Goal: Complete application form: Complete application form

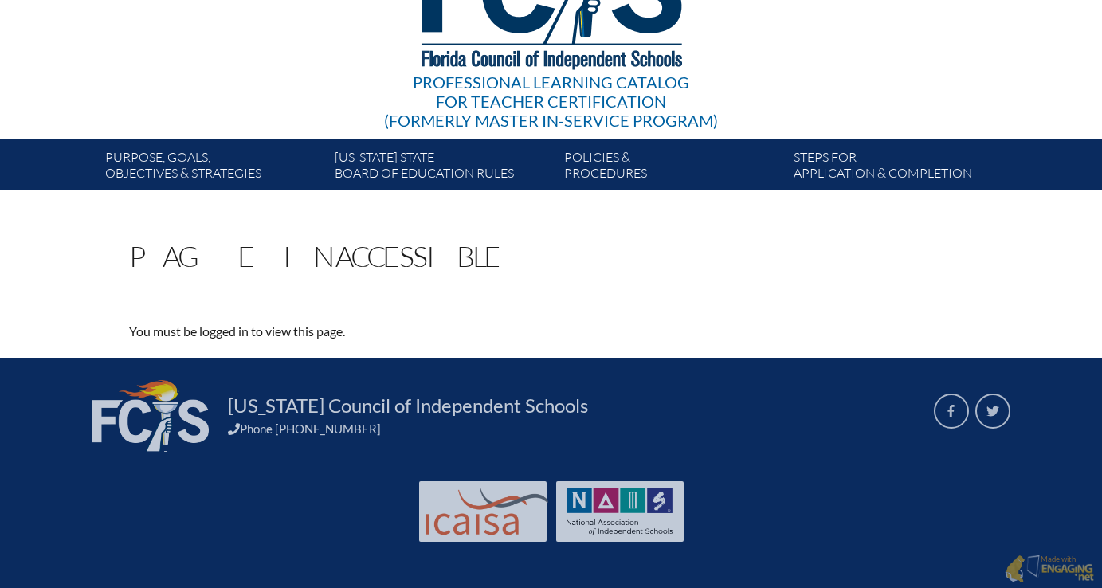
scroll to position [163, 0]
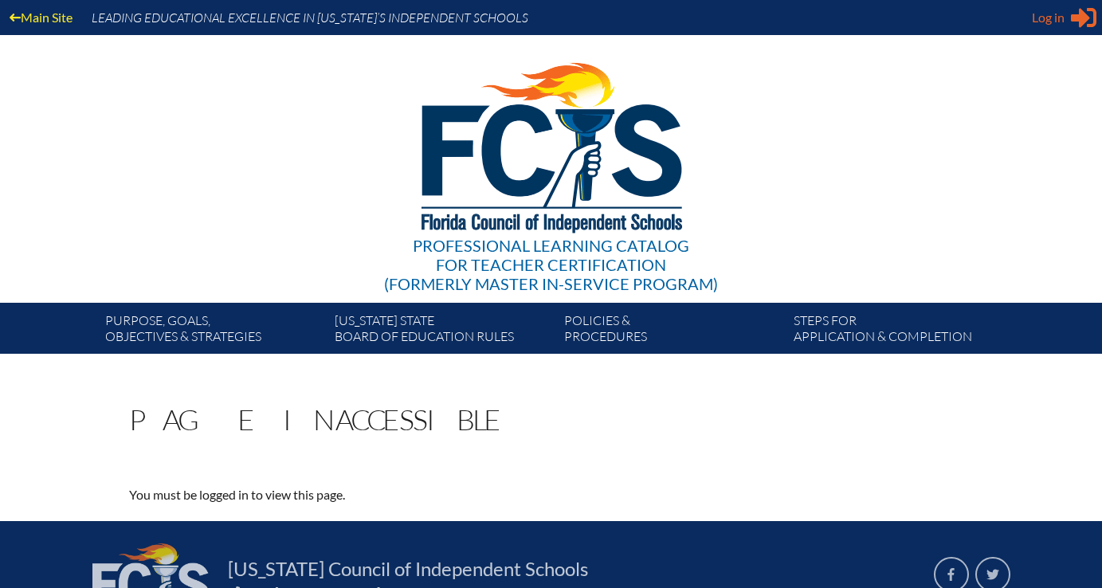
type input "jlauer@lhprep.org"
click at [1047, 25] on span "Log in" at bounding box center [1047, 17] width 33 height 19
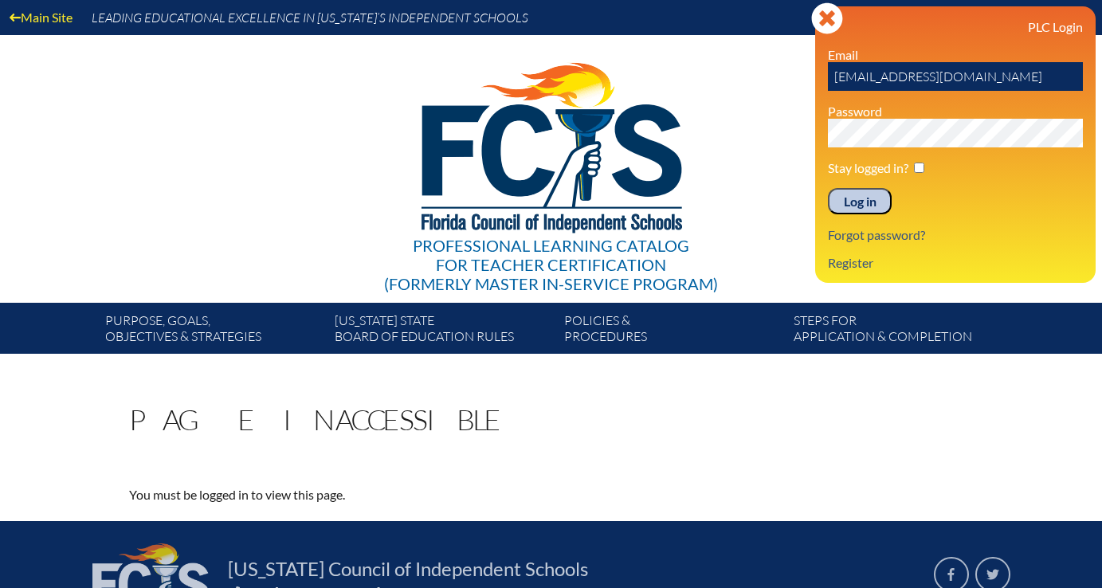
click at [836, 206] on input "Log in" at bounding box center [860, 201] width 64 height 27
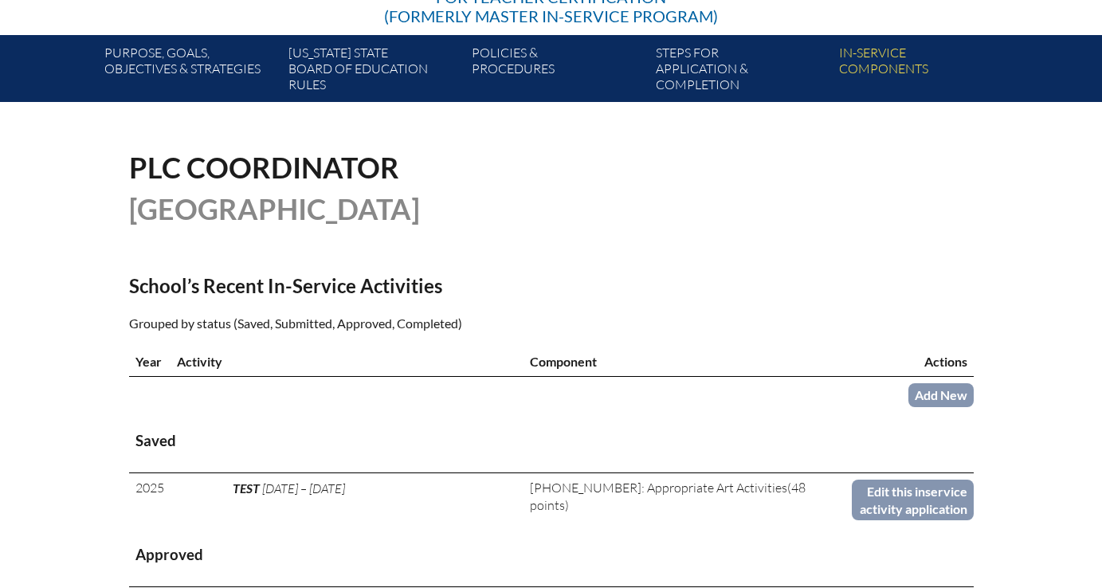
scroll to position [509, 0]
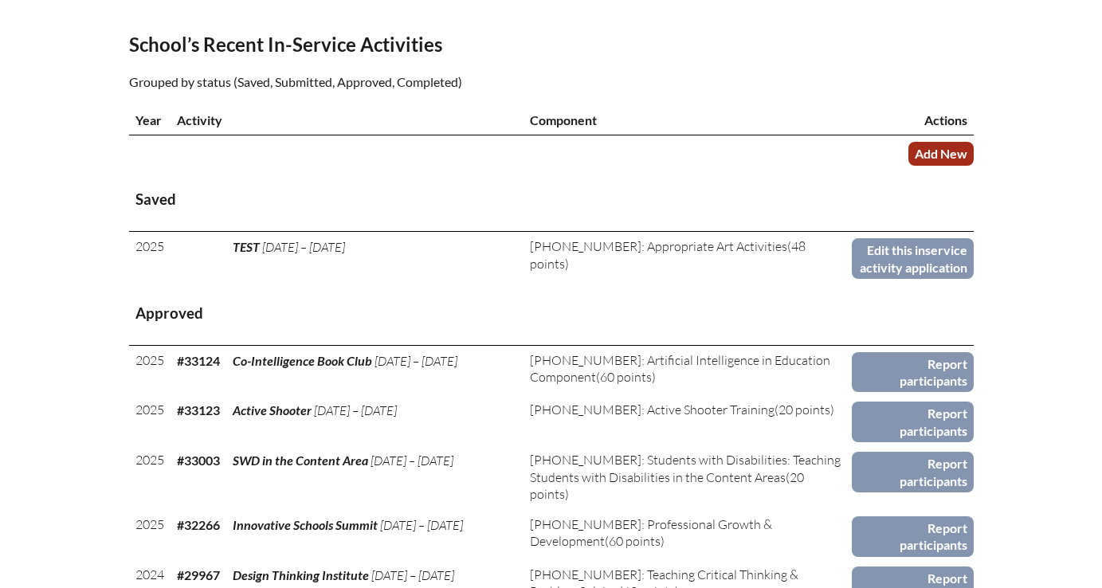
click at [944, 165] on link "Add New" at bounding box center [940, 153] width 65 height 23
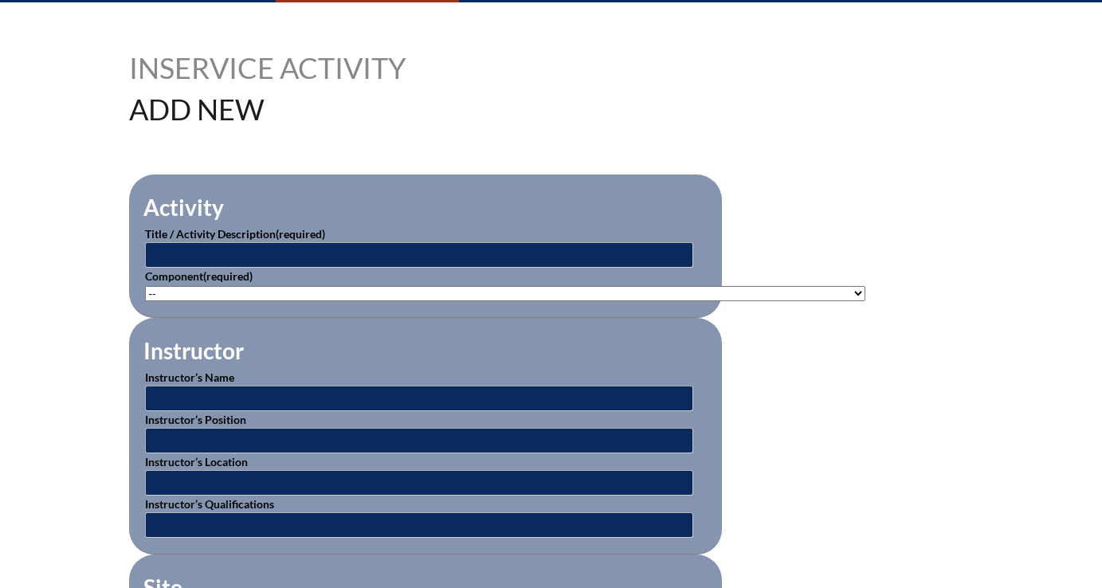
scroll to position [375, 0]
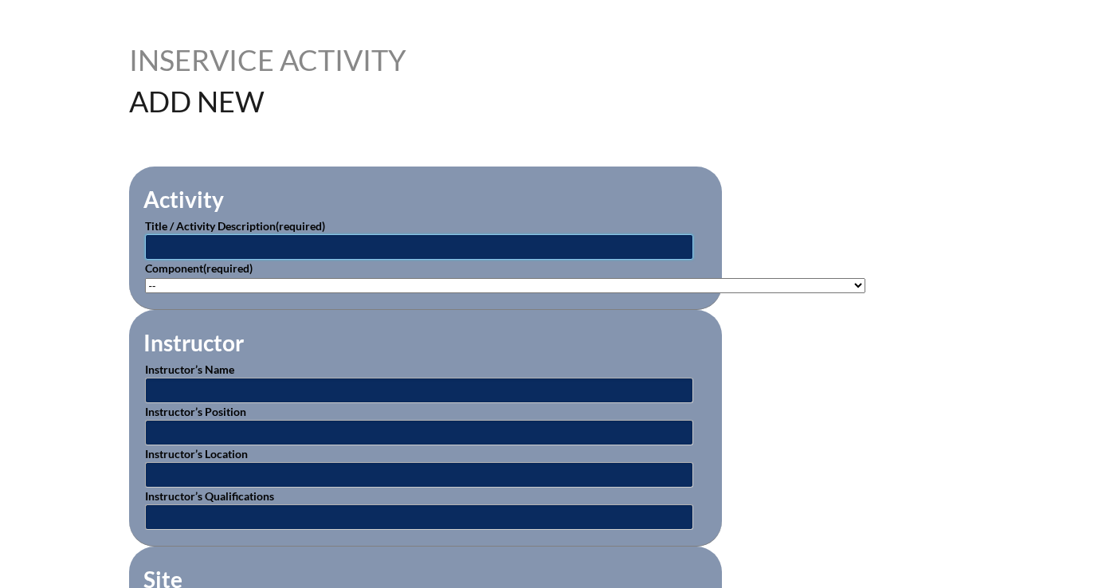
click at [338, 252] on input "text" at bounding box center [419, 246] width 548 height 25
type input "Technology Preplanning PD Rotation"
click at [290, 281] on select"]"] "-- 1-000-001: Appropriate Art Activities 1-000-002: Concept and Art Process for…" at bounding box center [505, 285] width 720 height 15
select select"]"] "20512"
click at [145, 278] on select"]"] "-- 1-000-001: Appropriate Art Activities 1-000-002: Concept and Art Process for…" at bounding box center [505, 285] width 720 height 15
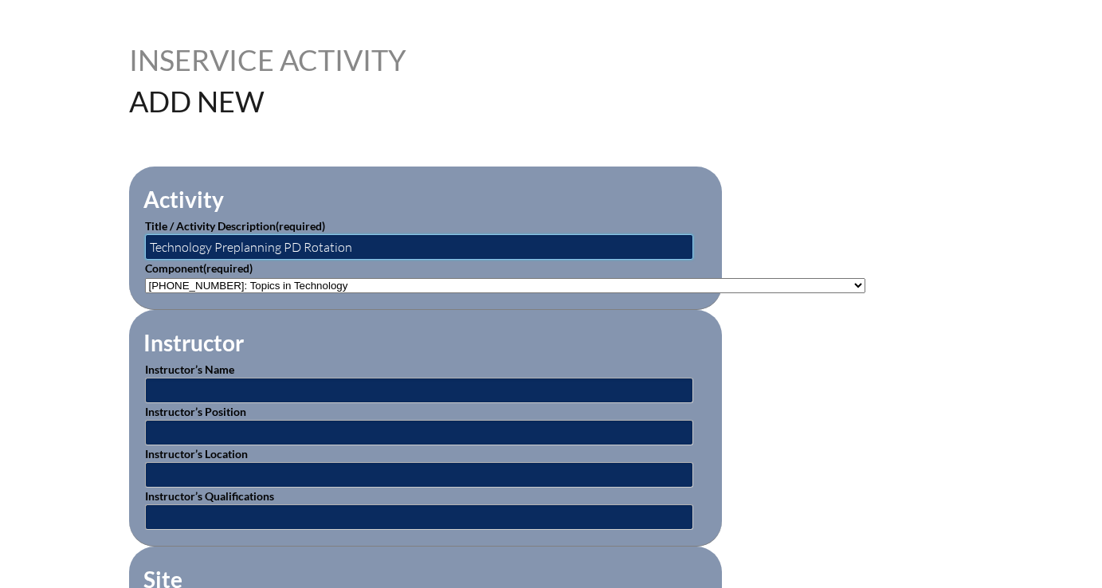
click at [245, 244] on input "Technology Preplanning PD Rotation" at bounding box center [419, 246] width 548 height 25
drag, startPoint x: 351, startPoint y: 245, endPoint x: 284, endPoint y: 243, distance: 67.7
click at [284, 243] on input "Technology Preplanning PD Rotation" at bounding box center [419, 246] width 548 height 25
type input "Technology Preplanning Workshops"
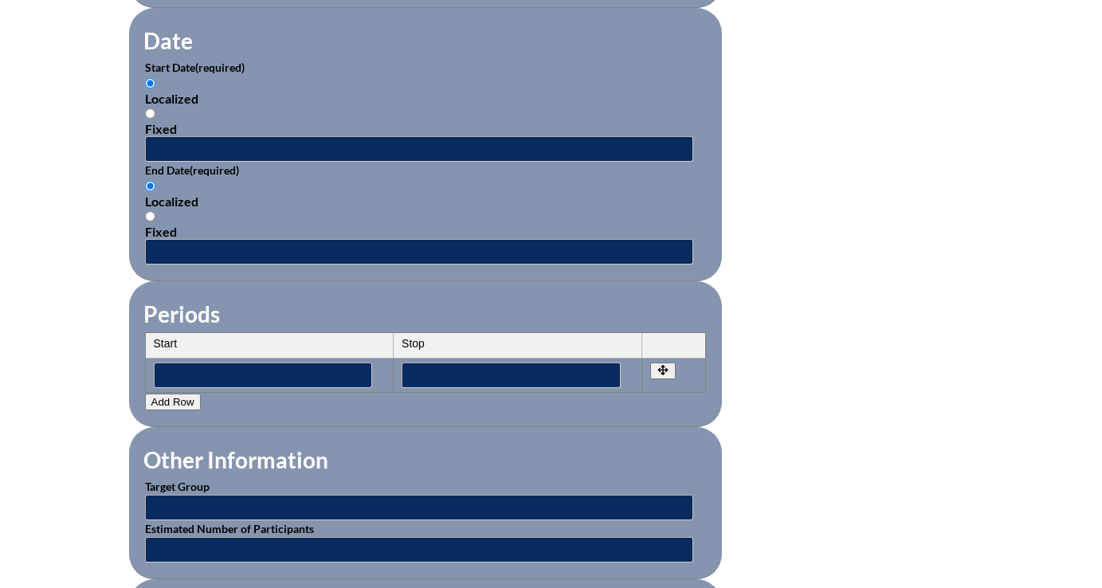
scroll to position [1046, 0]
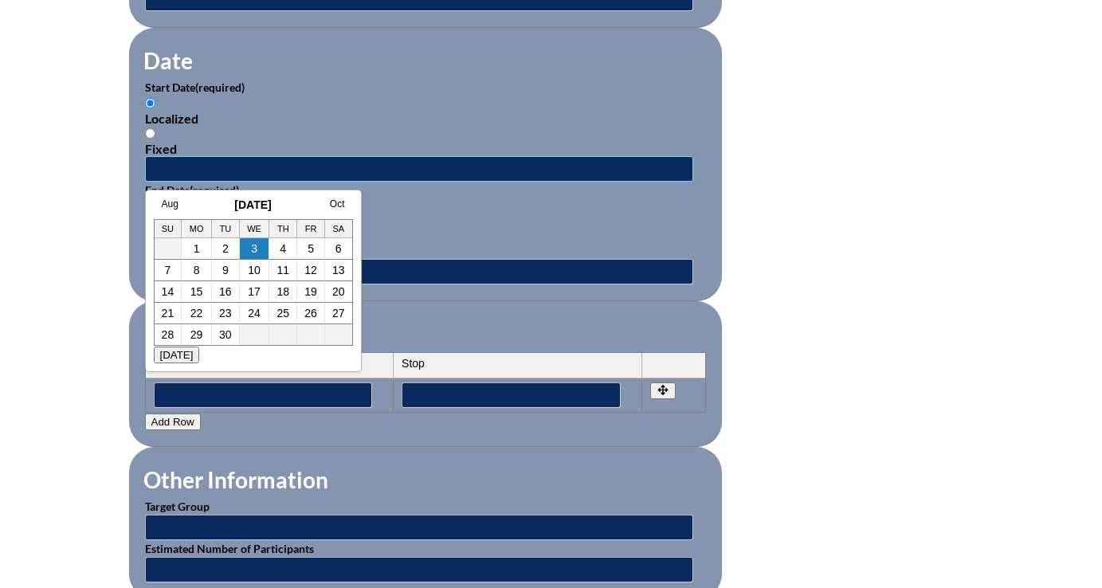
click at [199, 160] on input "text" at bounding box center [419, 168] width 548 height 25
click at [166, 209] on link "Aug" at bounding box center [170, 203] width 17 height 11
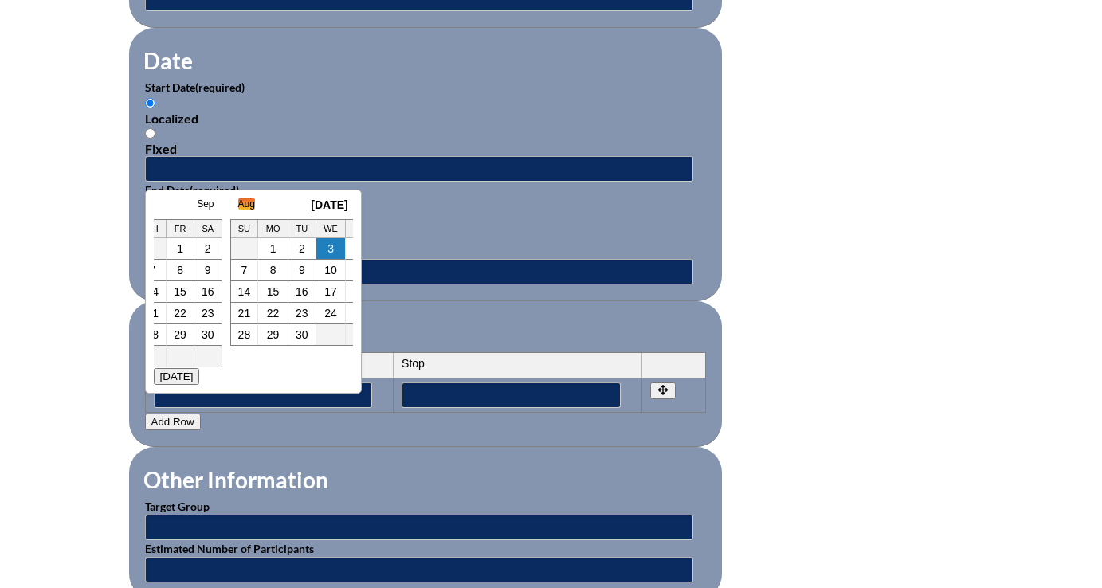
scroll to position [0, 16]
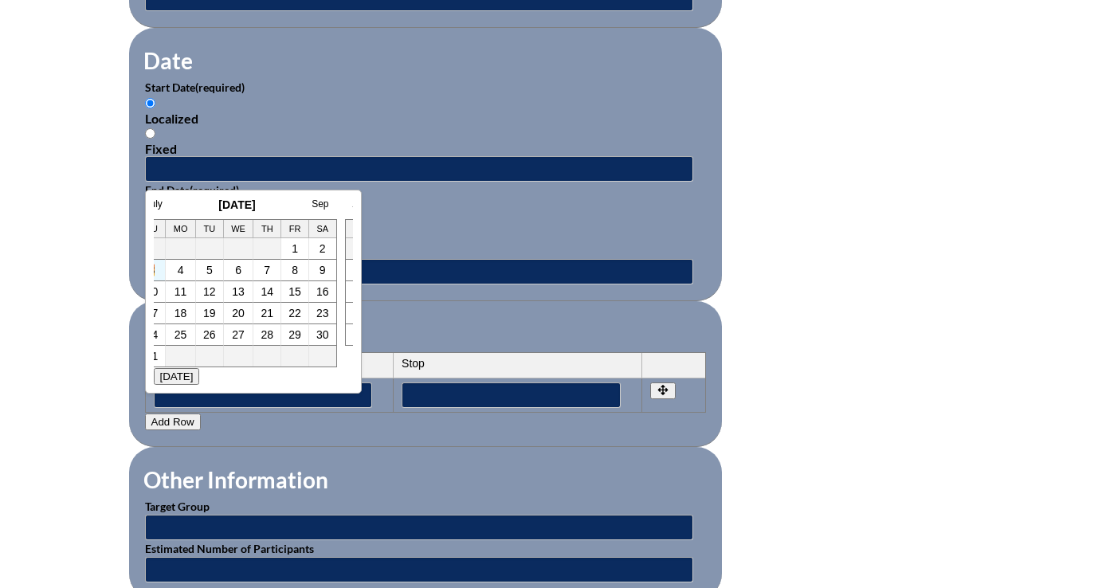
click at [154, 271] on link "3" at bounding box center [152, 270] width 6 height 13
type input "2025-08-03 8:42 AM"
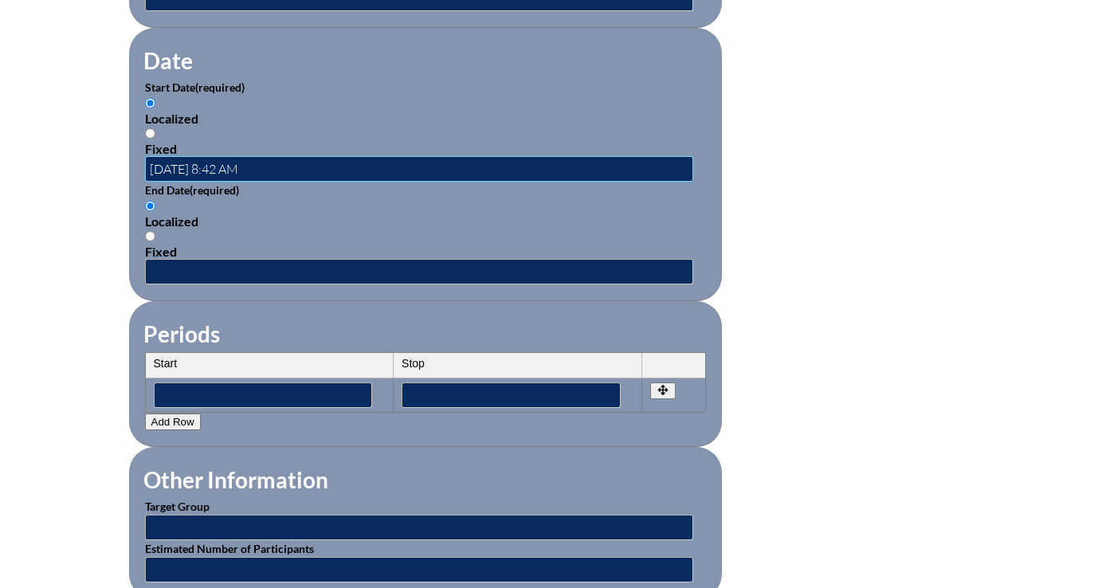
click at [260, 162] on input "2025-08-03 8:42 AM" at bounding box center [419, 168] width 548 height 25
click at [161, 166] on input "2025-08-03 8:42 AM" at bounding box center [419, 168] width 548 height 25
click at [216, 170] on input "2025-08-03 8:42 AM" at bounding box center [419, 168] width 548 height 25
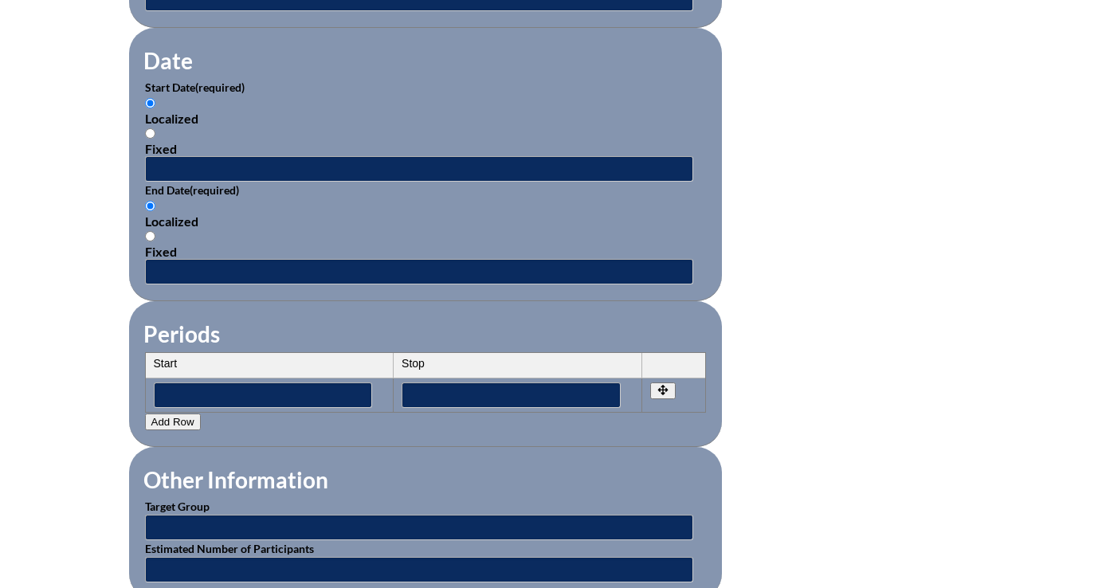
click at [183, 256] on div "Fixed" at bounding box center [425, 251] width 561 height 15
click at [155, 241] on input "Fixed" at bounding box center [150, 236] width 10 height 10
radio input "true"
click at [186, 165] on input "text" at bounding box center [419, 168] width 548 height 25
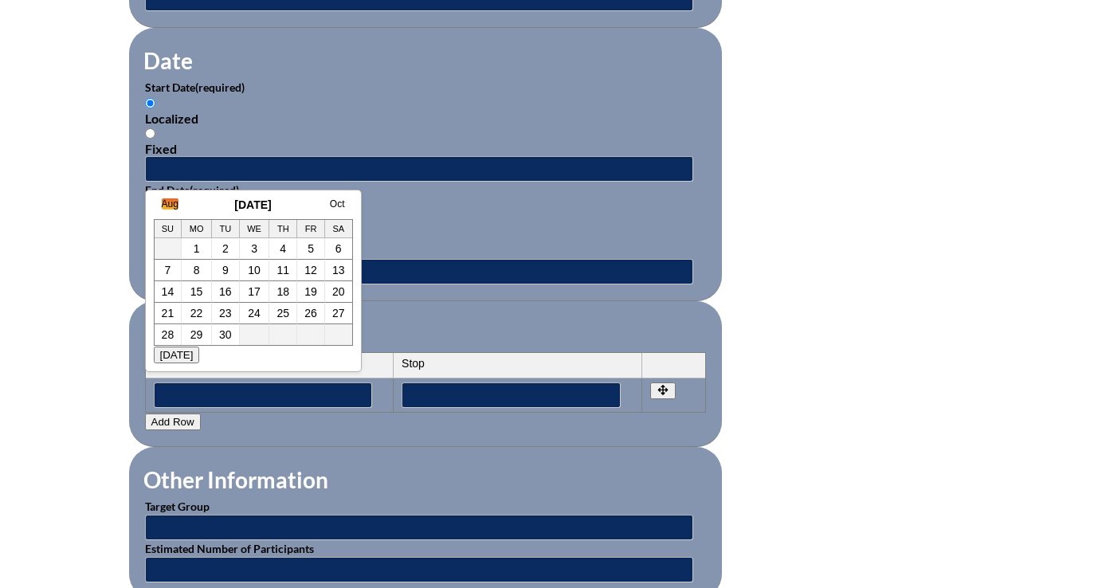
click at [169, 208] on link "Aug" at bounding box center [170, 203] width 17 height 11
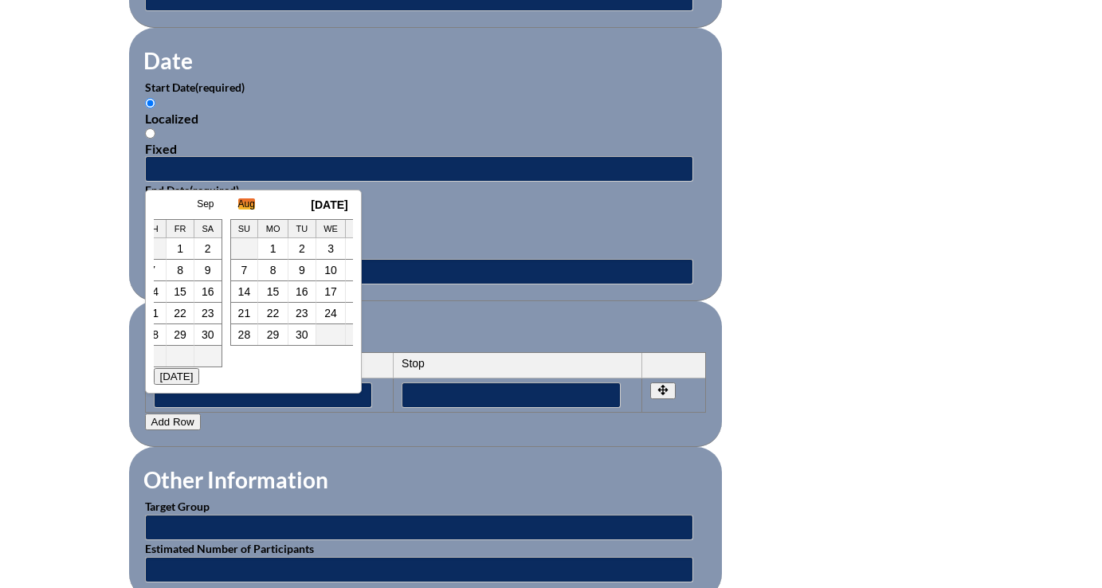
scroll to position [0, 16]
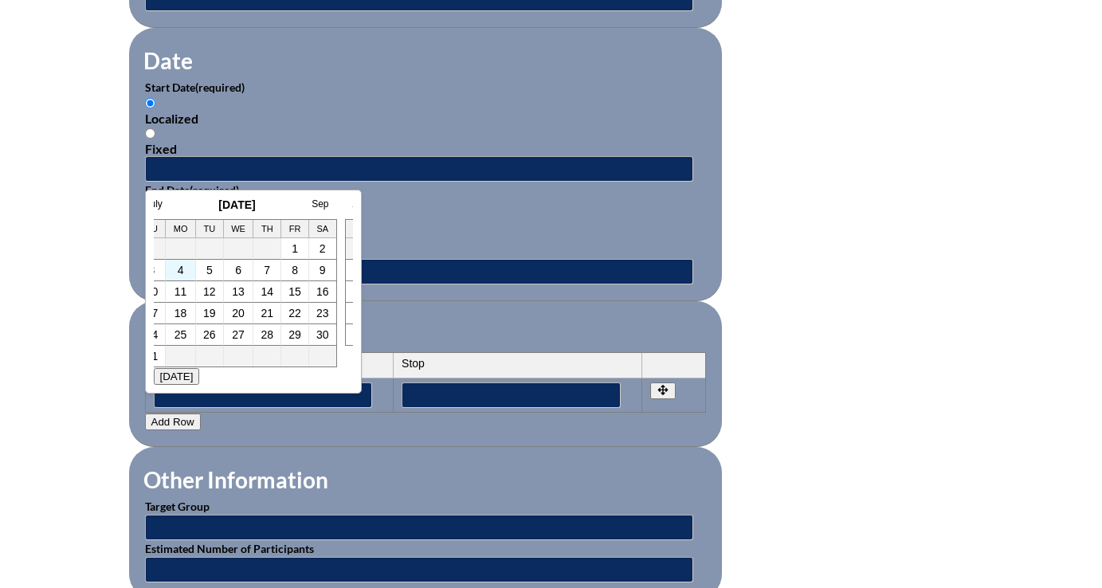
click at [174, 273] on td "4" at bounding box center [181, 271] width 30 height 22
click at [178, 273] on link "4" at bounding box center [181, 270] width 6 height 13
type input "2025-08-04 8:42 AM"
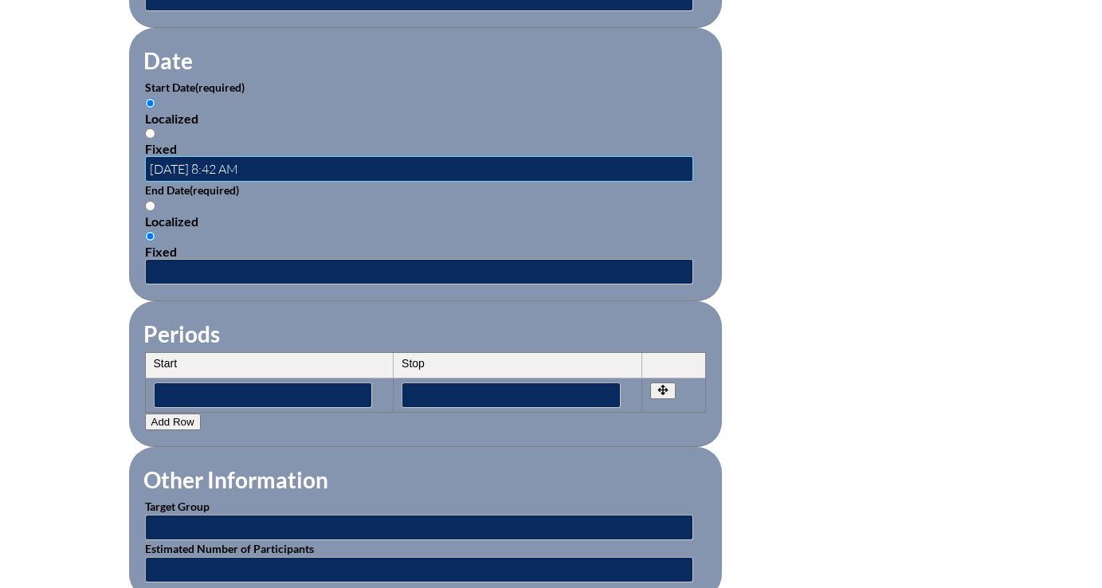
scroll to position [0, 0]
click at [147, 206] on input "Localized" at bounding box center [150, 206] width 10 height 10
radio input "true"
click at [170, 268] on input "text" at bounding box center [419, 271] width 548 height 25
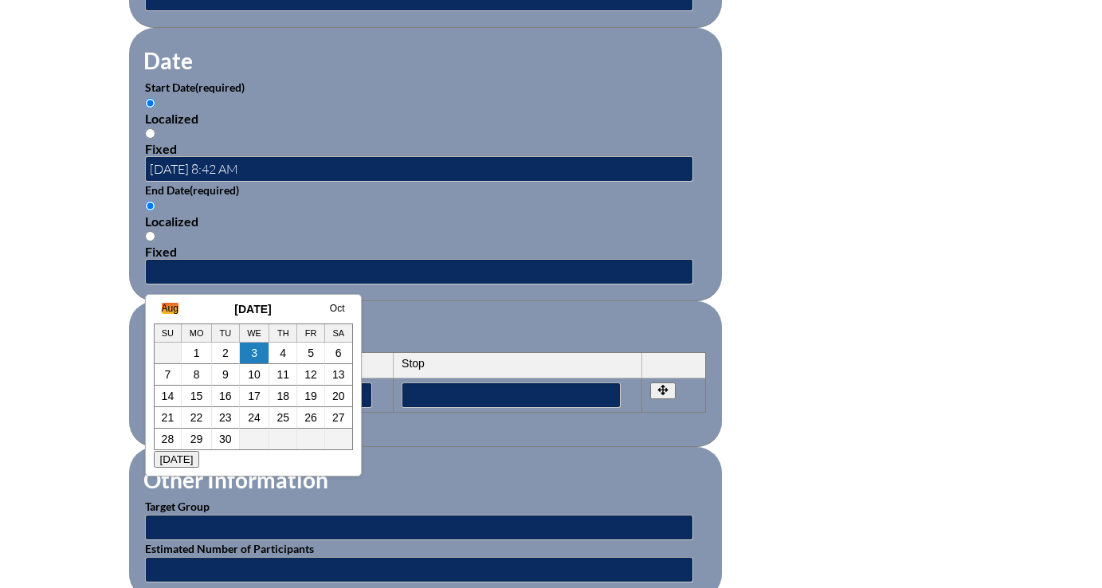
click at [170, 307] on link "Aug" at bounding box center [170, 308] width 17 height 11
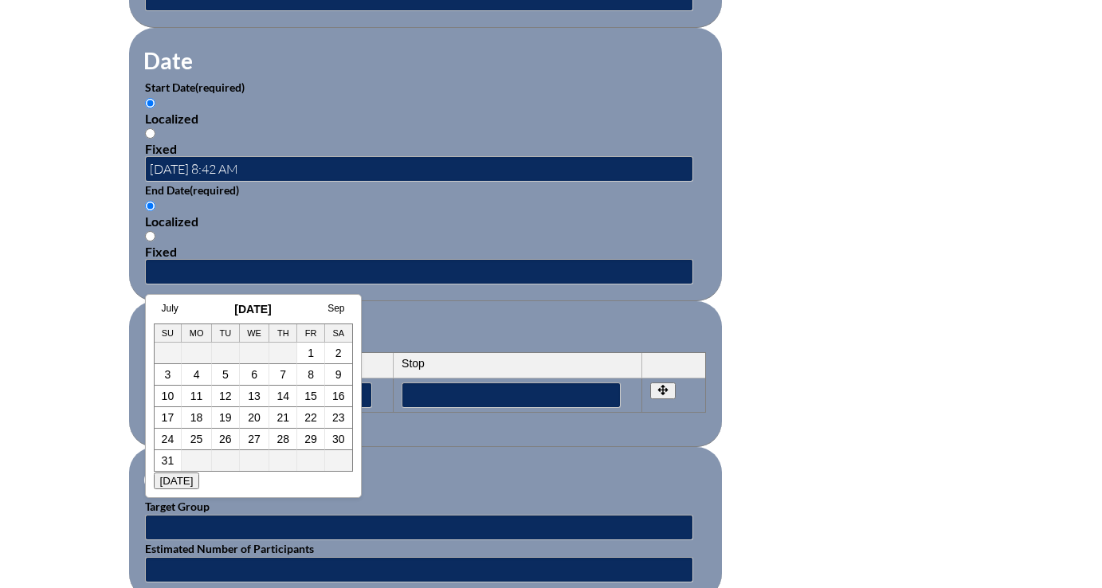
scroll to position [0, 16]
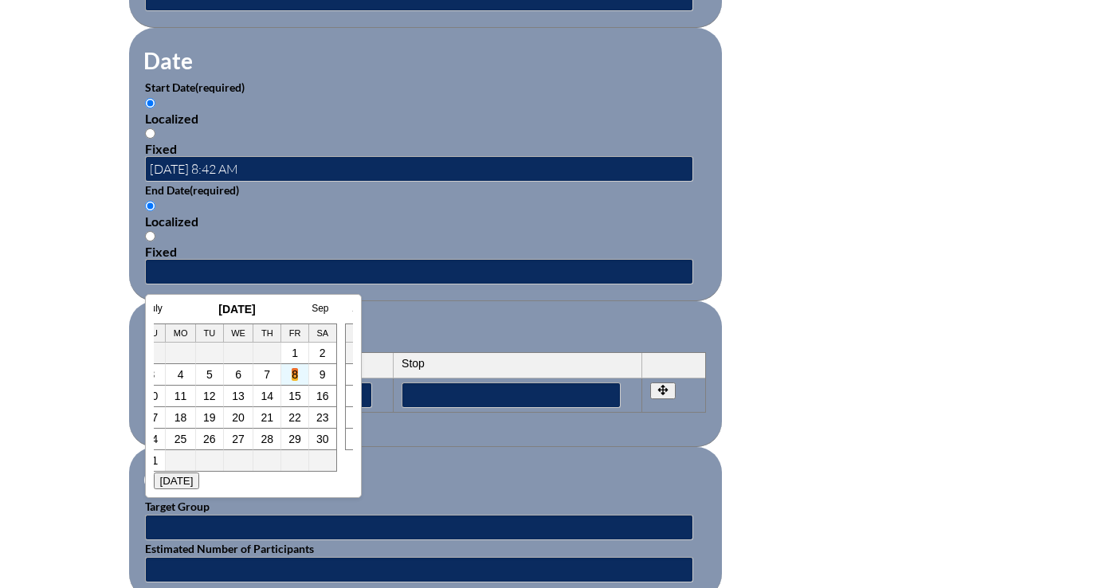
click at [294, 377] on link "8" at bounding box center [295, 374] width 6 height 13
type input "2025-08-08 8:43 AM"
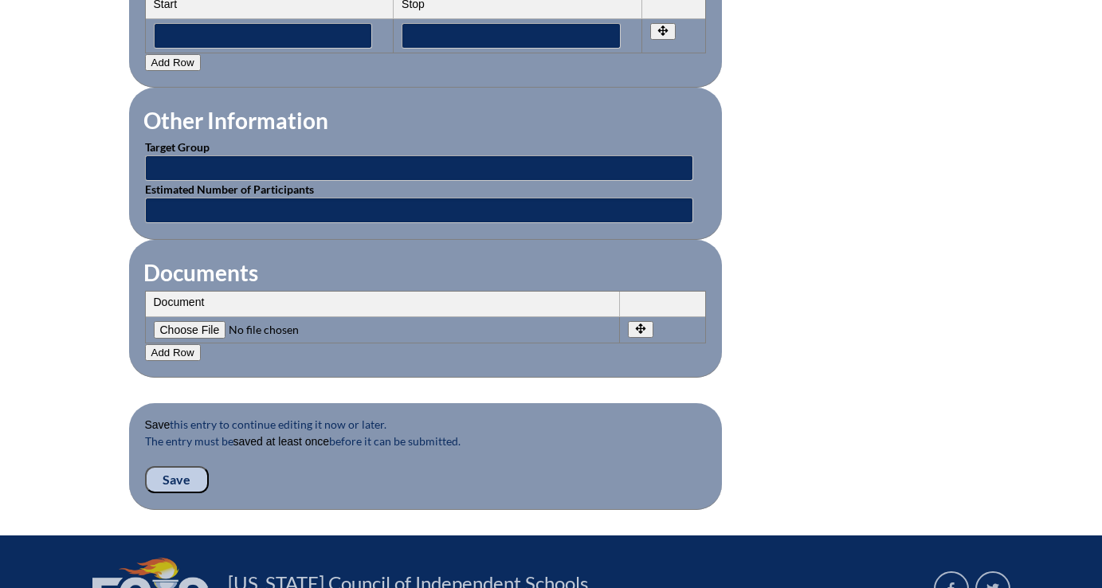
scroll to position [1410, 0]
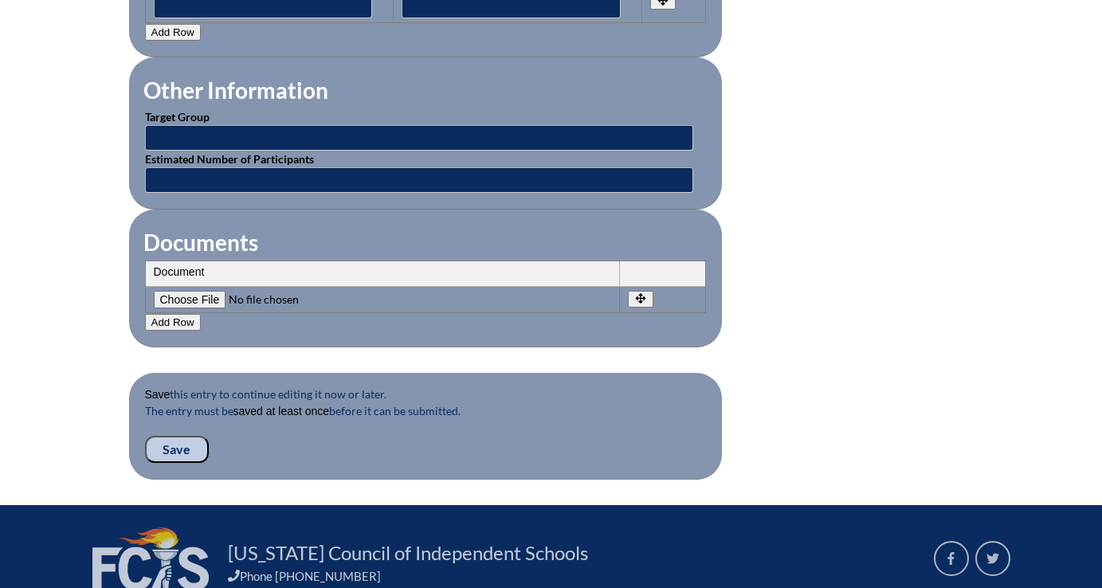
scroll to position [1449, 0]
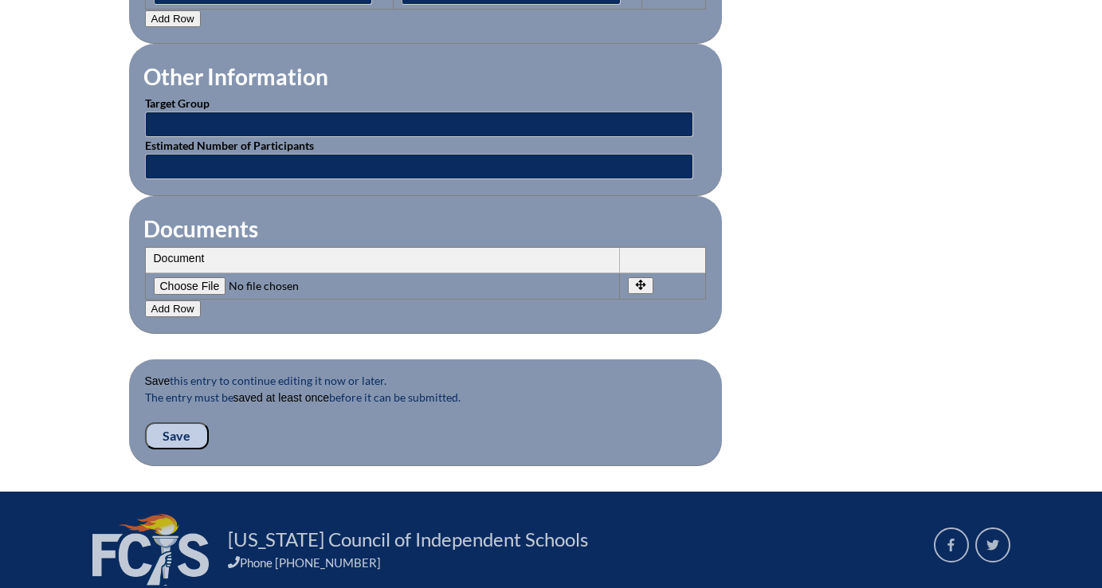
click at [180, 435] on input "Save" at bounding box center [177, 435] width 64 height 27
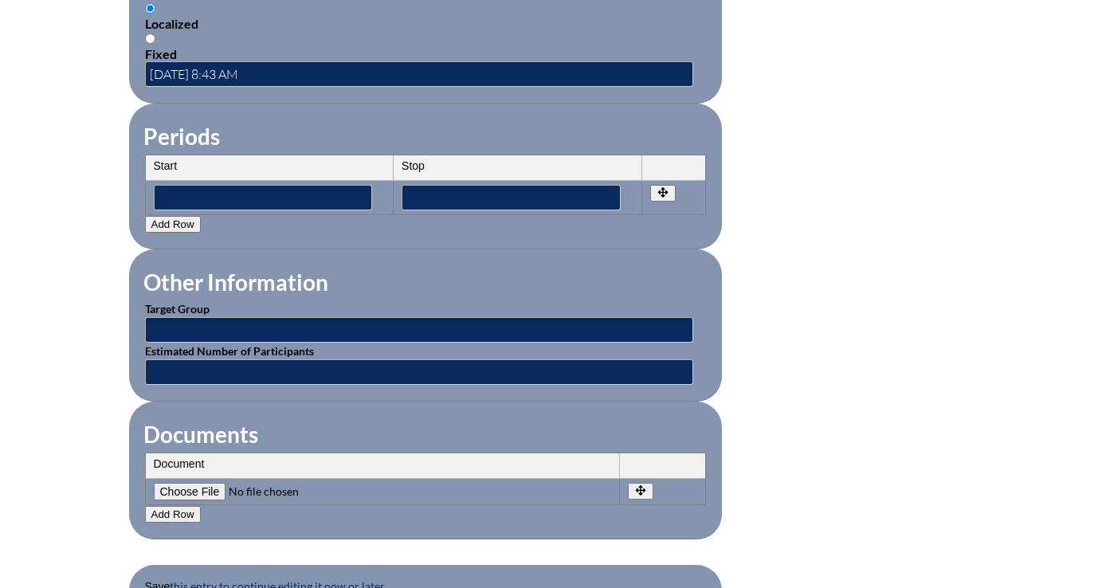
scroll to position [1627, 0]
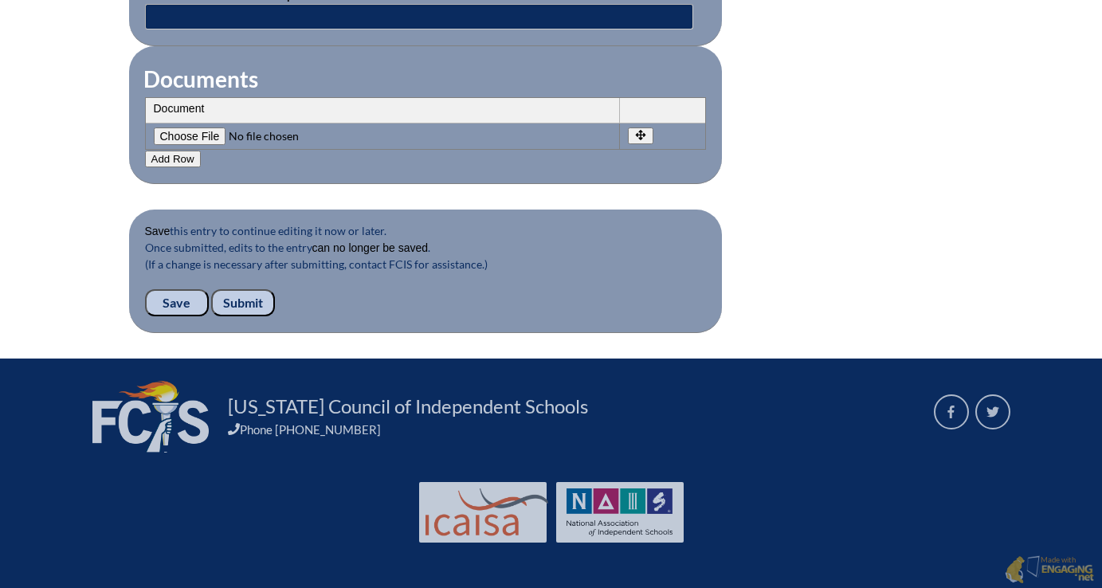
click at [250, 303] on input "Submit" at bounding box center [243, 302] width 64 height 27
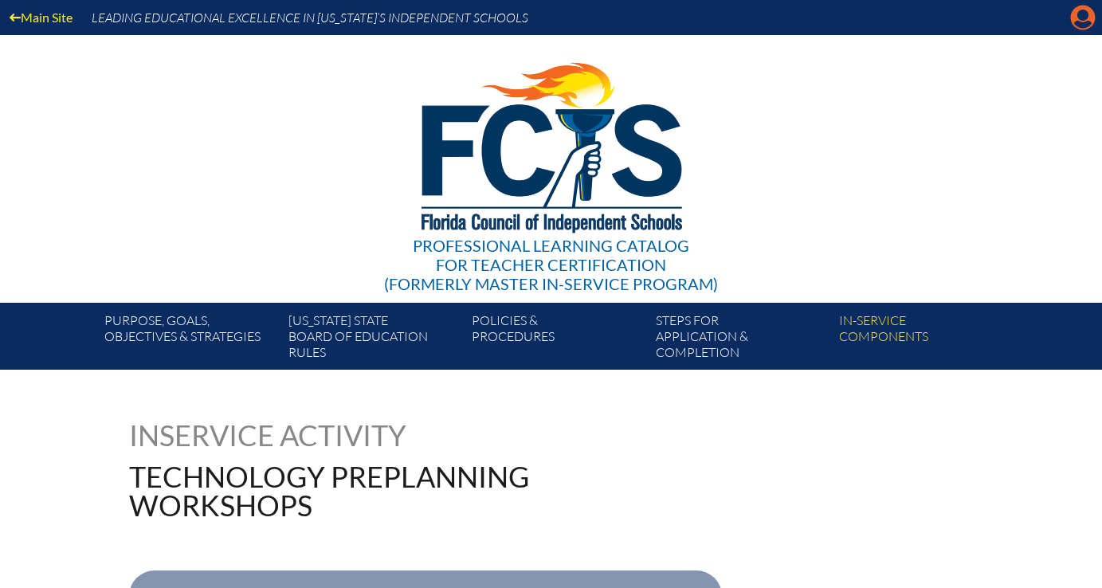
click at [1075, 21] on icon at bounding box center [1083, 18] width 25 height 25
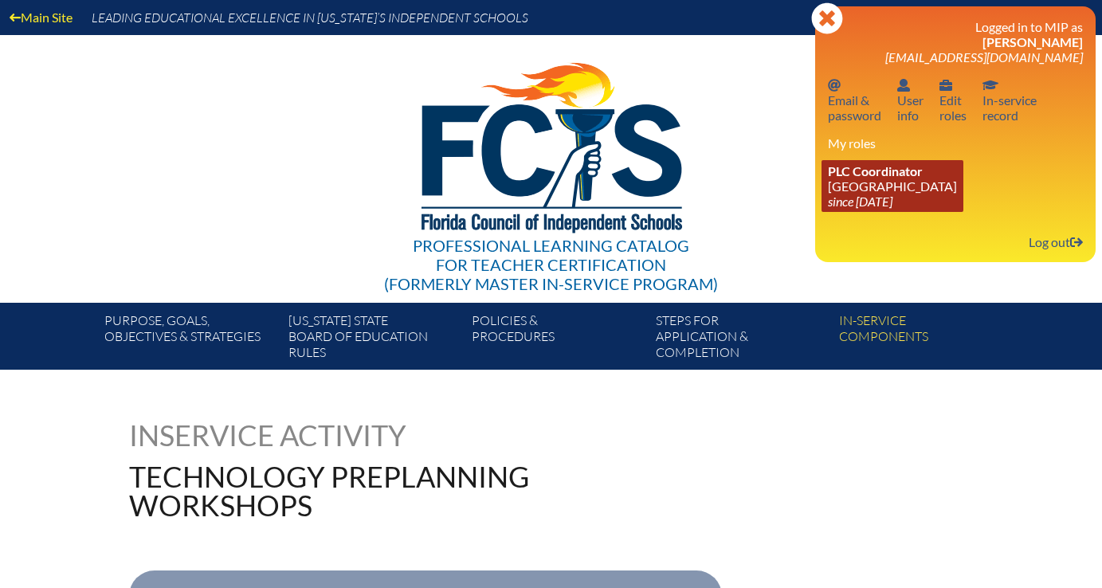
click at [891, 195] on link "PLC Coordinator Lake Highland Preparatory School since 2023 Aug 18" at bounding box center [892, 186] width 142 height 52
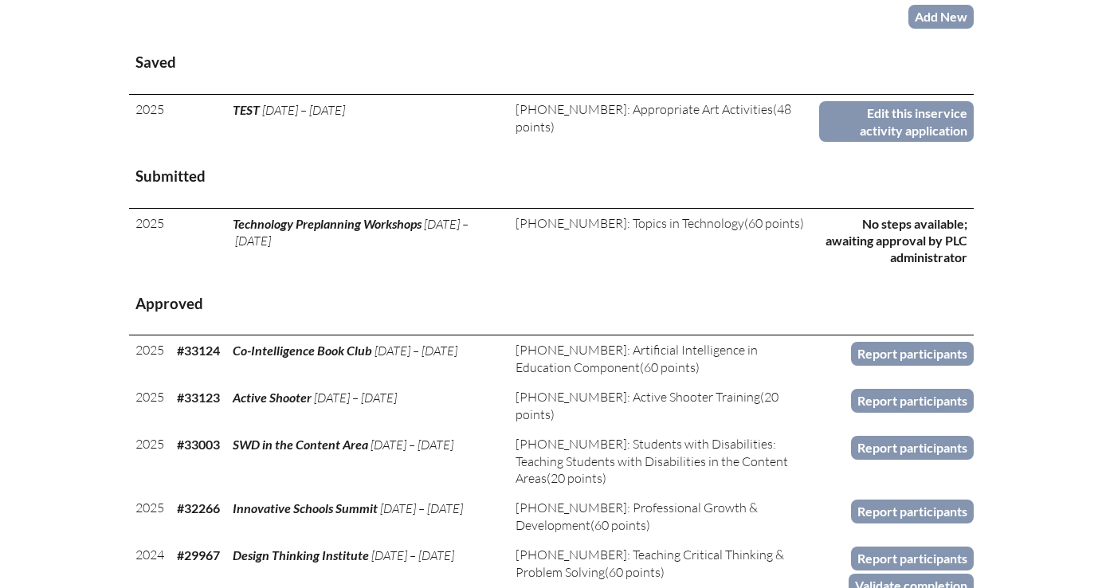
scroll to position [757, 0]
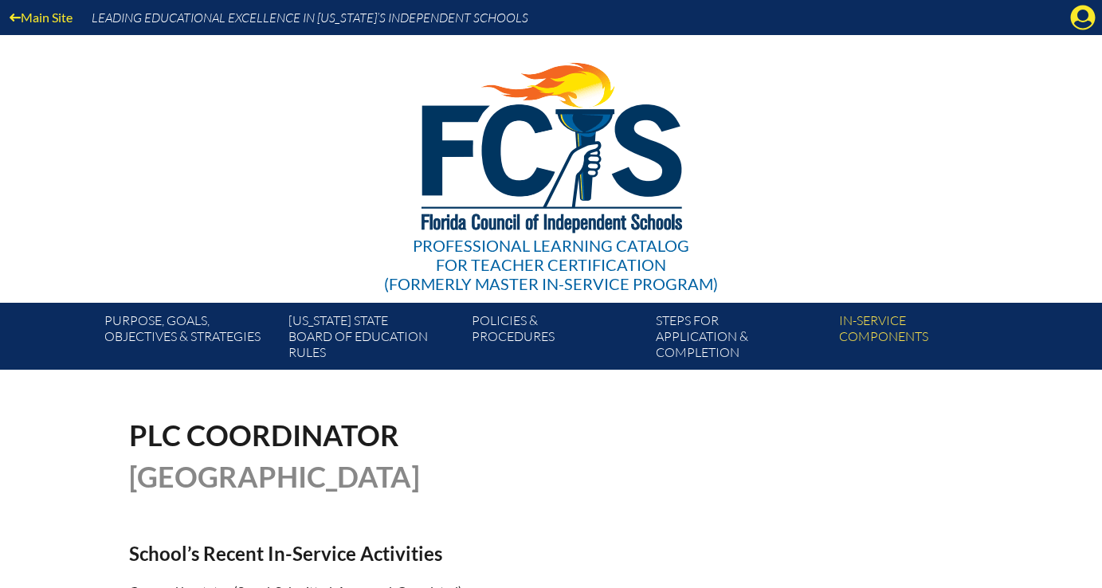
scroll to position [757, 0]
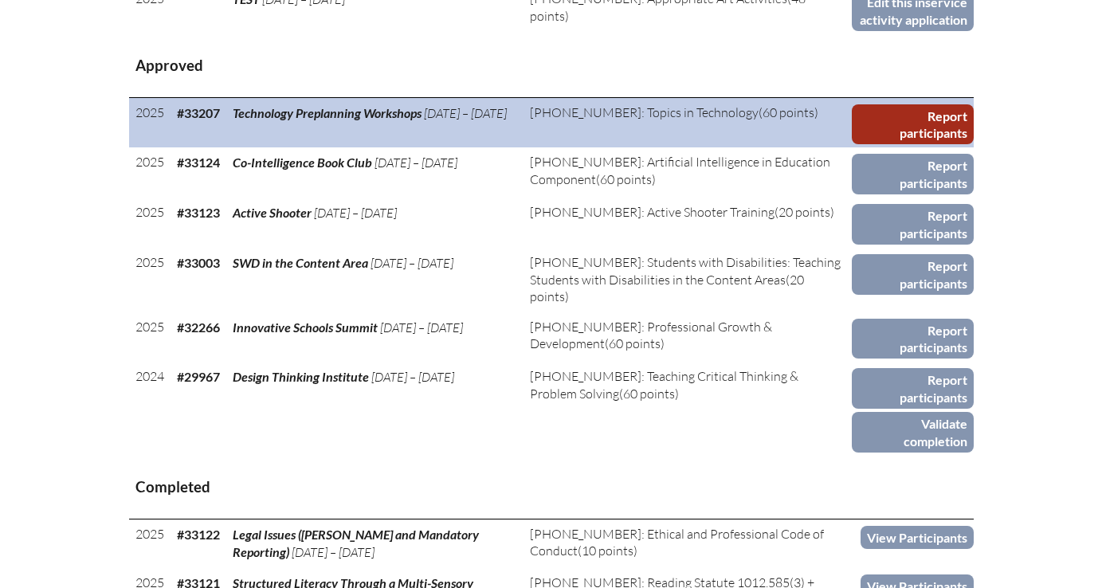
click at [902, 145] on link "Report participants" at bounding box center [912, 124] width 122 height 41
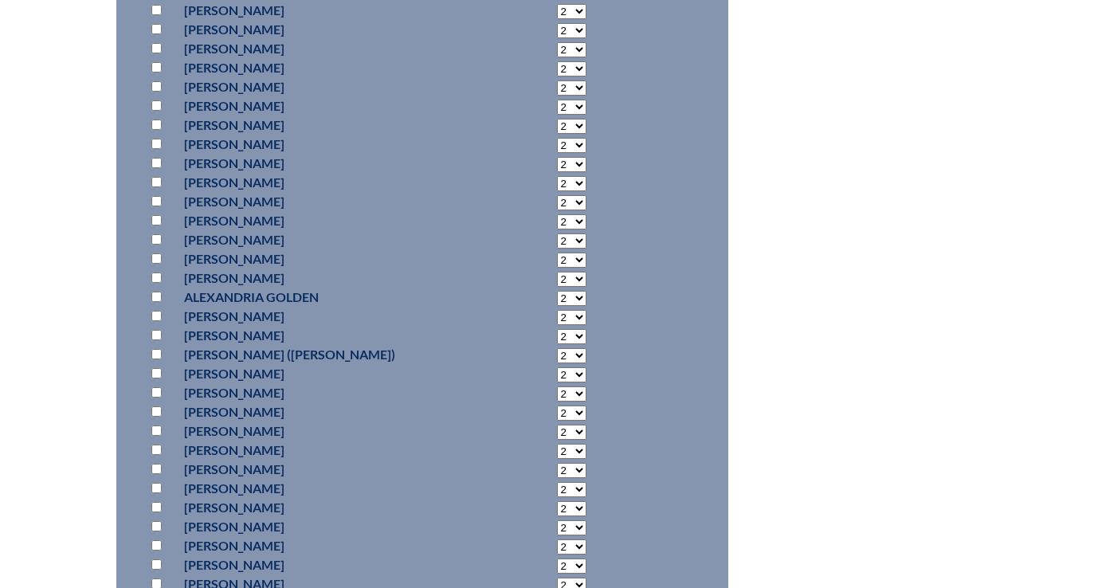
scroll to position [1947, 0]
click at [159, 293] on input "checkbox" at bounding box center [156, 295] width 10 height 10
checkbox input "true"
click at [557, 295] on select "2 3 4 5 6 7 8 9 10 11 12 13 14 15 16 17 18 19 20 21 22 23" at bounding box center [571, 296] width 29 height 15
select select "4"
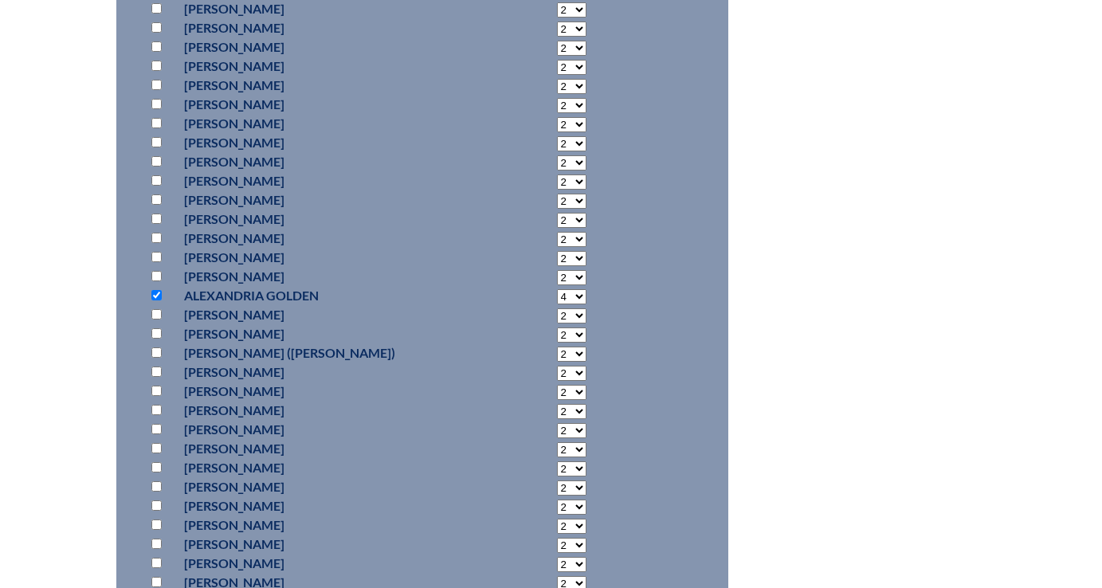
click at [557, 289] on select "2 3 4 5 6 7 8 9 10 11 12 13 14 15 16 17 18 19 20 21 22 23" at bounding box center [571, 296] width 29 height 15
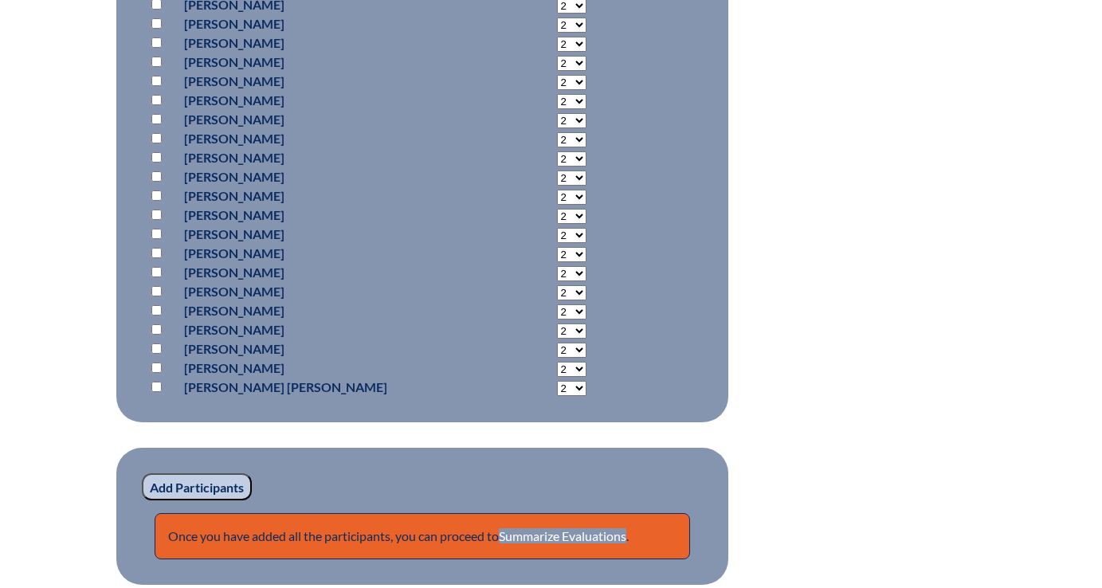
scroll to position [4868, 0]
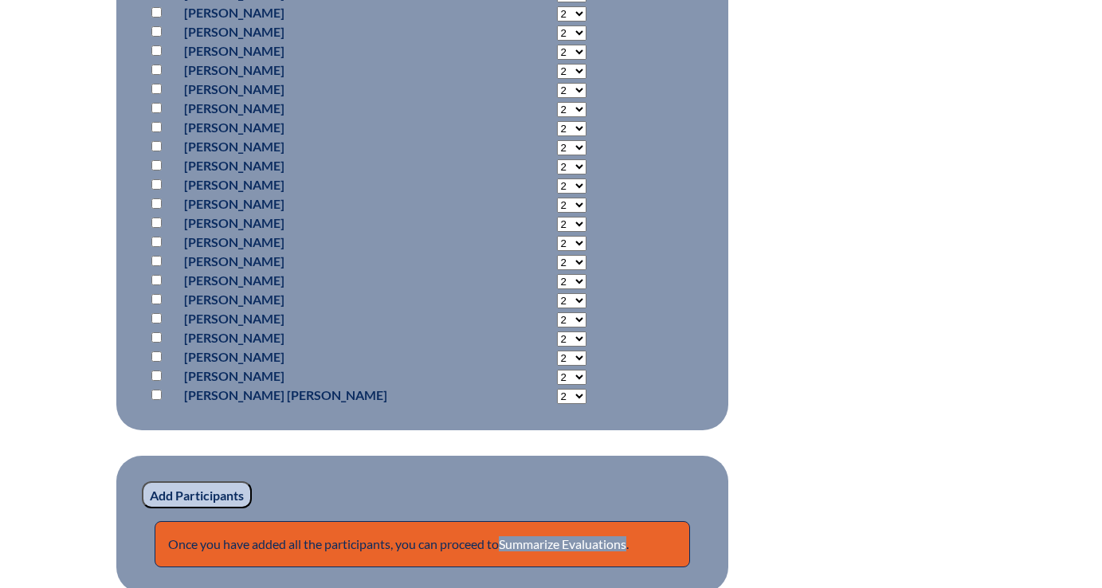
click at [158, 127] on input "checkbox" at bounding box center [156, 127] width 10 height 10
checkbox input "true"
click at [557, 127] on select "2 3 4 5 6 7 8 9 10 11 12 13 14 15 16 17 18 19 20 21 22 23" at bounding box center [571, 128] width 29 height 15
select select "4"
click at [557, 121] on select "2 3 4 5 6 7 8 9 10 11 12 13 14 15 16 17 18 19 20 21 22 23" at bounding box center [571, 128] width 29 height 15
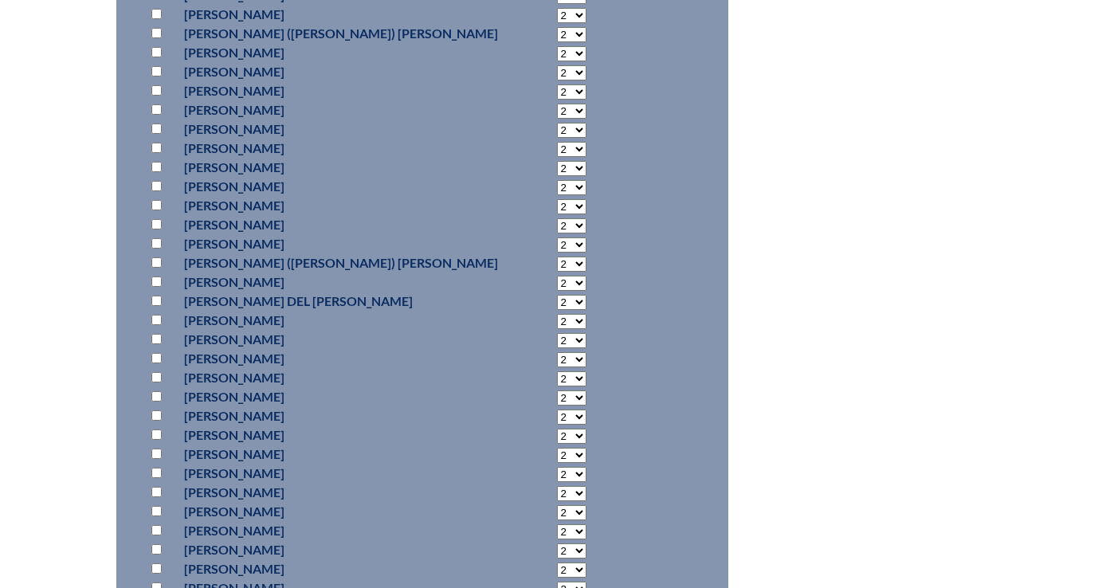
scroll to position [1427, 0]
click at [157, 243] on input "checkbox" at bounding box center [156, 242] width 10 height 10
checkbox input "true"
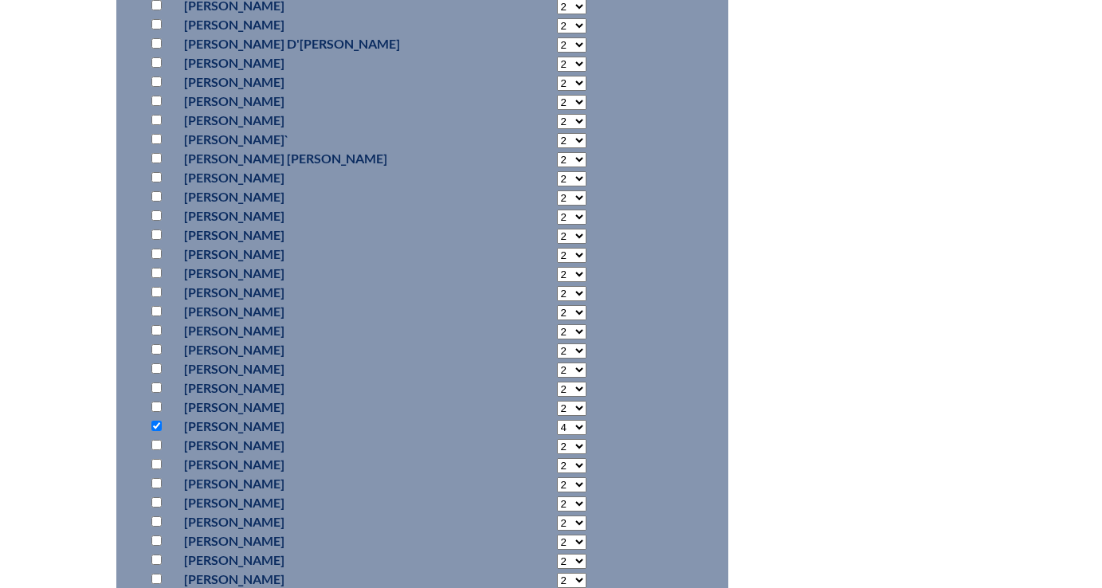
scroll to position [4566, 0]
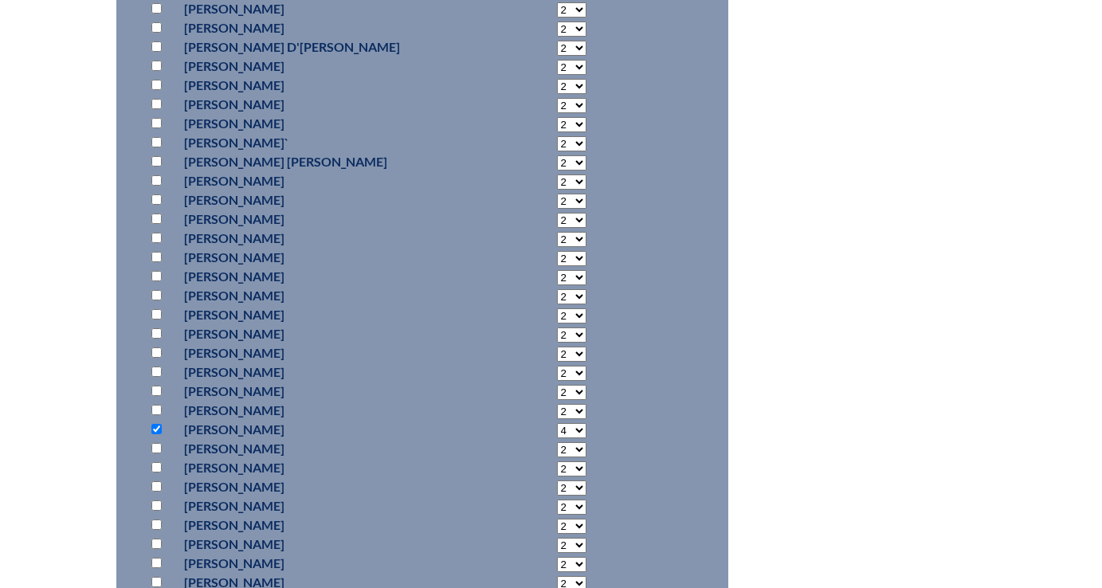
click at [159, 83] on input "checkbox" at bounding box center [156, 85] width 10 height 10
checkbox input "true"
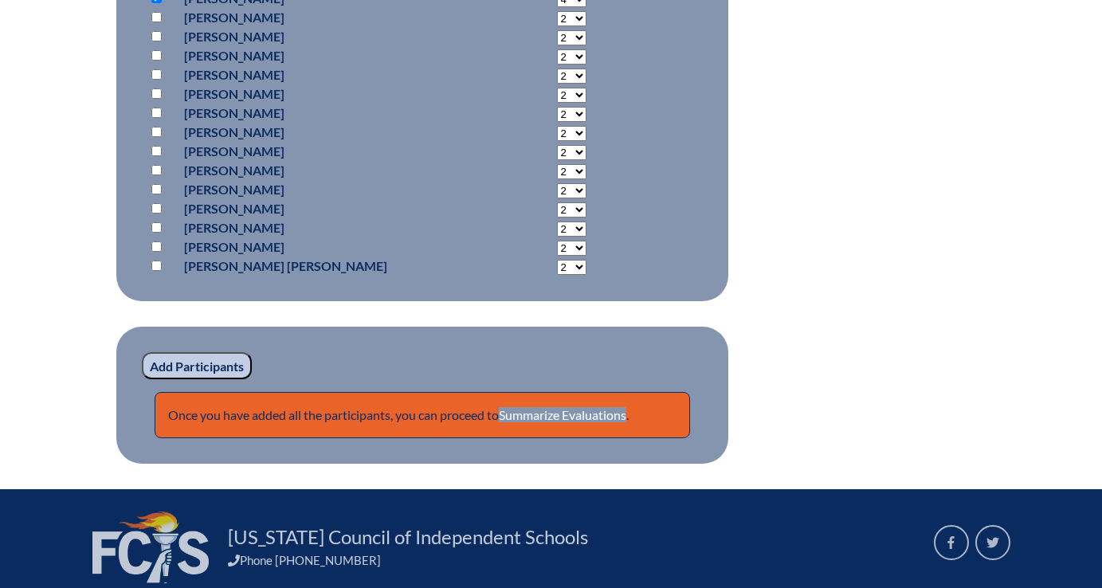
scroll to position [4997, 0]
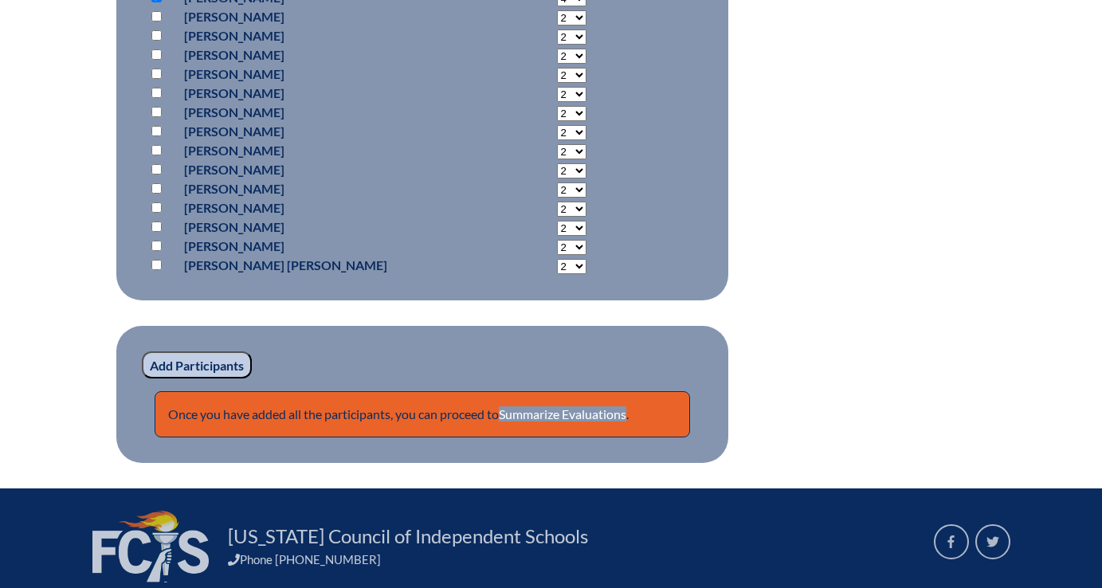
click at [225, 356] on input "Add Participants" at bounding box center [197, 364] width 110 height 27
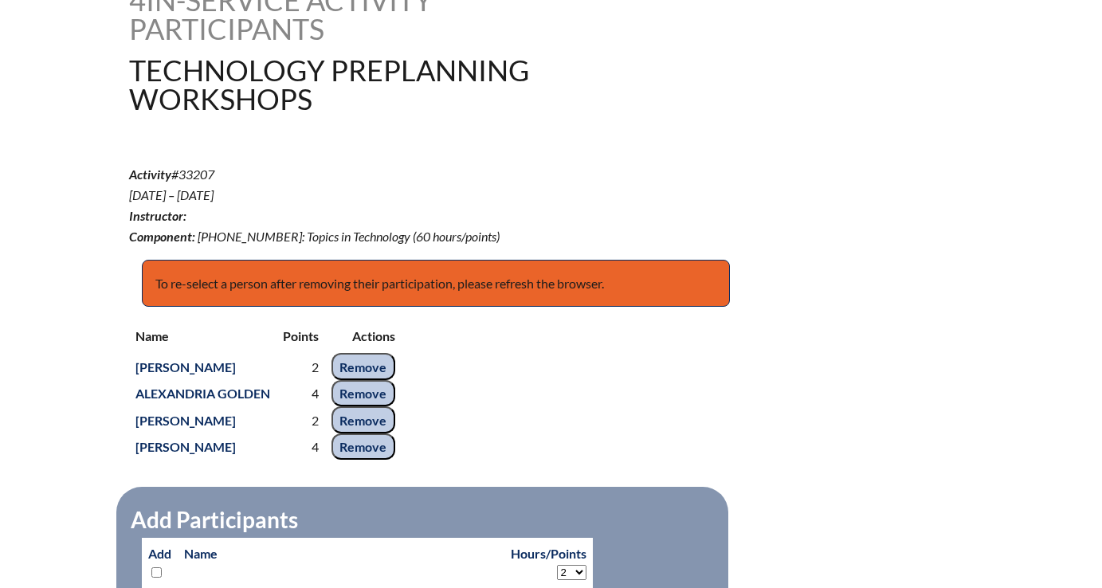
scroll to position [438, 0]
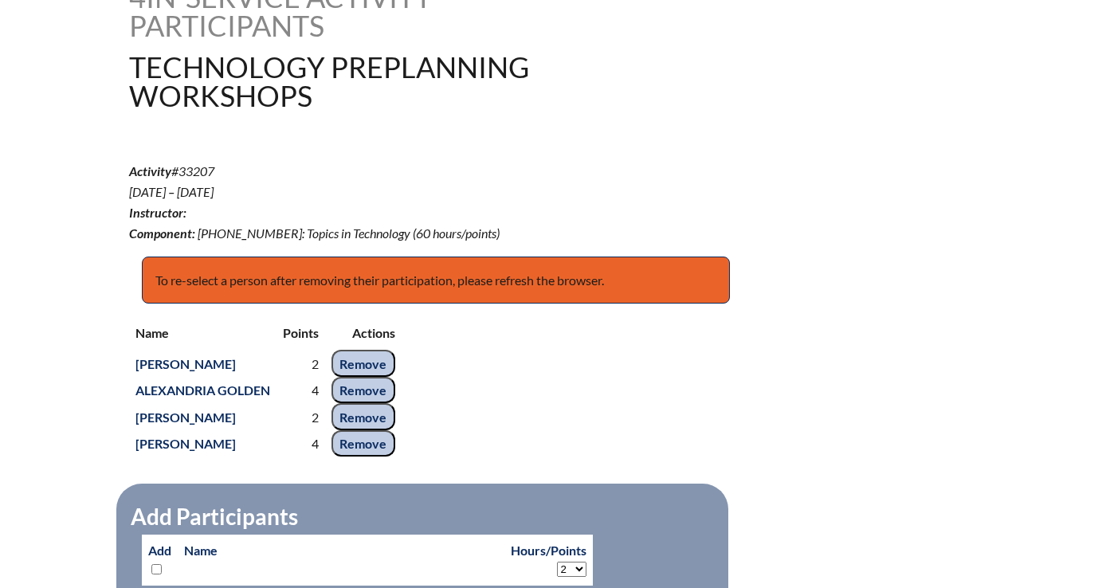
click at [359, 359] on input "Remove" at bounding box center [363, 363] width 64 height 27
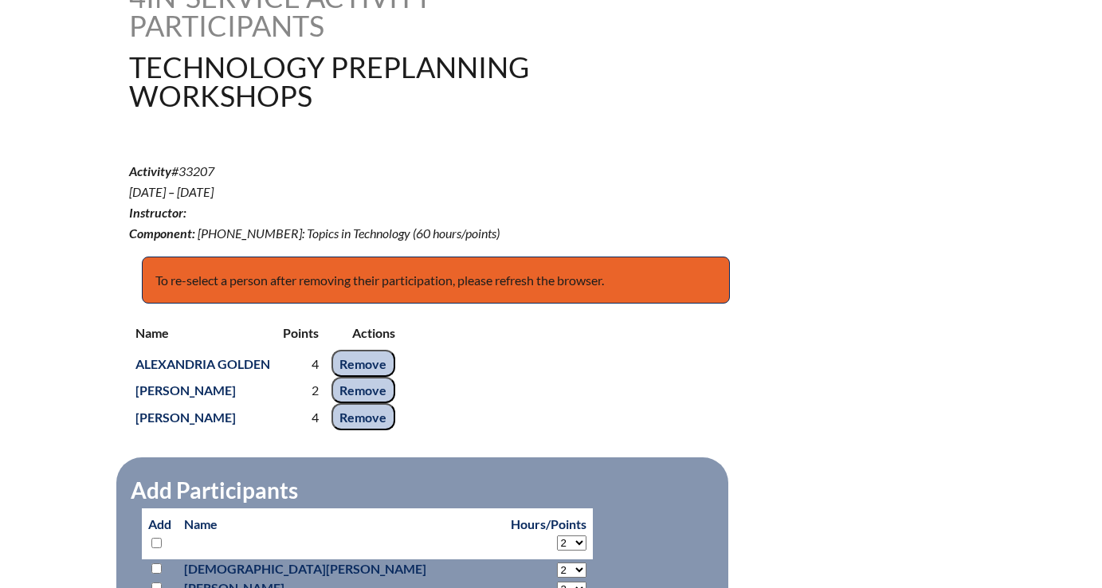
click at [360, 389] on input "Remove" at bounding box center [363, 390] width 64 height 27
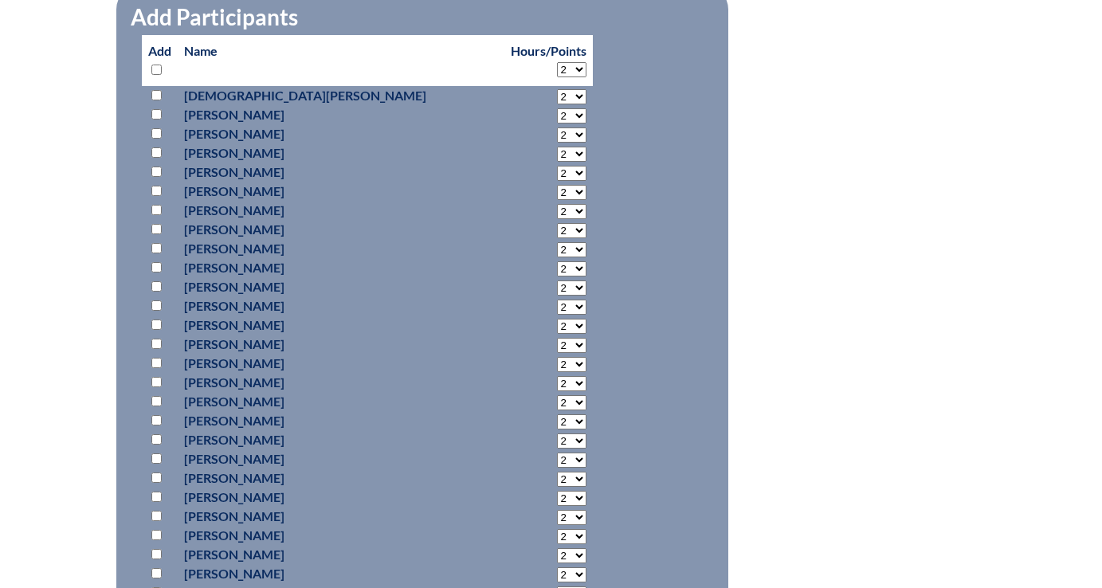
scroll to position [848, 0]
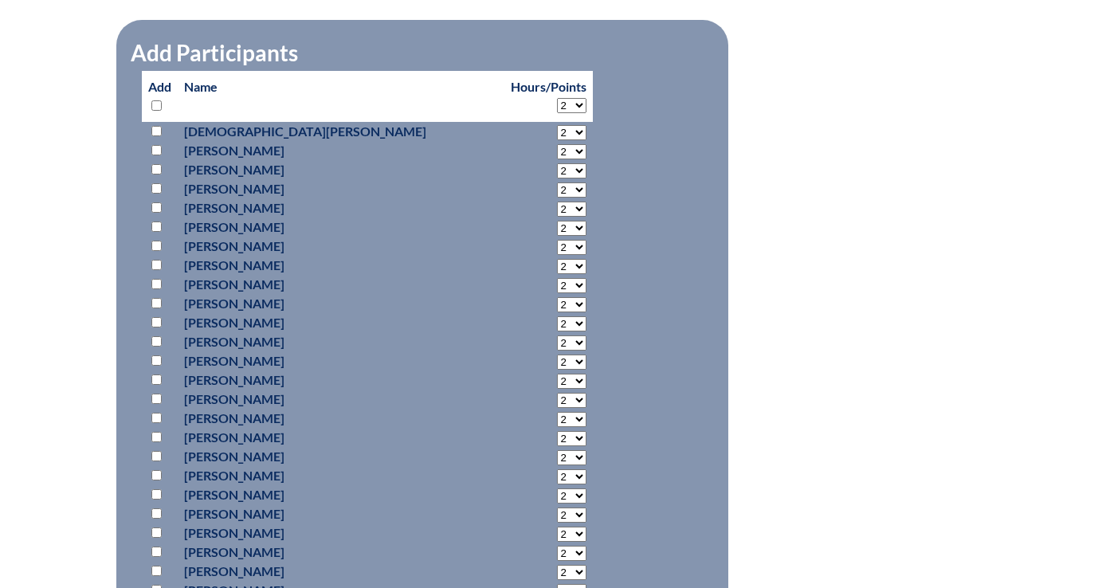
click at [153, 225] on input "checkbox" at bounding box center [156, 226] width 10 height 10
checkbox input "true"
click at [557, 232] on select "2 3 4 5 6 7 8 9 10 11 12 13 14 15 16 17 18 19 20 21 22 23" at bounding box center [571, 228] width 29 height 15
select select "3"
click at [557, 221] on select "2 3 4 5 6 7 8 9 10 11 12 13 14 15 16 17 18 19 20 21 22 23" at bounding box center [571, 228] width 29 height 15
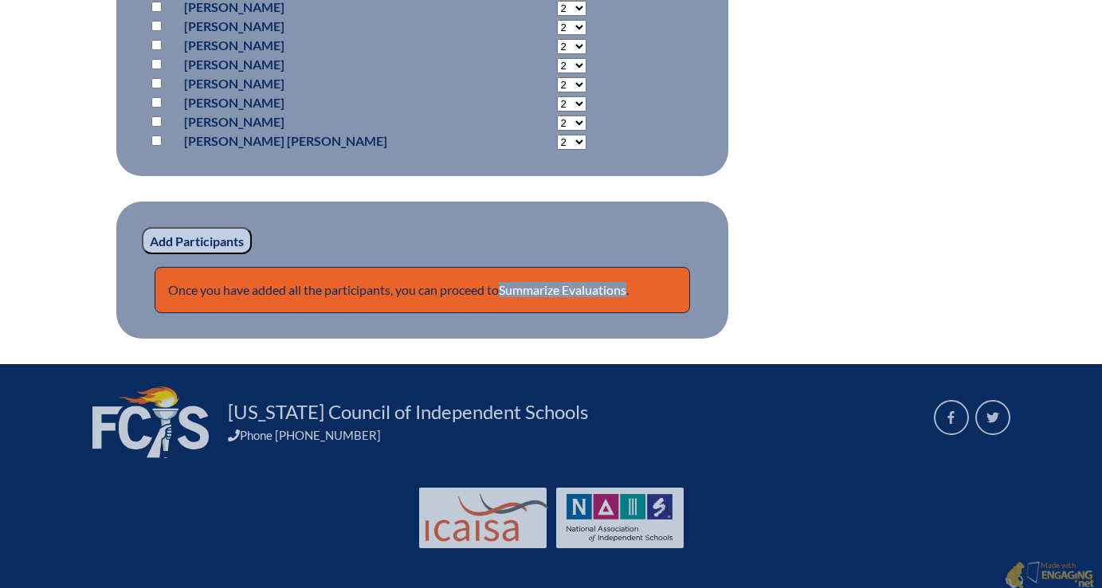
scroll to position [5166, 0]
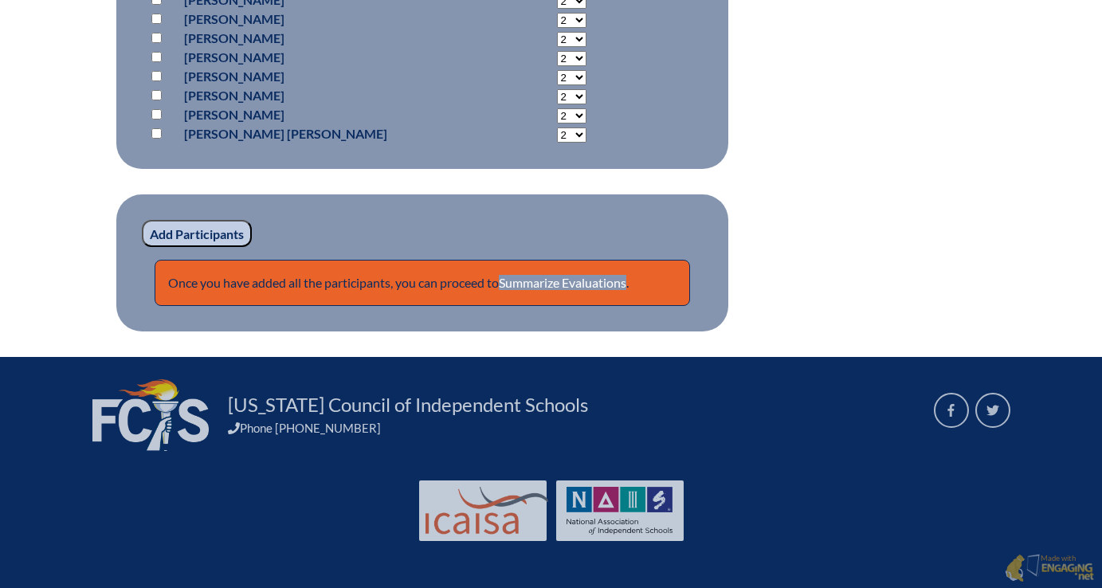
click at [225, 231] on input "Add Participants" at bounding box center [197, 233] width 110 height 27
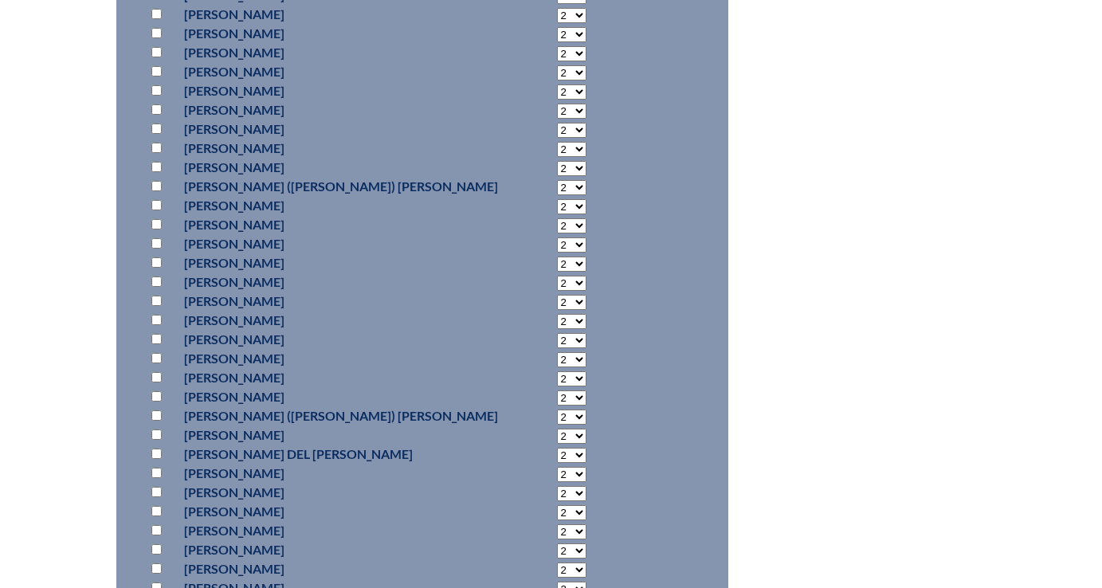
scroll to position [1399, 0]
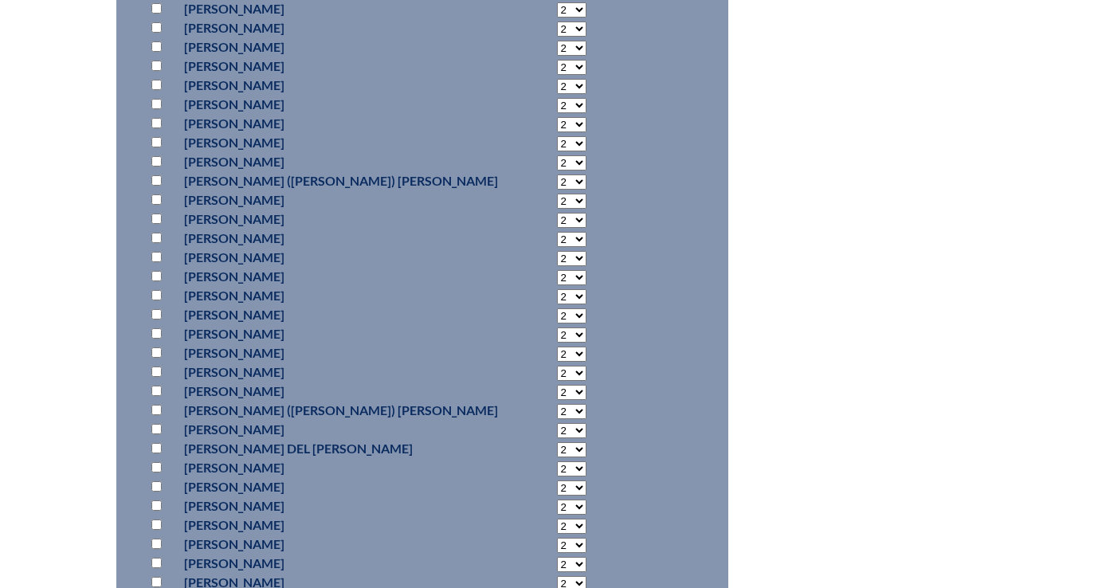
click at [155, 393] on input "checkbox" at bounding box center [156, 391] width 10 height 10
checkbox input "true"
click at [557, 393] on select "2 3 4 5 6 7 8 9 10 11 12 13 14 15 16 17 18 19 20 21 22 23" at bounding box center [571, 392] width 29 height 15
select select "4"
click at [557, 385] on select "2 3 4 5 6 7 8 9 10 11 12 13 14 15 16 17 18 19 20 21 22 23" at bounding box center [571, 392] width 29 height 15
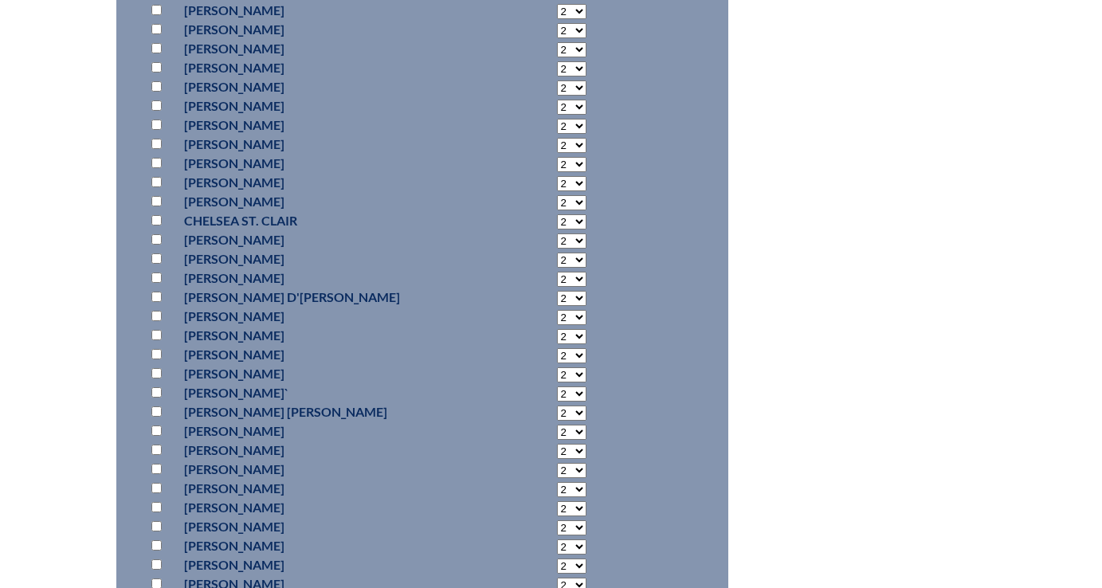
scroll to position [4410, 0]
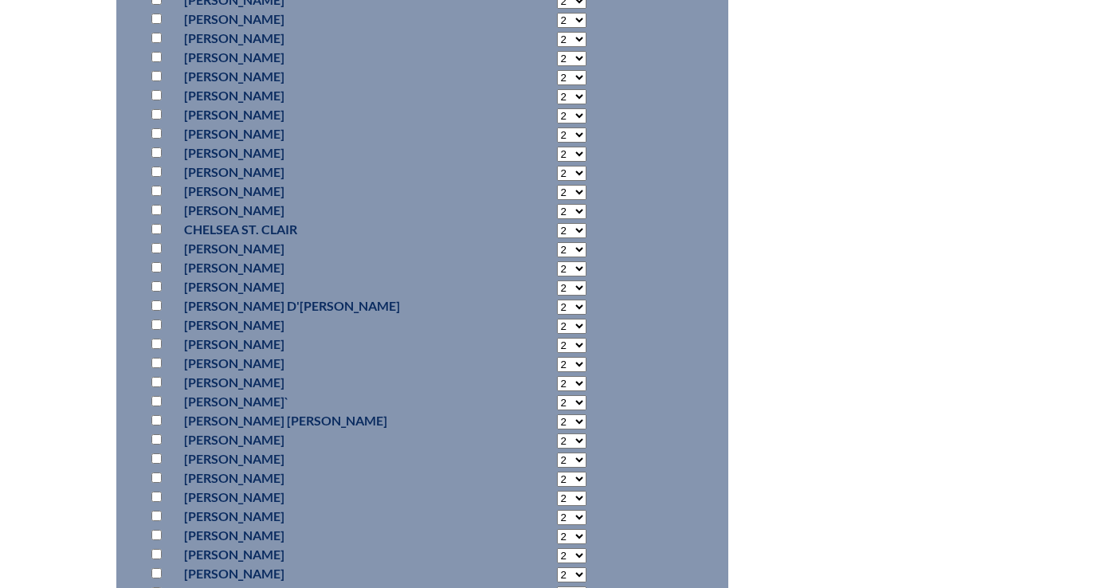
click at [158, 342] on input "checkbox" at bounding box center [156, 344] width 10 height 10
checkbox input "true"
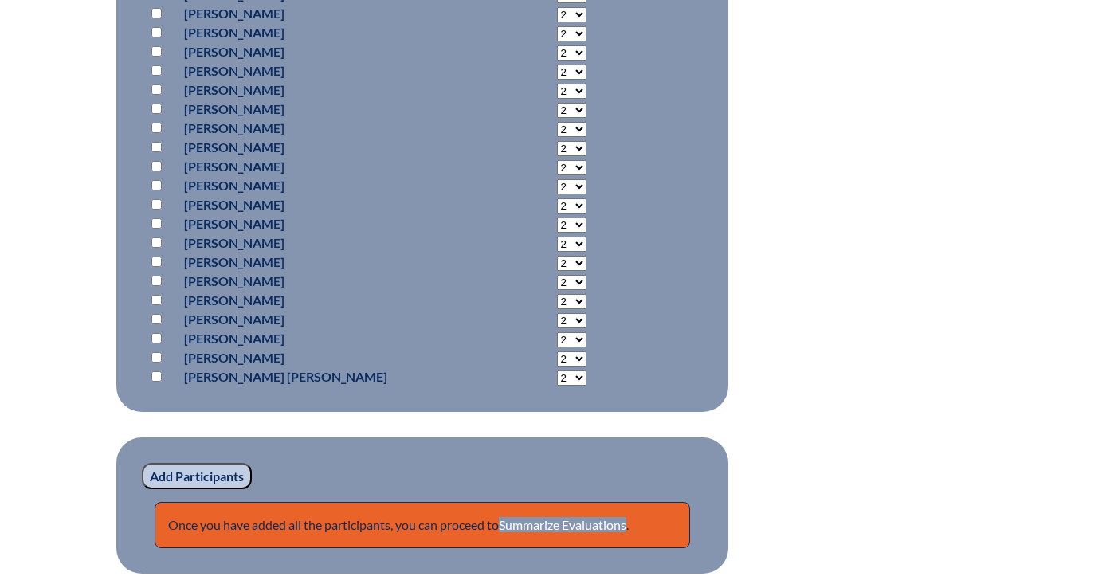
scroll to position [5028, 0]
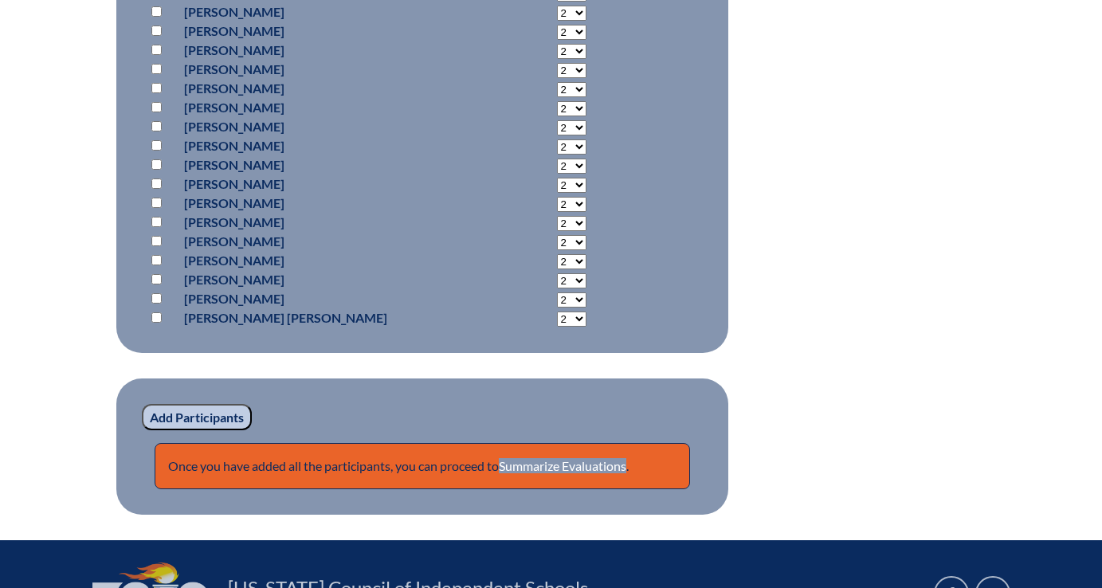
click at [202, 413] on input "Add Participants" at bounding box center [197, 417] width 110 height 27
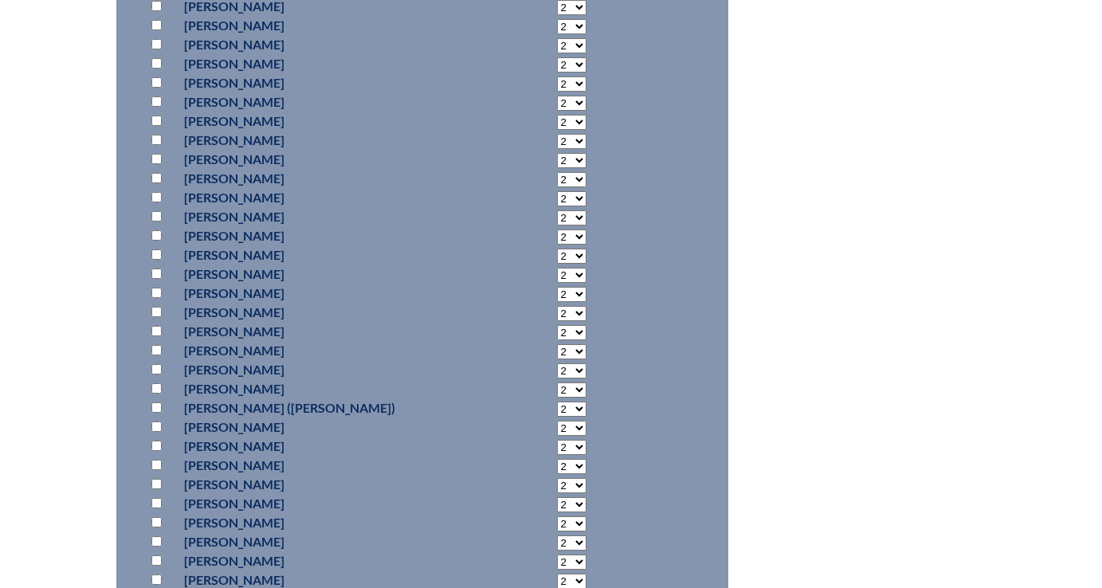
scroll to position [2034, 0]
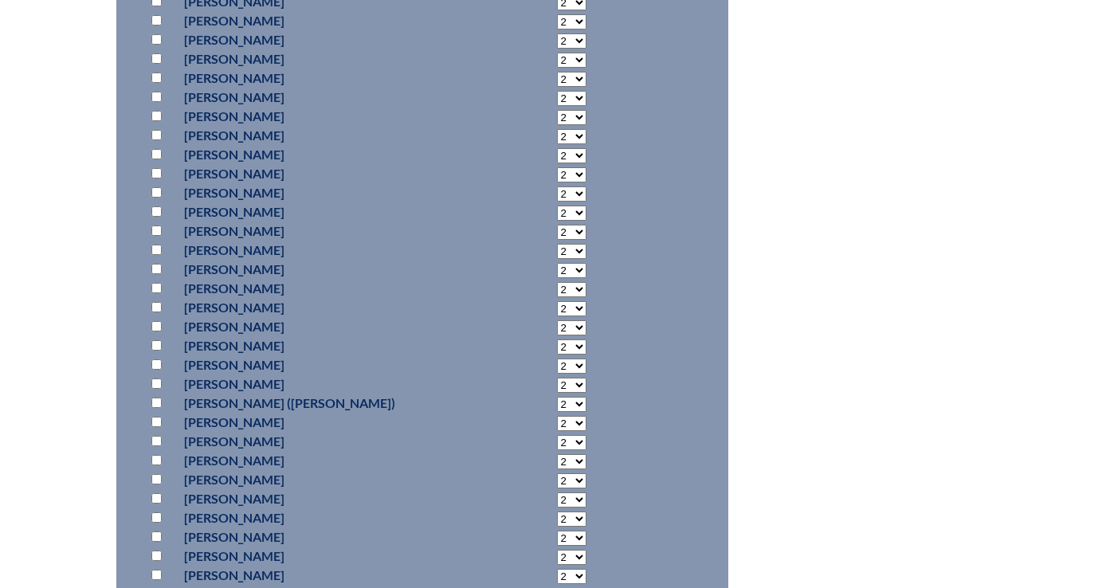
click at [156, 287] on input "checkbox" at bounding box center [156, 288] width 10 height 10
checkbox input "true"
click at [557, 290] on select "2 3 4 5 6 7 8 9 10 11 12 13 14 15 16 17 18 19 20 21 22 23" at bounding box center [571, 289] width 29 height 15
select select "4"
click at [557, 282] on select "2 3 4 5 6 7 8 9 10 11 12 13 14 15 16 17 18 19 20 21 22 23" at bounding box center [571, 289] width 29 height 15
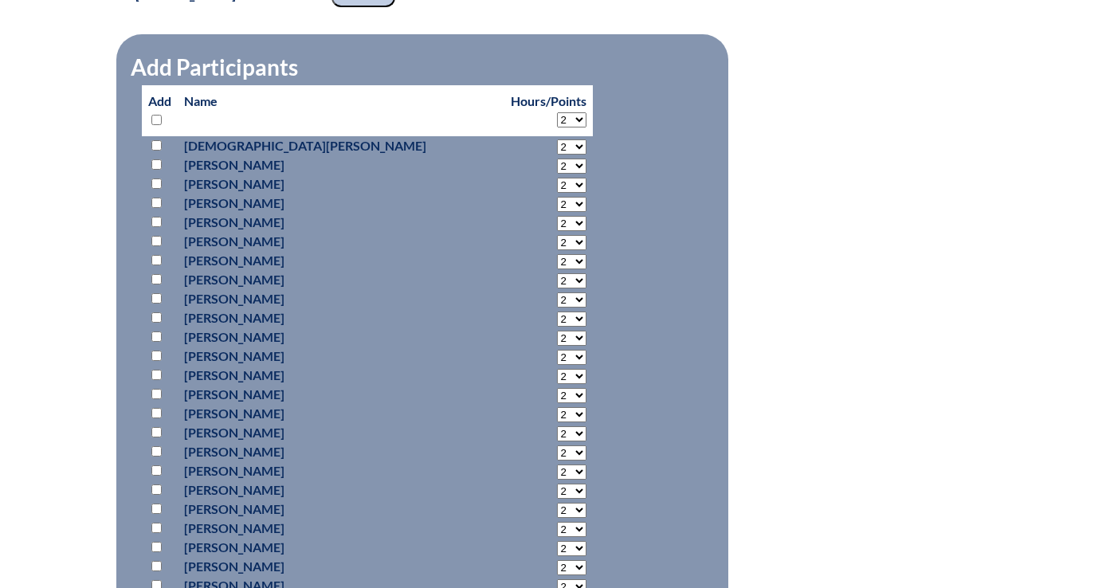
scroll to position [918, 0]
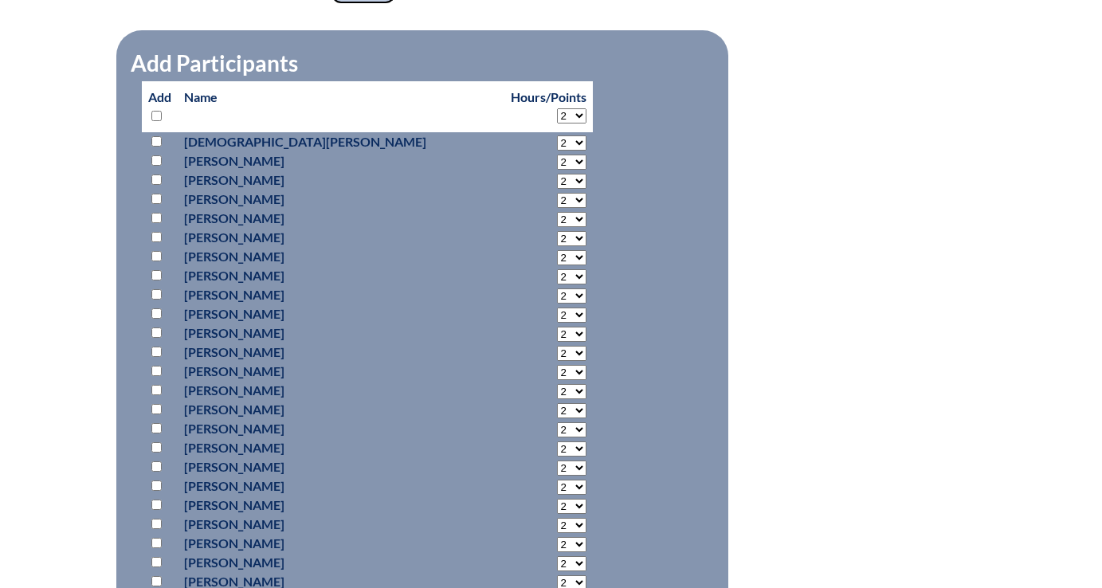
click at [154, 482] on input "checkbox" at bounding box center [156, 485] width 10 height 10
checkbox input "true"
click at [557, 487] on select "2 3 4 5 6 7 8 9 10 11 12 13 14 15 16 17 18 19 20 21 22 23" at bounding box center [571, 487] width 29 height 15
select select "4"
click at [557, 480] on select "2 3 4 5 6 7 8 9 10 11 12 13 14 15 16 17 18 19 20 21 22 23" at bounding box center [571, 487] width 29 height 15
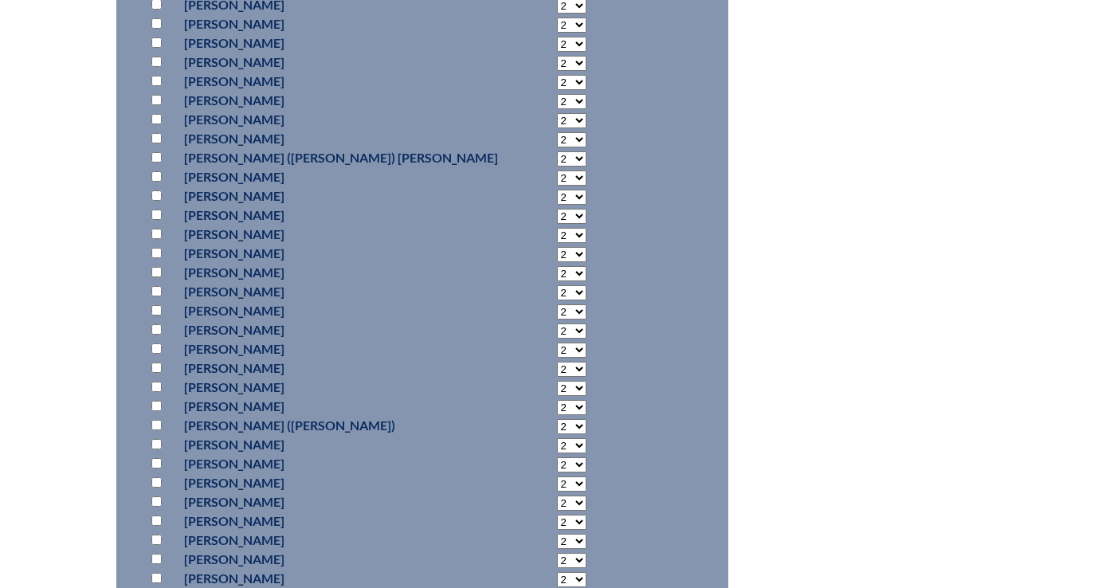
scroll to position [3903, 0]
click at [156, 234] on input "checkbox" at bounding box center [156, 234] width 10 height 10
checkbox input "true"
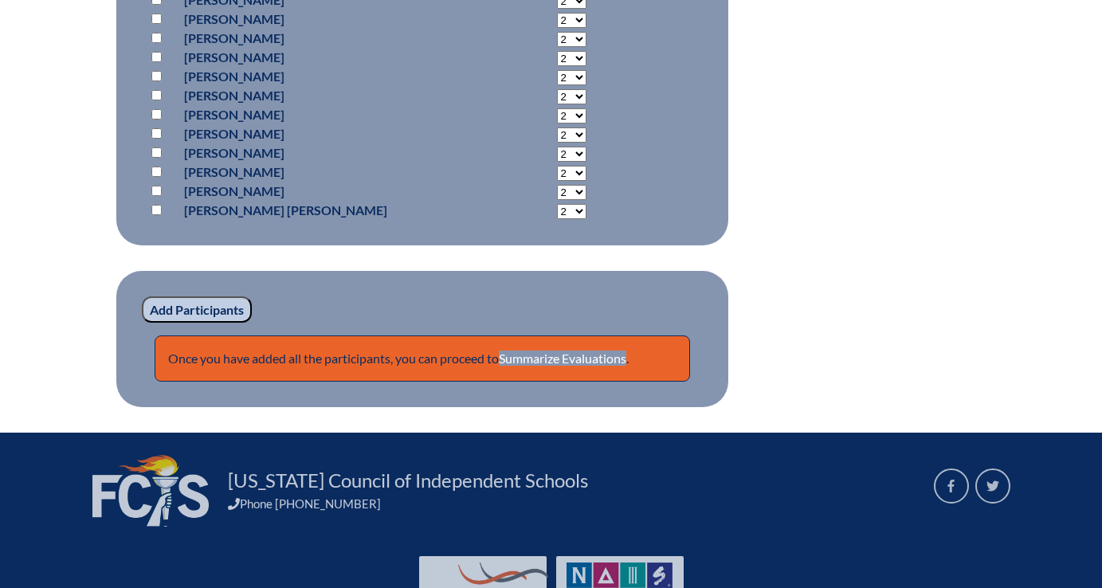
scroll to position [5228, 0]
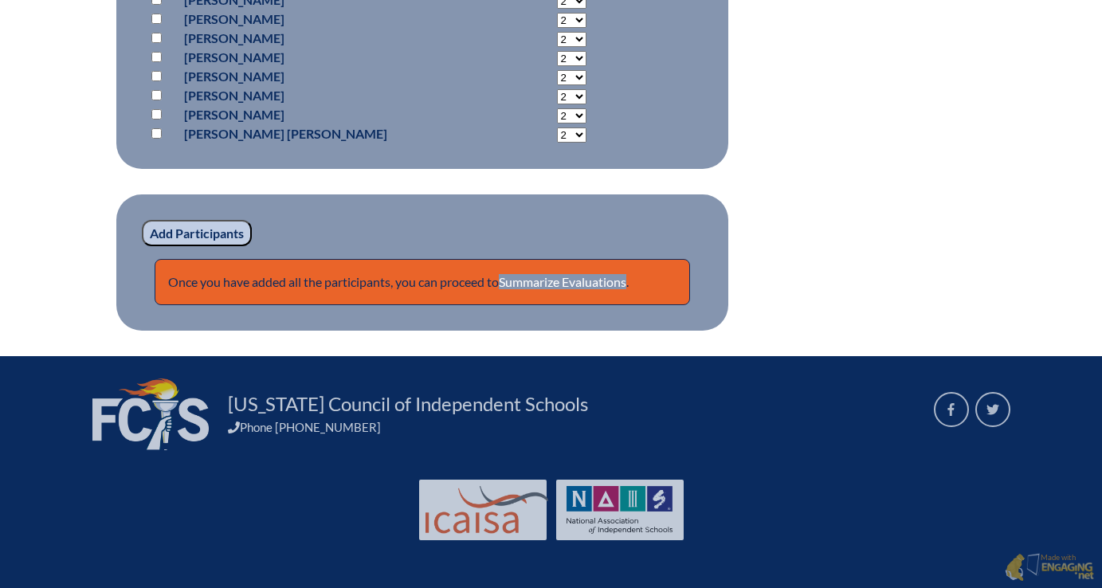
click at [215, 217] on fieldset "Add Participants Once you have added all the participants, you can proceed to S…" at bounding box center [422, 262] width 612 height 137
click at [214, 238] on input "Add Participants" at bounding box center [197, 233] width 110 height 27
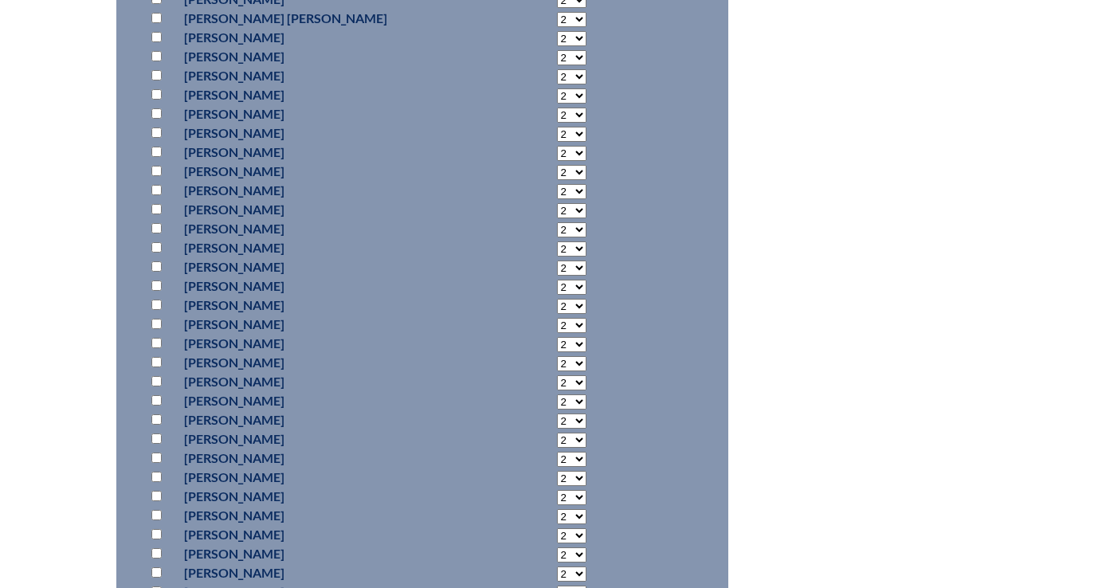
scroll to position [3208, 0]
click at [156, 340] on input "checkbox" at bounding box center [156, 341] width 10 height 10
checkbox input "true"
click at [557, 340] on select "2 3 4 5 6 7 8 9 10 11 12 13 14 15 16 17 18 19 20 21 22 23" at bounding box center [571, 342] width 29 height 15
select select "3"
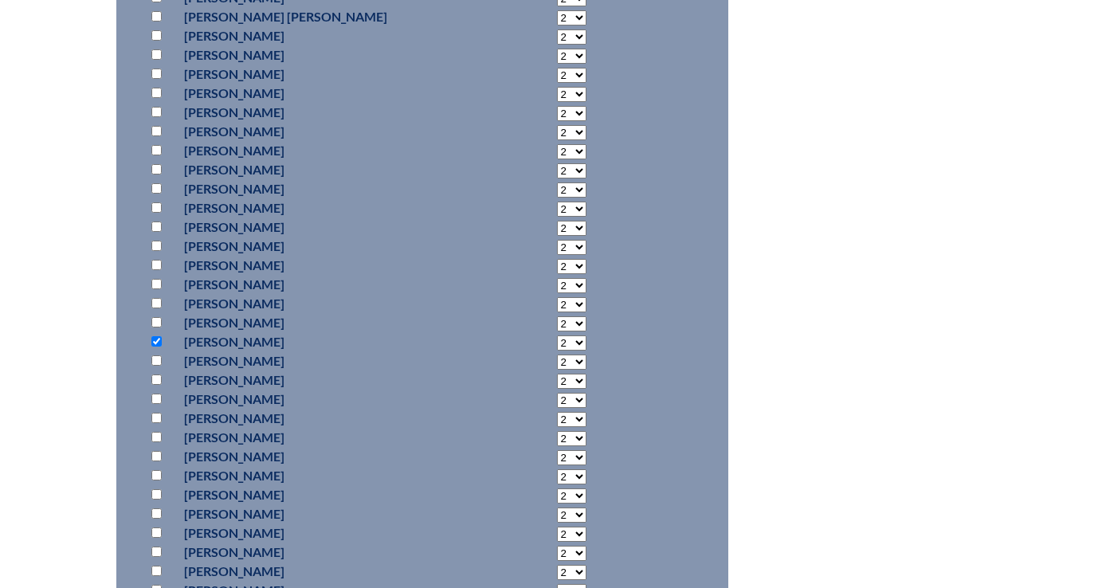
click at [557, 336] on select "2 3 4 5 6 7 8 9 10 11 12 13 14 15 16 17 18 19 20 21 22 23" at bounding box center [571, 342] width 29 height 15
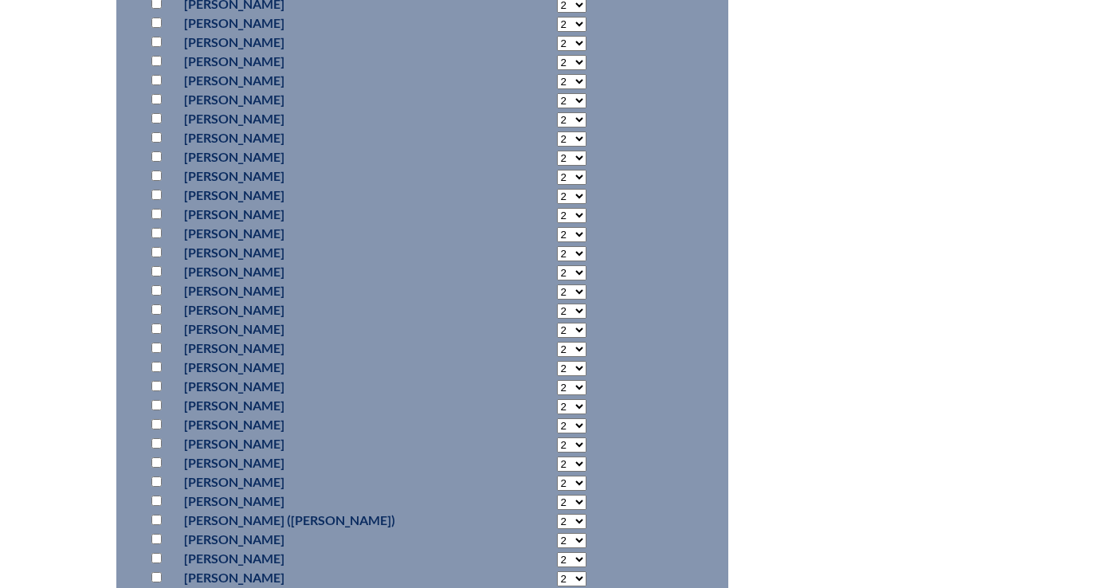
click at [156, 236] on input "checkbox" at bounding box center [156, 233] width 10 height 10
checkbox input "true"
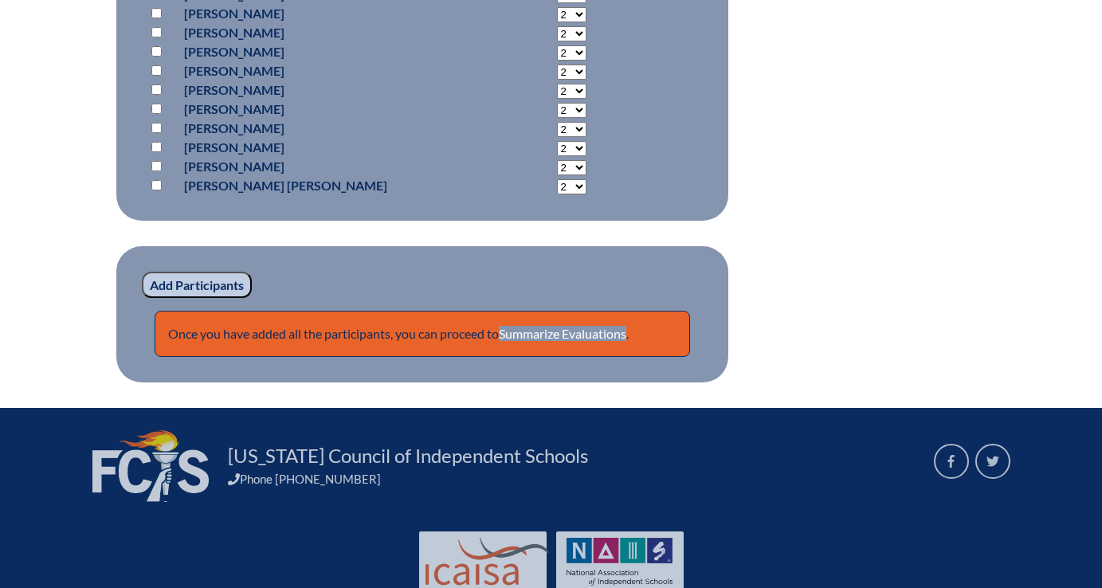
scroll to position [5252, 0]
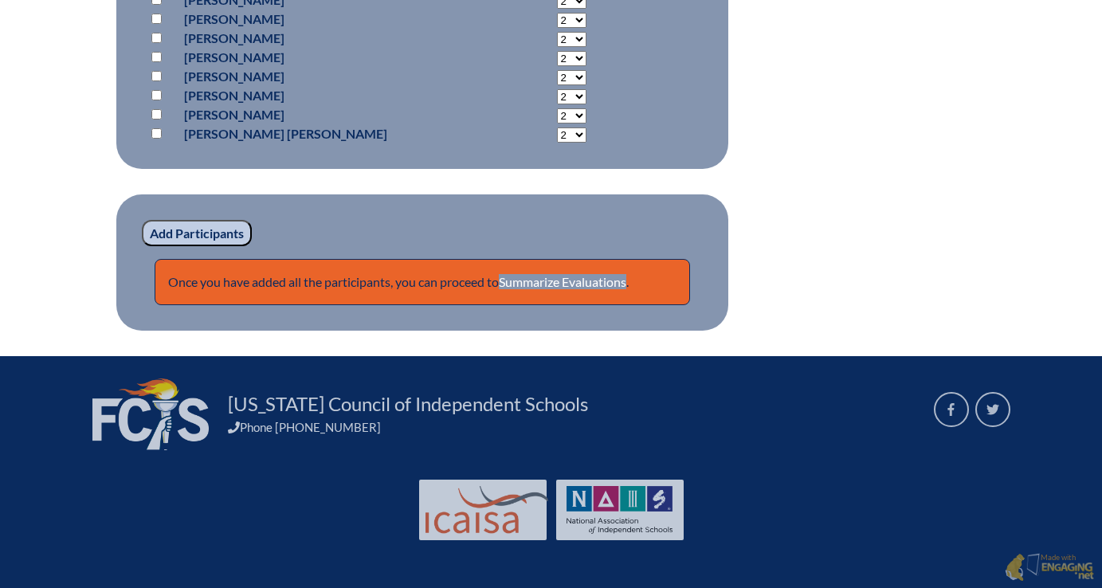
click at [185, 225] on input "Add Participants" at bounding box center [197, 233] width 110 height 27
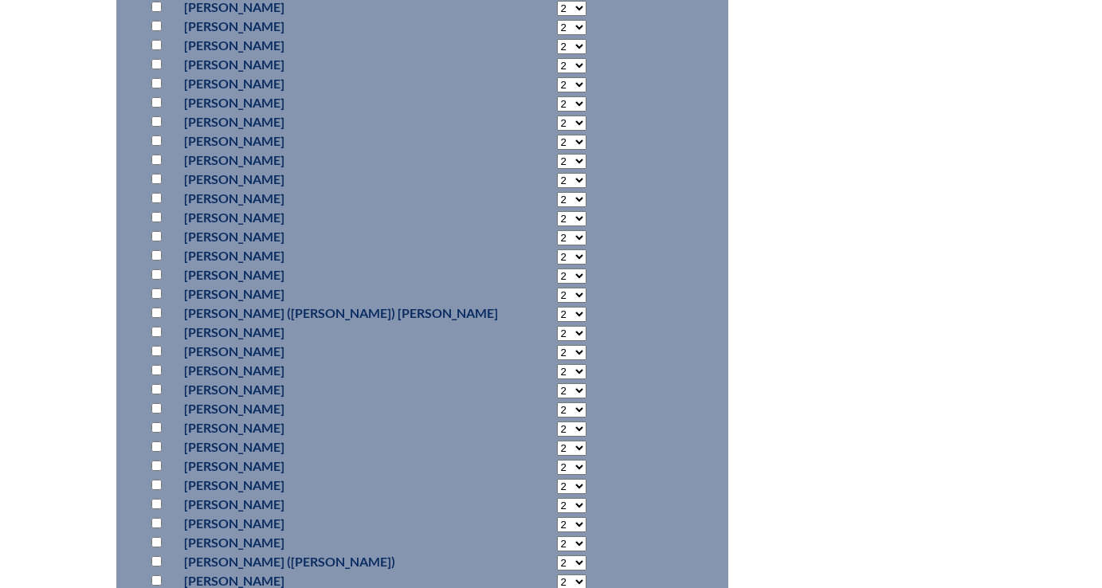
scroll to position [3811, 0]
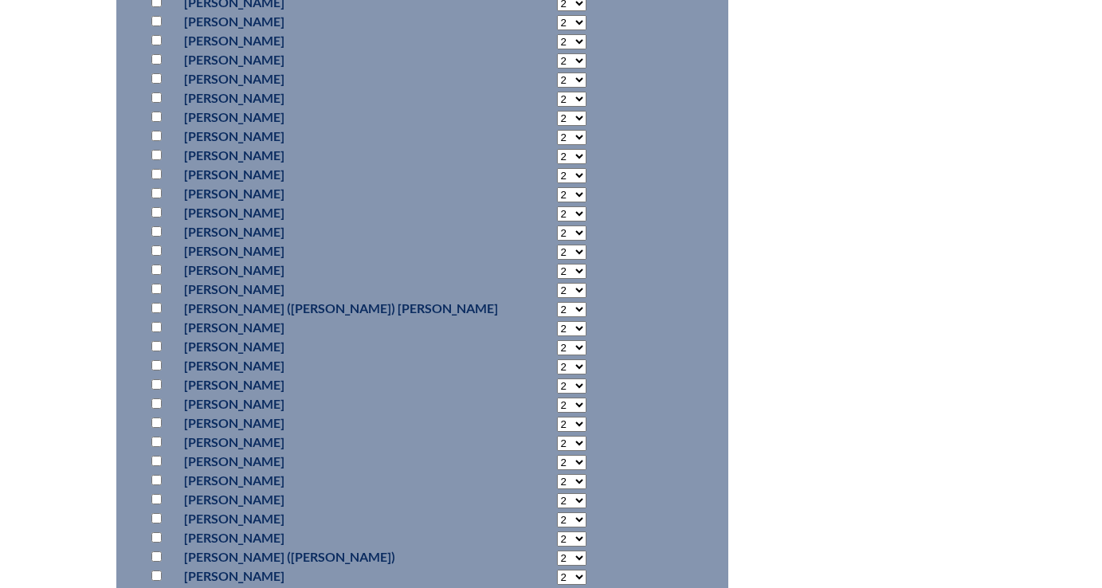
click at [159, 217] on input "checkbox" at bounding box center [156, 212] width 10 height 10
checkbox input "true"
click at [157, 409] on input "checkbox" at bounding box center [156, 403] width 10 height 10
checkbox input "true"
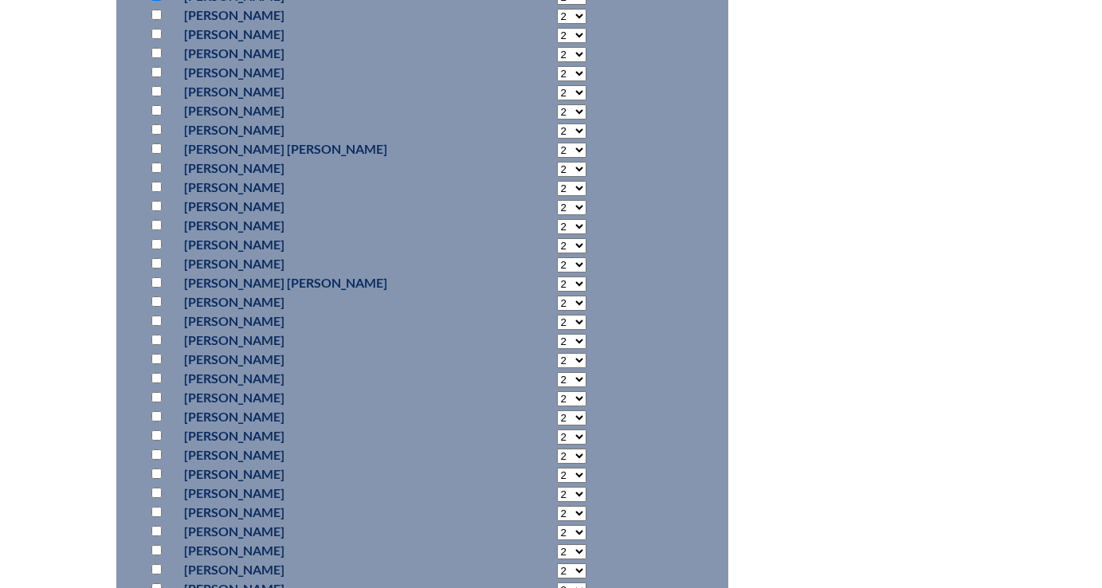
scroll to position [2967, 0]
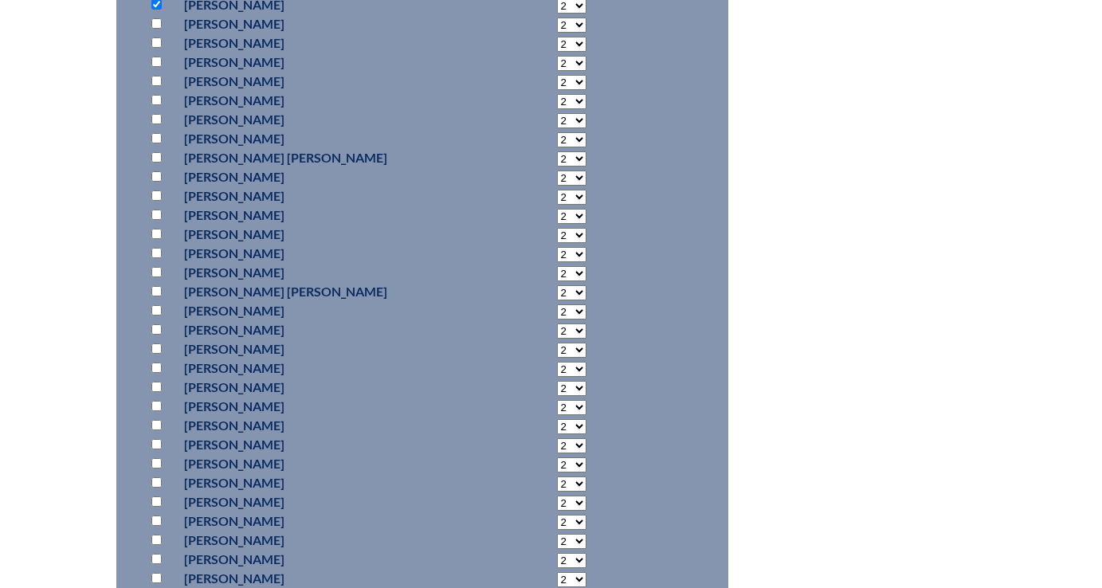
click at [155, 258] on input "checkbox" at bounding box center [156, 253] width 10 height 10
checkbox input "true"
click at [557, 262] on select "2 3 4 5 6 7 8 9 10 11 12 13 14 15 16 17 18 19 20 21 22 23" at bounding box center [571, 254] width 29 height 15
select select "3"
click at [557, 262] on select "2 3 4 5 6 7 8 9 10 11 12 13 14 15 16 17 18 19 20 21 22 23" at bounding box center [571, 254] width 29 height 15
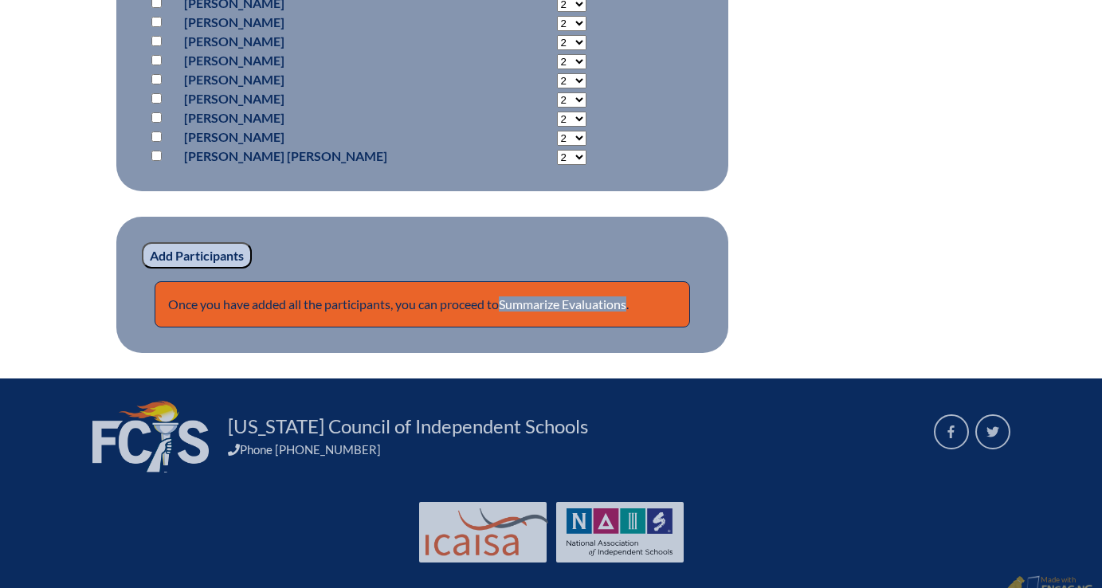
scroll to position [5298, 0]
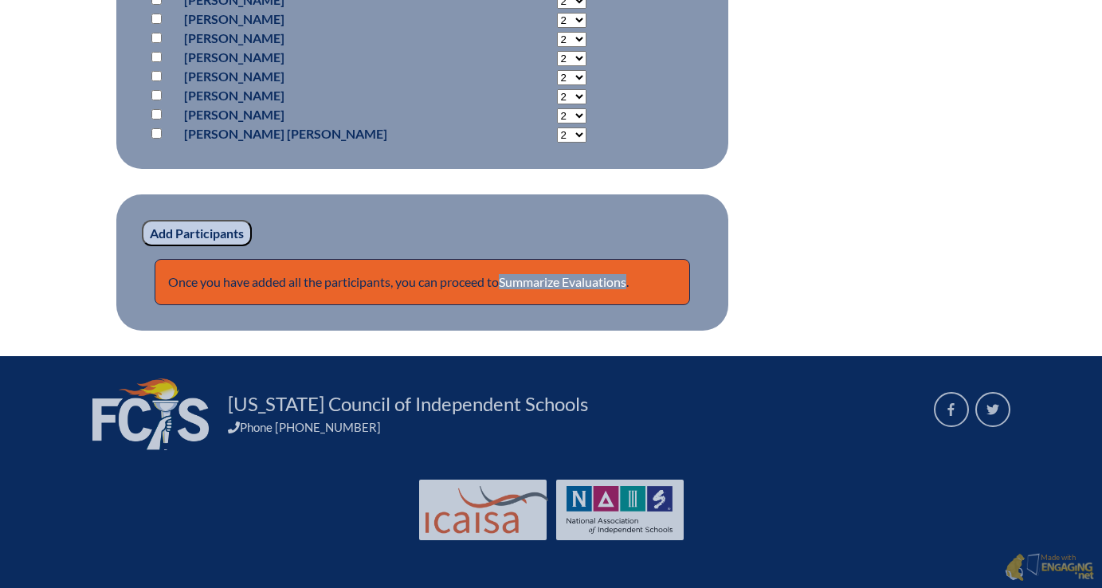
click at [211, 233] on input "Add Participants" at bounding box center [197, 233] width 110 height 27
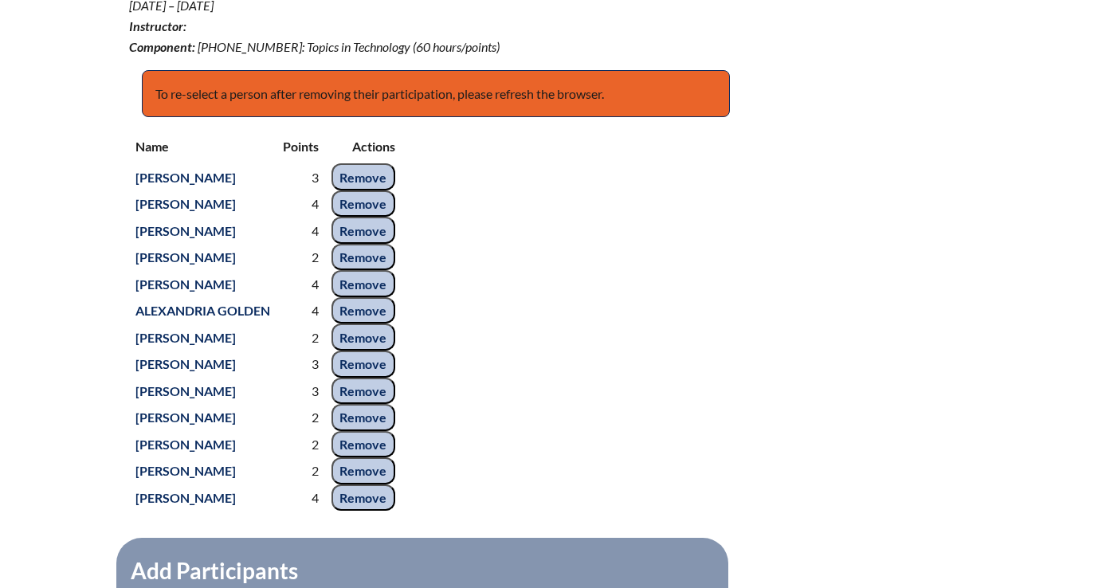
scroll to position [638, 0]
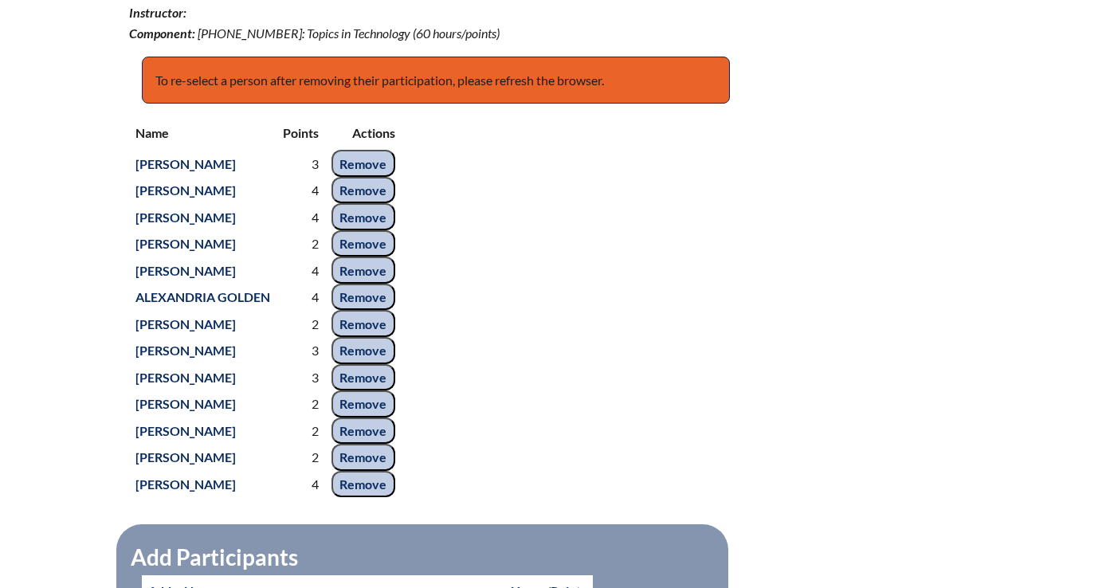
click at [386, 177] on input "Remove" at bounding box center [363, 163] width 64 height 27
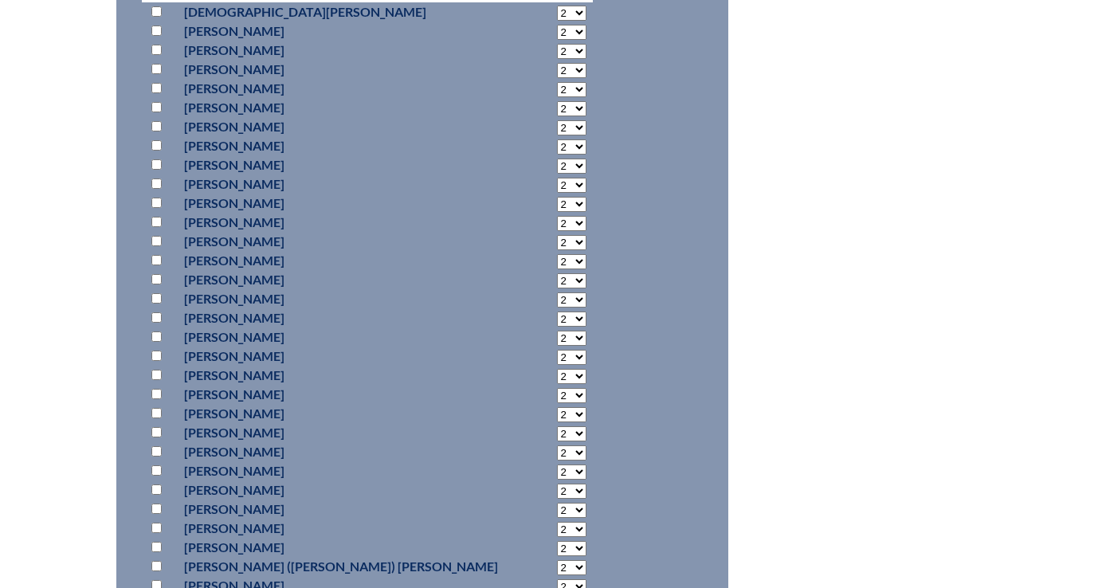
scroll to position [1231, 0]
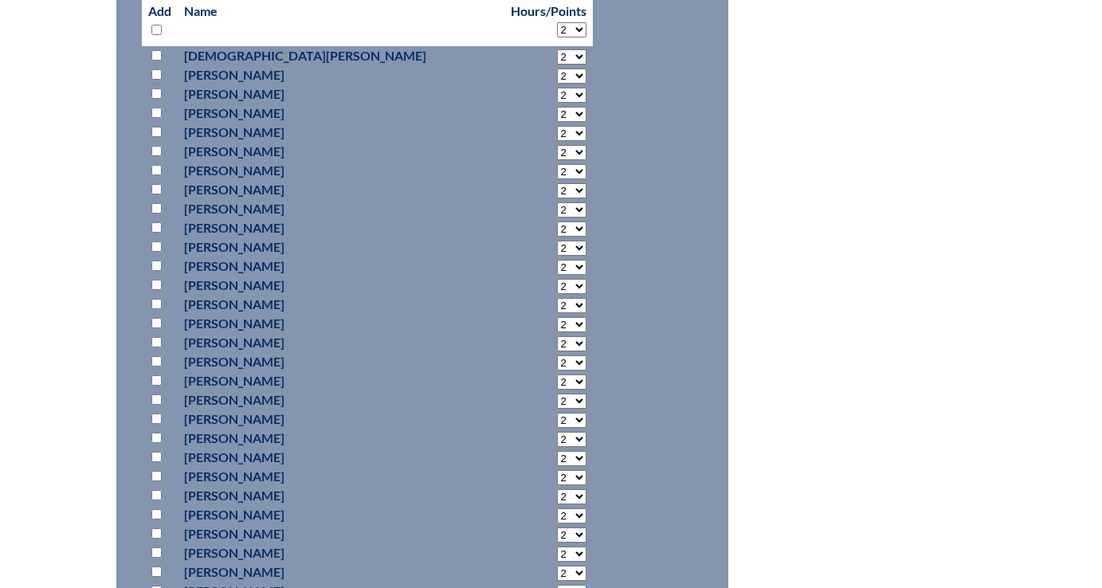
scroll to position [1231, 0]
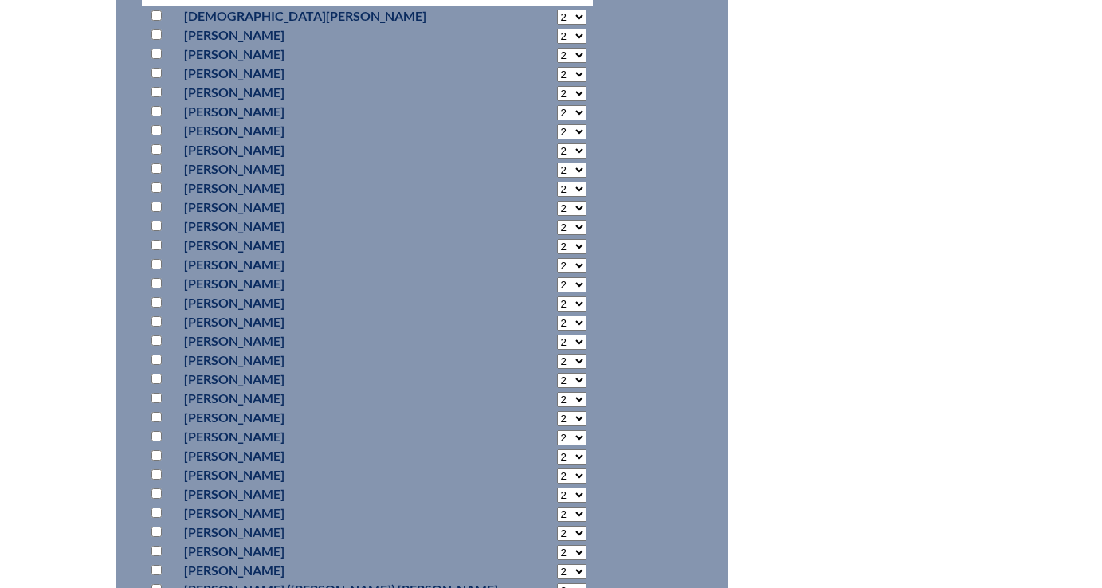
click at [153, 116] on input "checkbox" at bounding box center [156, 111] width 10 height 10
checkbox input "true"
click at [557, 120] on select "2 3 4 5 6 7 8 9 10 11 12 13 14 15 16 17 18 19 20 21 22 23" at bounding box center [571, 112] width 29 height 15
select select "4"
click at [557, 120] on select "2 3 4 5 6 7 8 9 10 11 12 13 14 15 16 17 18 19 20 21 22 23" at bounding box center [571, 112] width 29 height 15
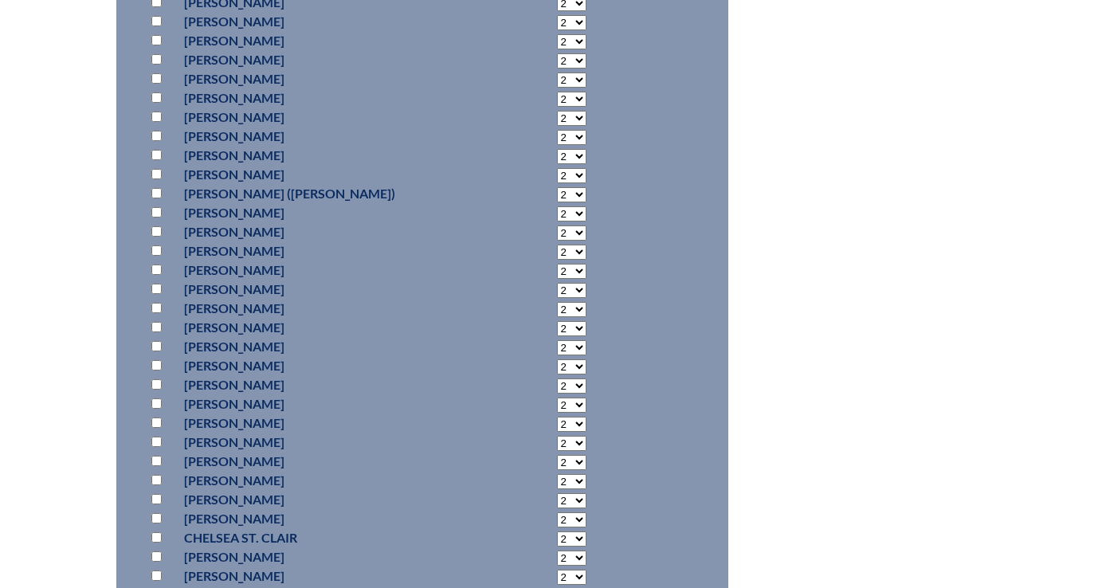
scroll to position [4181, 0]
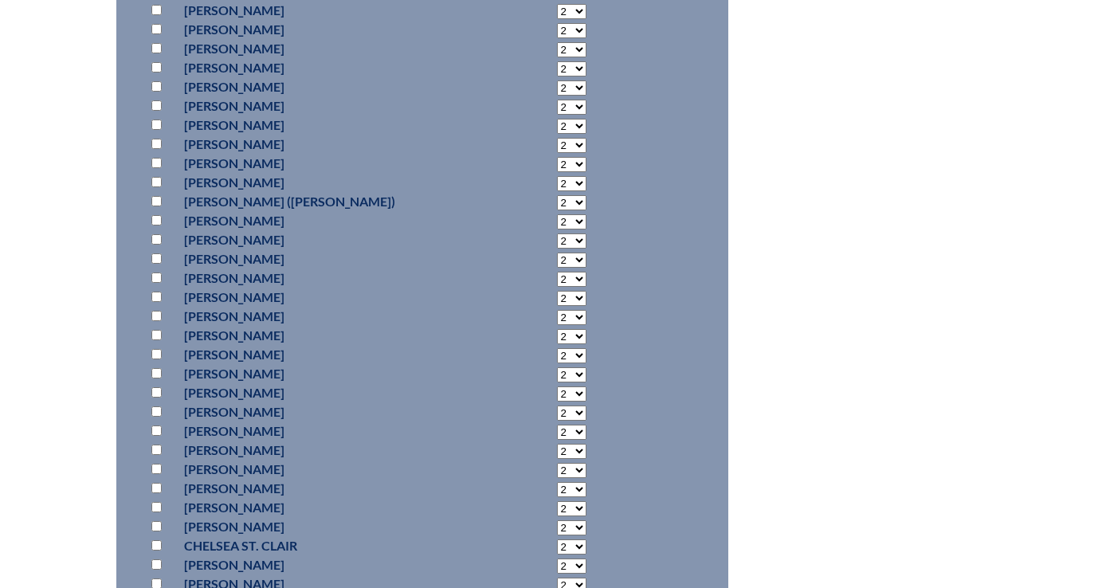
click at [155, 206] on input "checkbox" at bounding box center [156, 201] width 10 height 10
checkbox input "true"
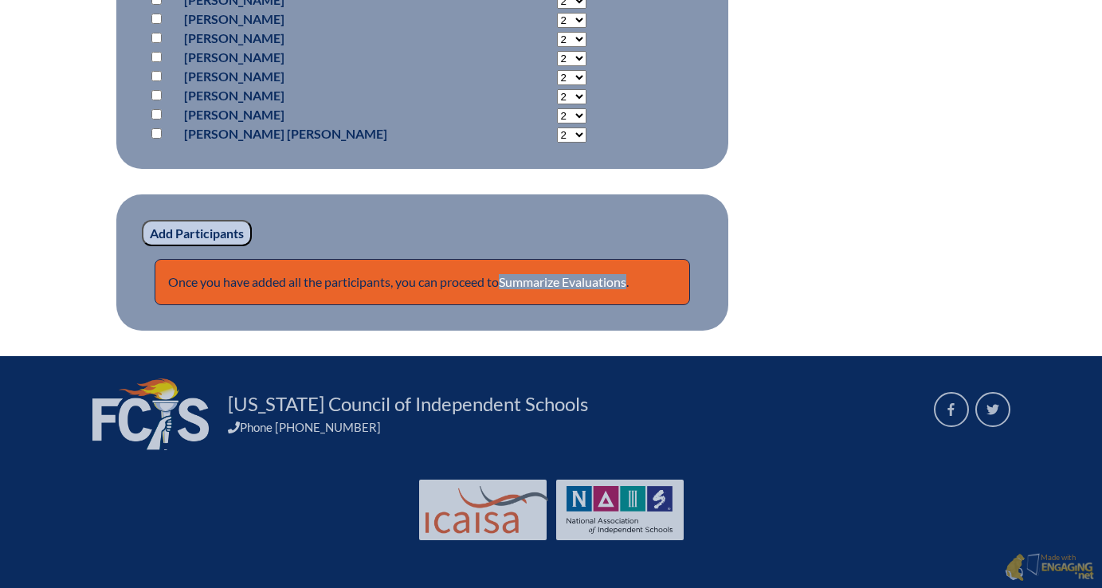
click at [214, 234] on input "Add Participants" at bounding box center [197, 233] width 110 height 27
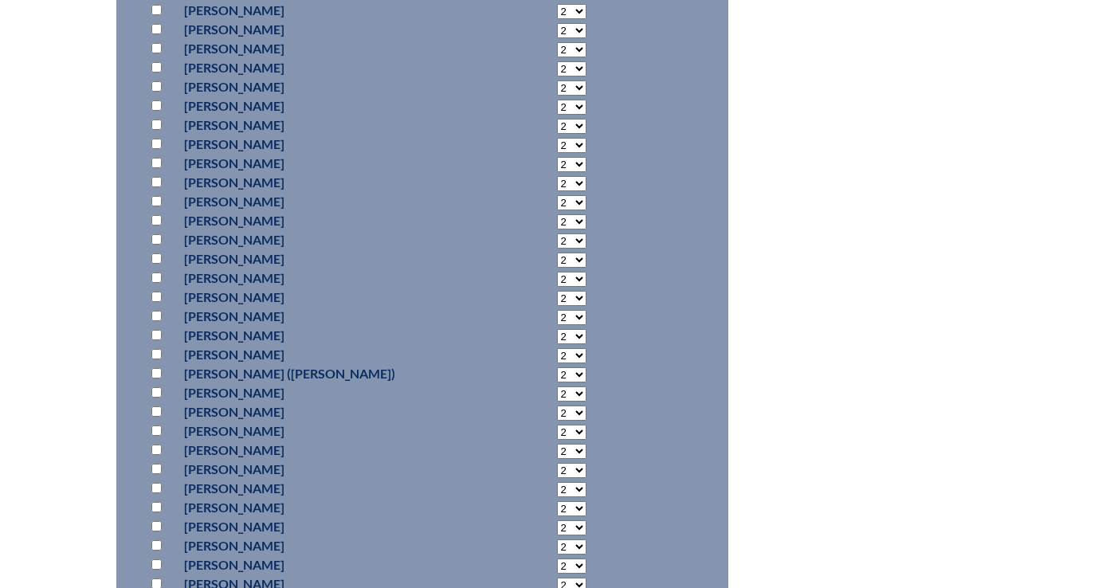
scroll to position [2253, 0]
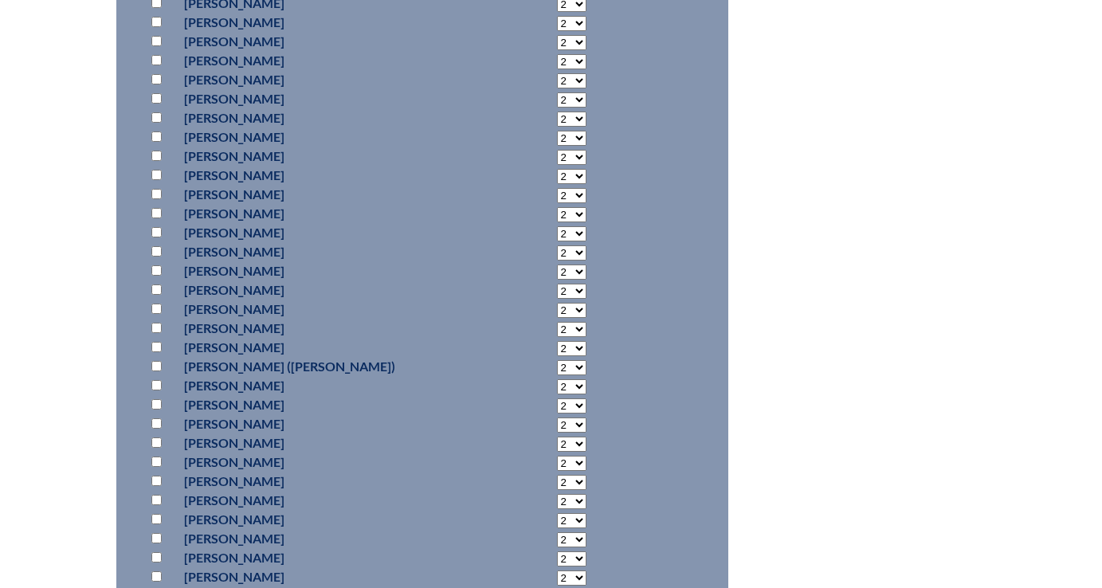
click at [160, 314] on input "checkbox" at bounding box center [156, 308] width 10 height 10
checkbox input "true"
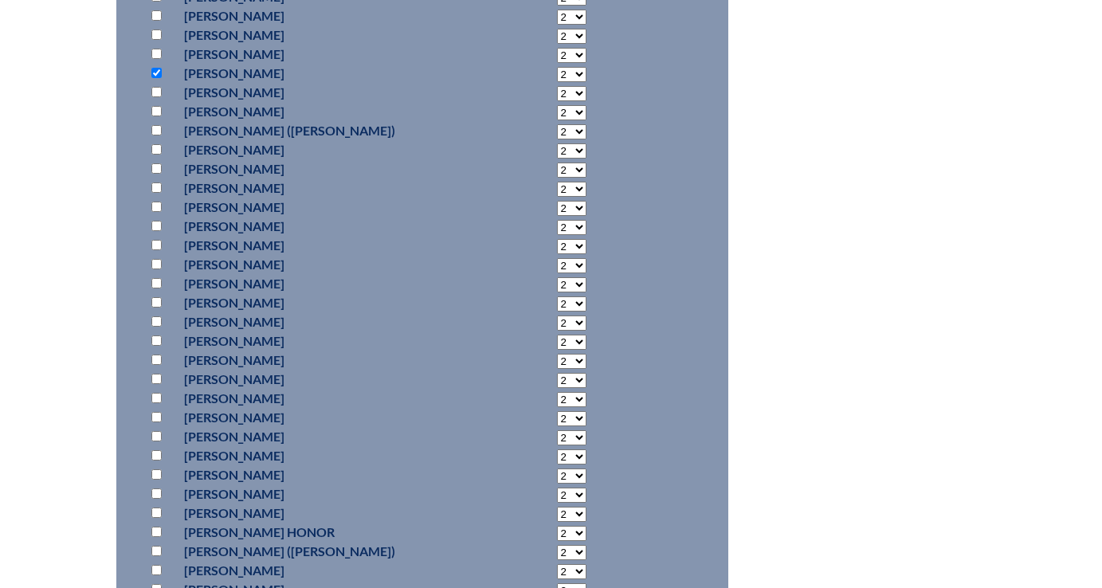
scroll to position [2537, 0]
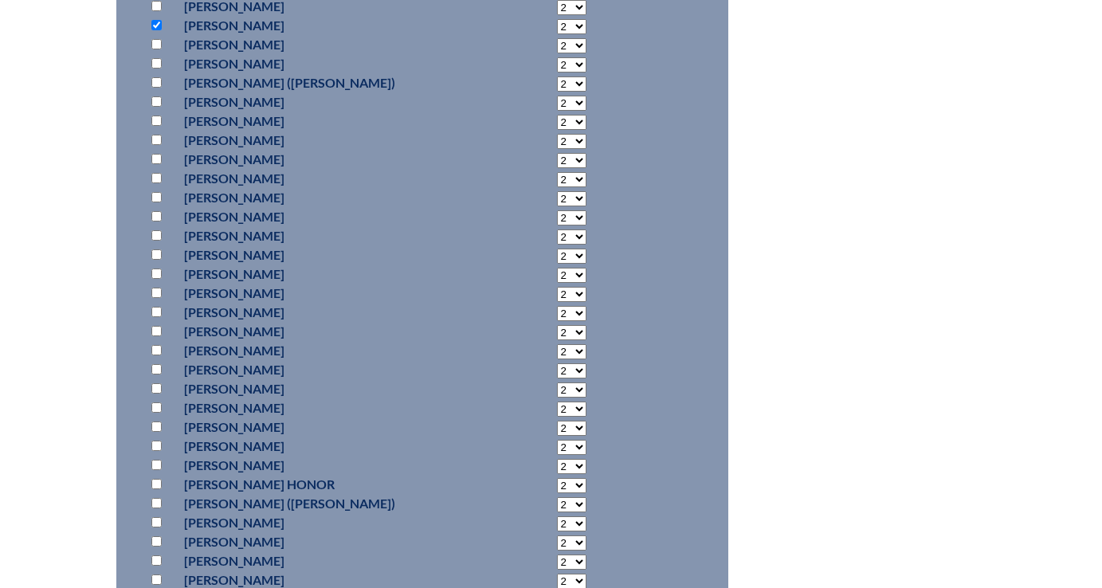
click at [151, 298] on input "checkbox" at bounding box center [156, 293] width 10 height 10
checkbox input "true"
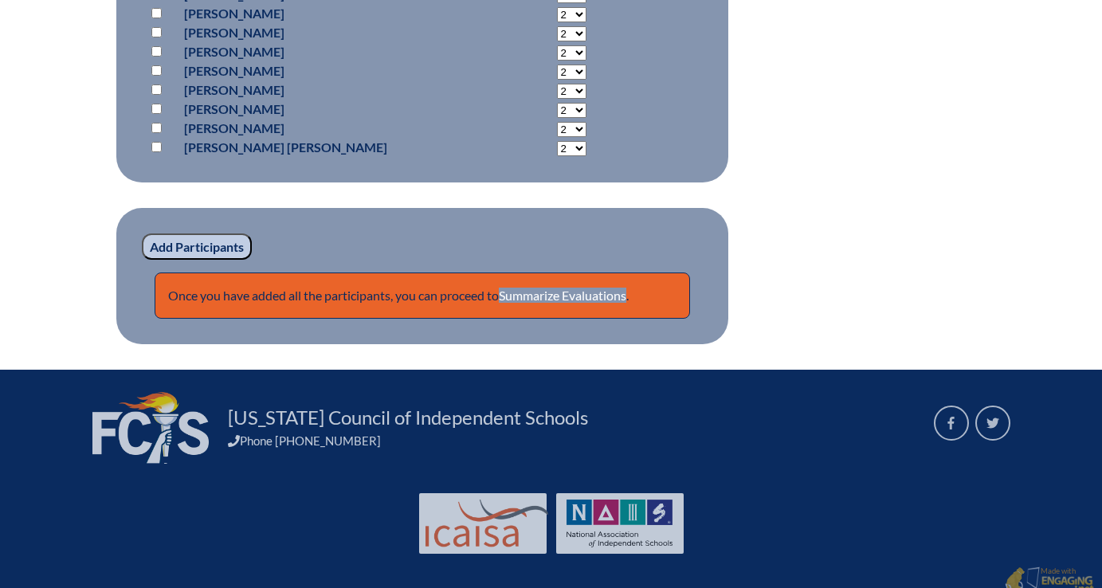
scroll to position [5280, 0]
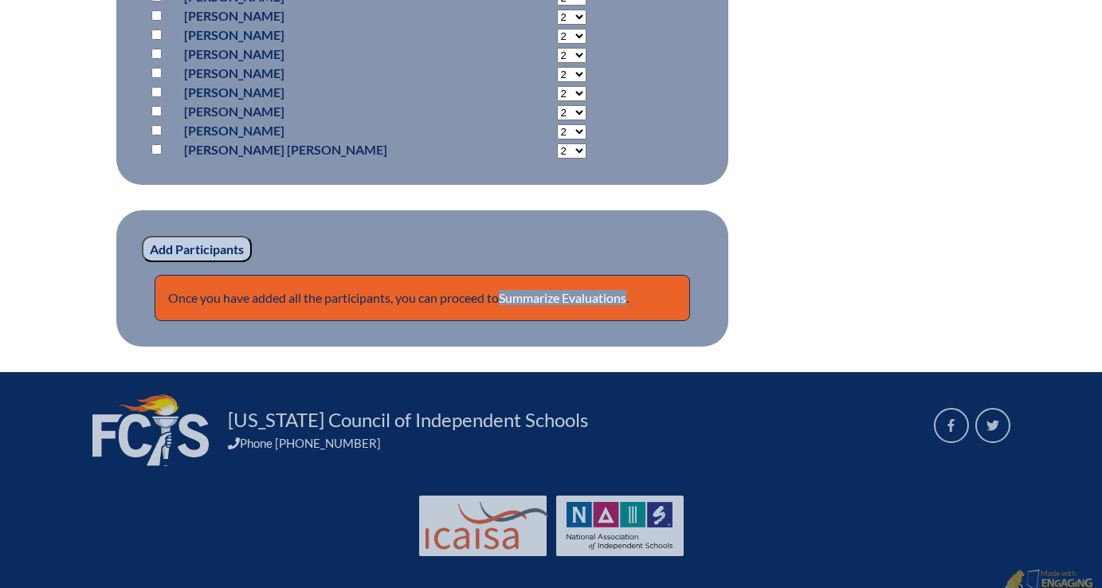
click at [208, 263] on input "Add Participants" at bounding box center [197, 249] width 110 height 27
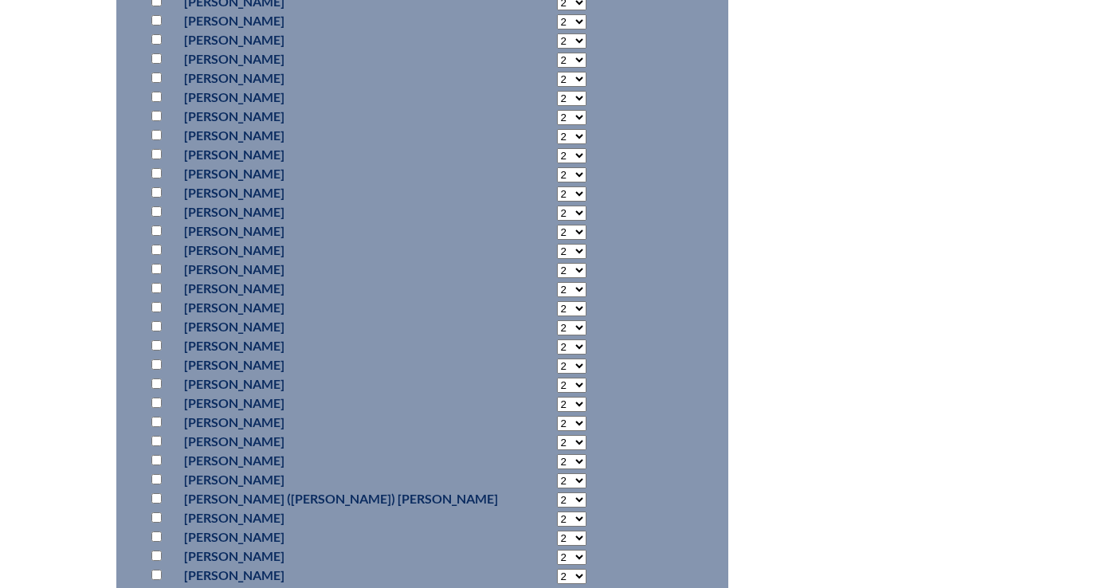
scroll to position [3688, 0]
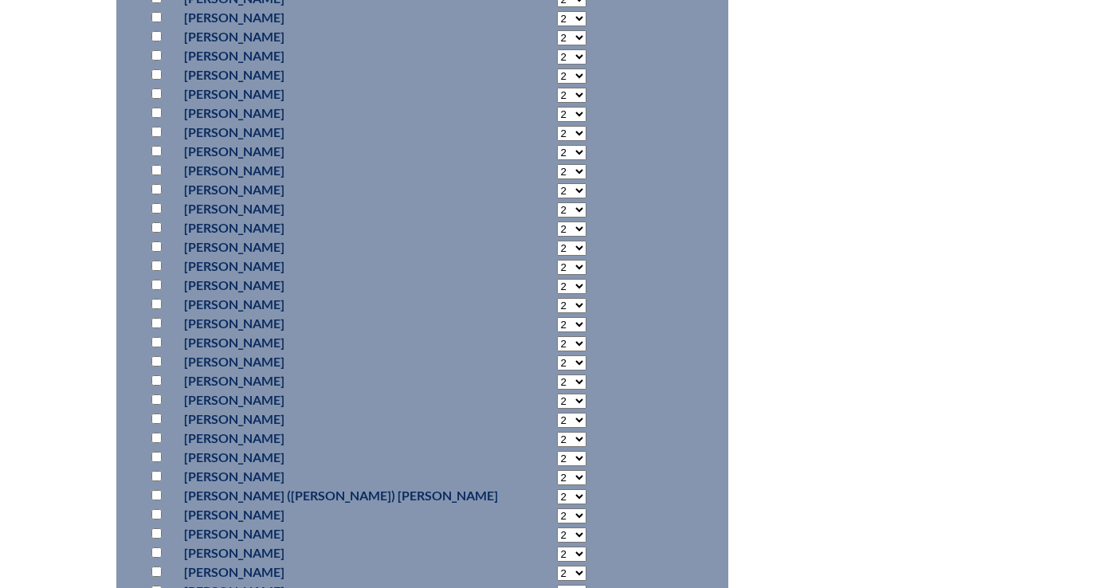
click at [151, 271] on input "checkbox" at bounding box center [156, 265] width 10 height 10
checkbox input "true"
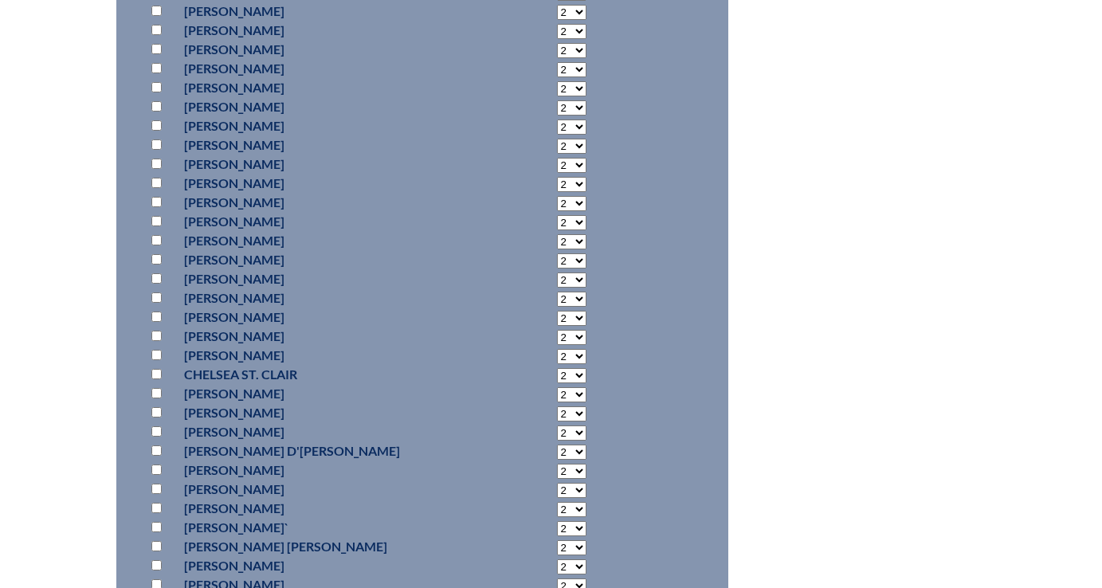
scroll to position [4406, 0]
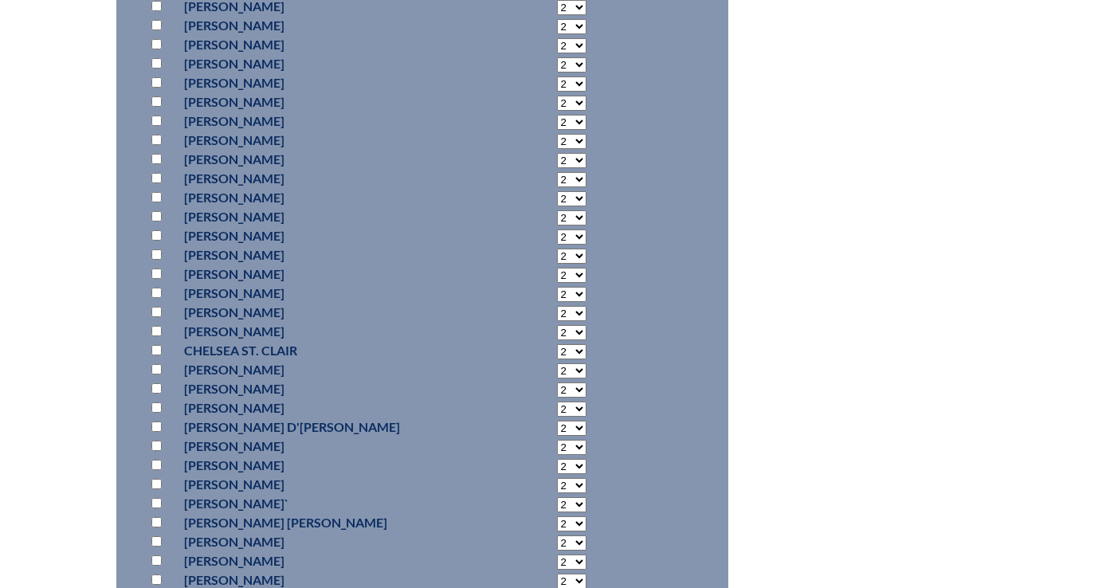
click at [155, 393] on input "checkbox" at bounding box center [156, 388] width 10 height 10
checkbox input "true"
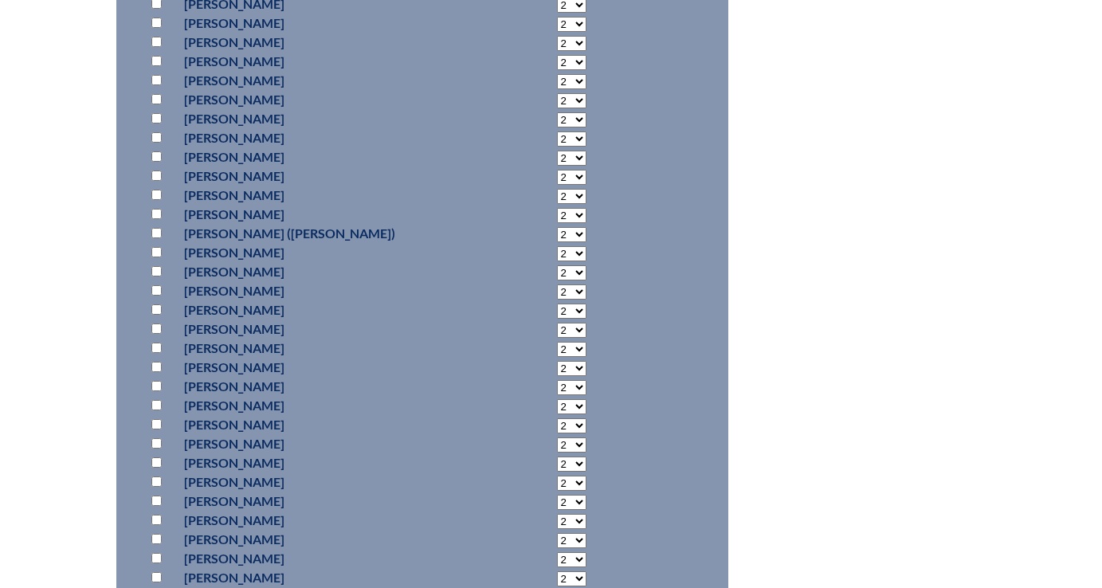
scroll to position [2419, 0]
click at [155, 125] on input "checkbox" at bounding box center [156, 120] width 10 height 10
checkbox input "true"
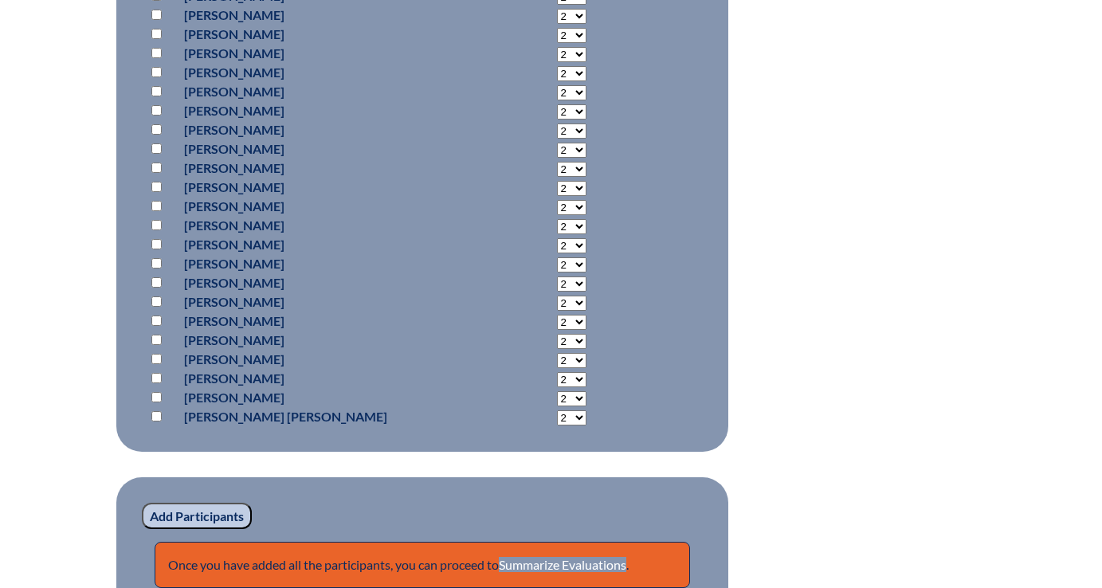
scroll to position [5345, 0]
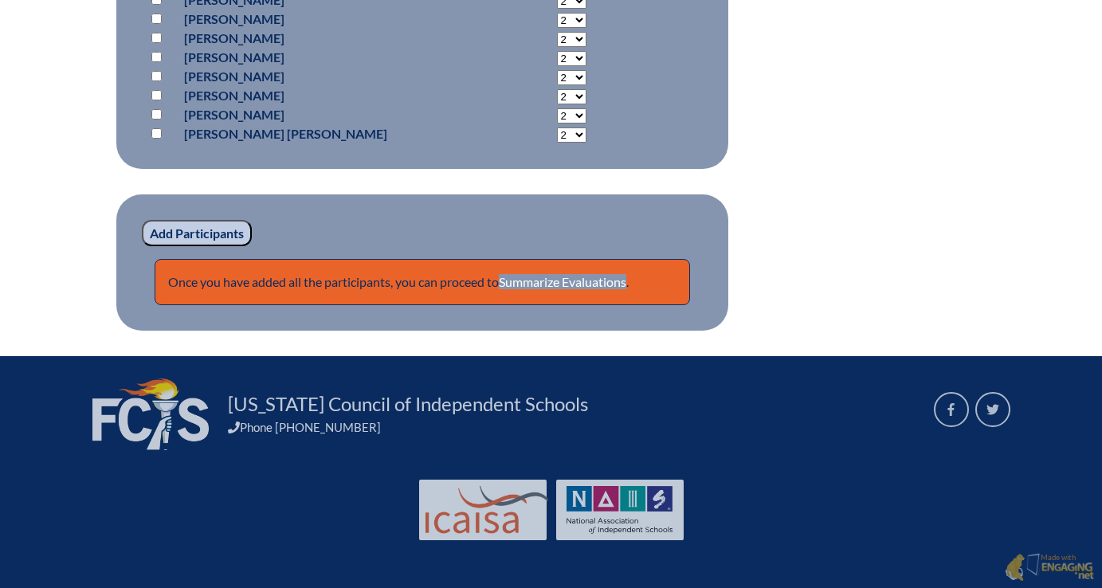
click at [170, 233] on input "Add Participants" at bounding box center [197, 233] width 110 height 27
click at [155, 135] on input "checkbox" at bounding box center [156, 132] width 10 height 10
checkbox input "true"
click at [557, 129] on select "2 3 4 5 6 7 8 9 10 11 12 13 14 15 16 17 18 19 20 21 22 23" at bounding box center [571, 134] width 29 height 15
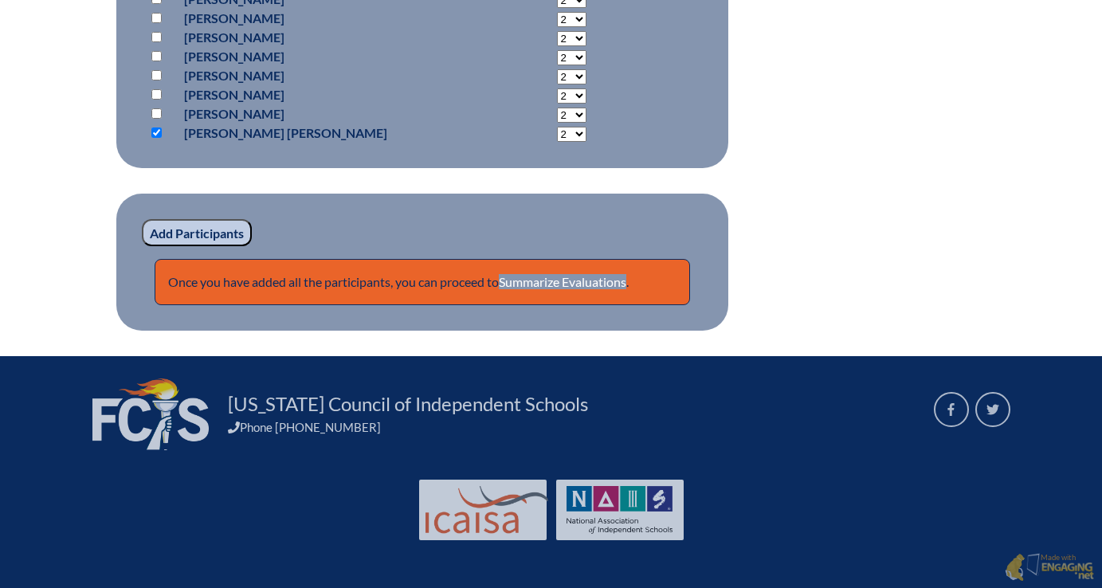
select select "4"
click at [557, 127] on select "2 3 4 5 6 7 8 9 10 11 12 13 14 15 16 17 18 19 20 21 22 23" at bounding box center [571, 134] width 29 height 15
click at [217, 232] on input "Add Participants" at bounding box center [197, 232] width 110 height 27
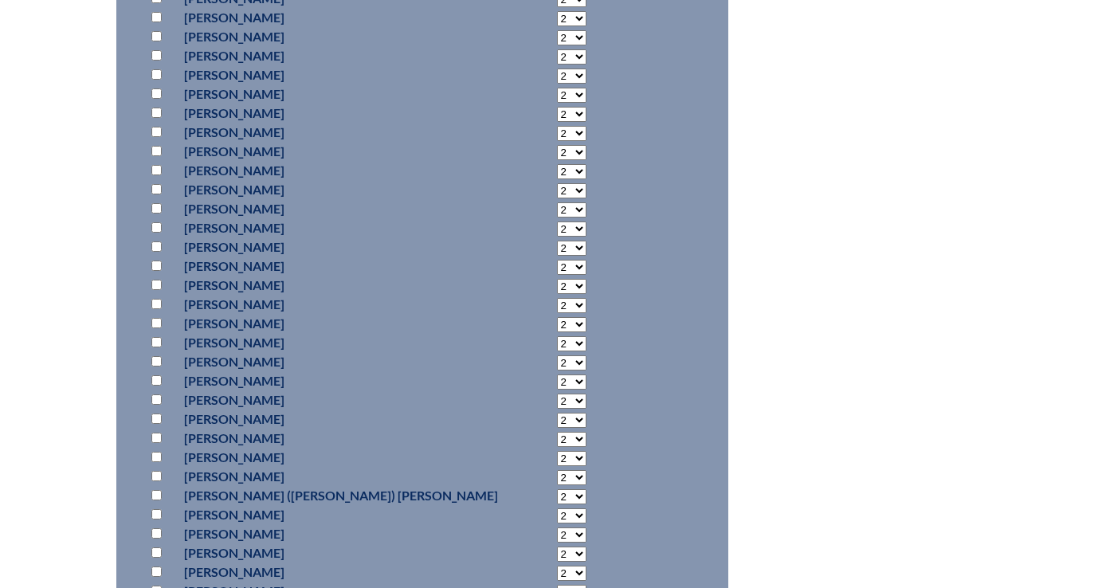
scroll to position [1527, 0]
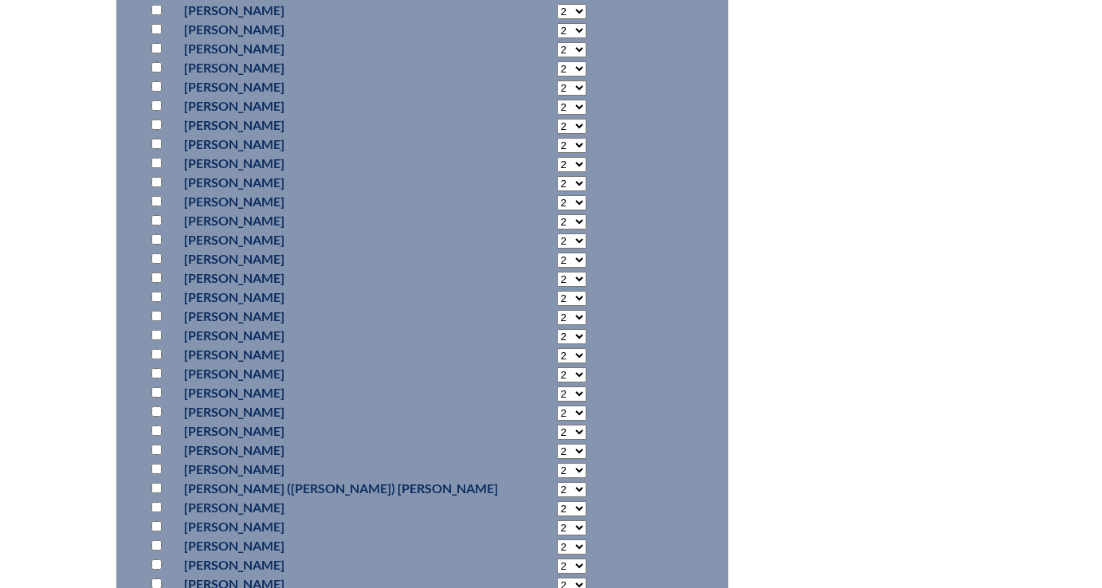
click at [159, 283] on input "checkbox" at bounding box center [156, 277] width 10 height 10
checkbox input "true"
click at [557, 287] on select "2 3 4 5 6 7 8 9 10 11 12 13 14 15 16 17 18 19 20 21 22 23" at bounding box center [571, 279] width 29 height 15
select select "4"
click at [557, 287] on select "2 3 4 5 6 7 8 9 10 11 12 13 14 15 16 17 18 19 20 21 22 23" at bounding box center [571, 279] width 29 height 15
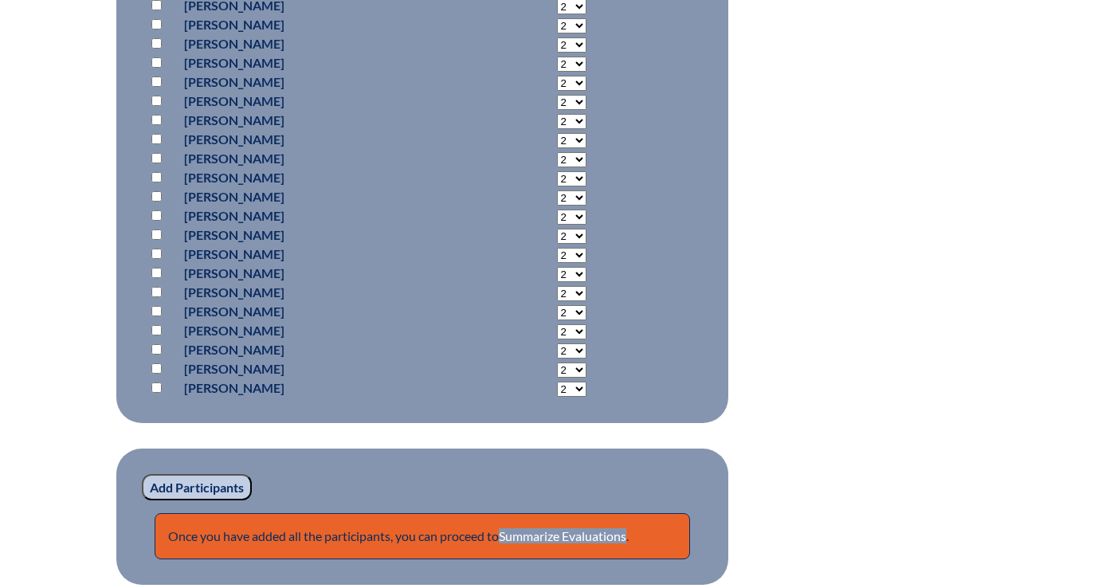
scroll to position [5103, 0]
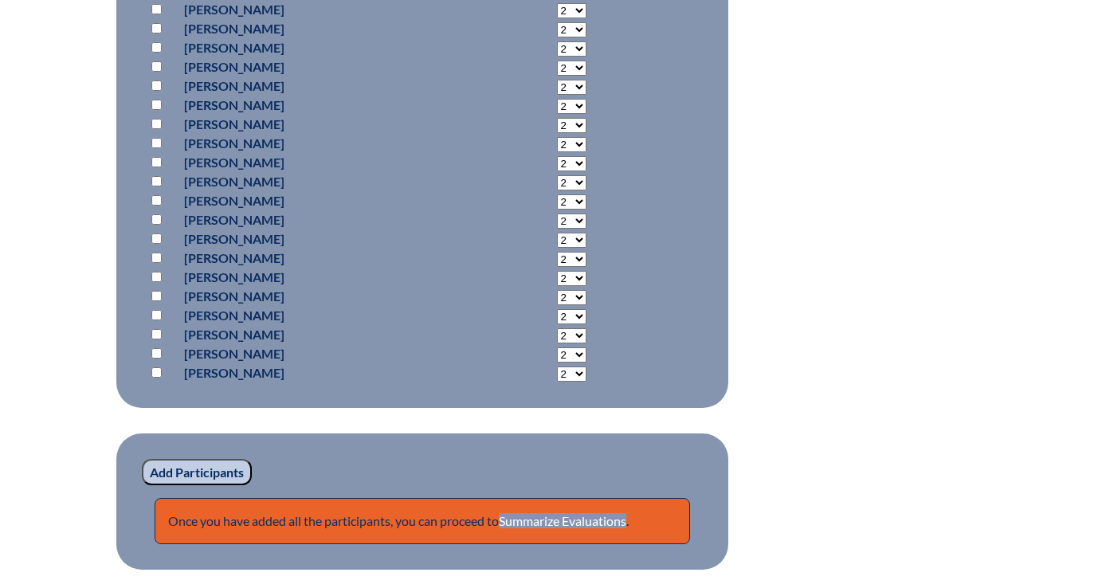
click at [223, 486] on input "Add Participants" at bounding box center [197, 472] width 110 height 27
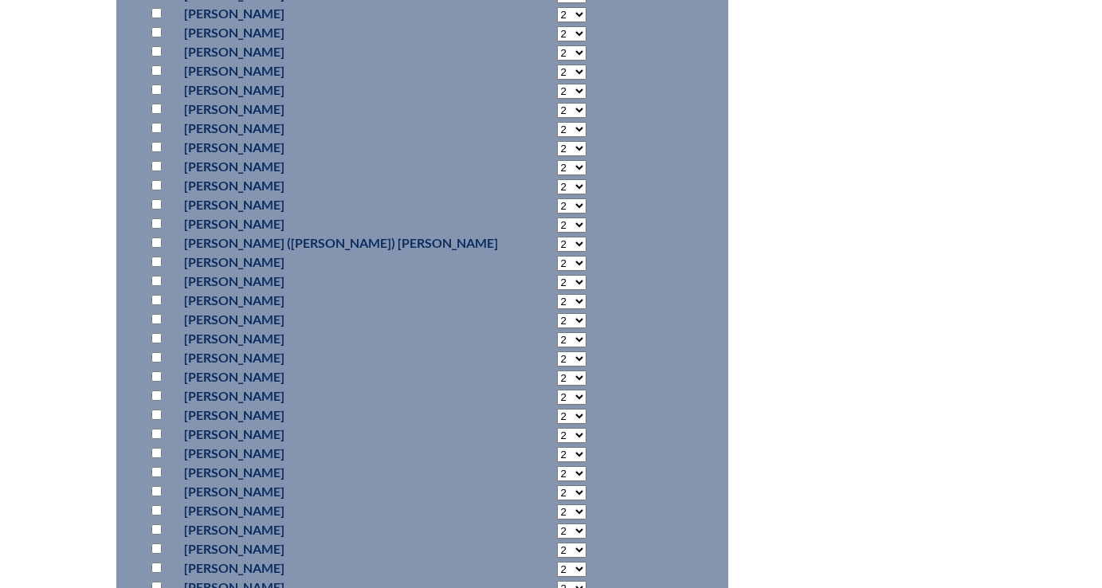
scroll to position [4018, 0]
click at [155, 284] on input "checkbox" at bounding box center [156, 279] width 10 height 10
checkbox input "true"
click at [557, 288] on select "2 3 4 5 6 7 8 9 10 11 12 13 14 15 16 17 18 19 20 21 22 23" at bounding box center [571, 280] width 29 height 15
select select "4"
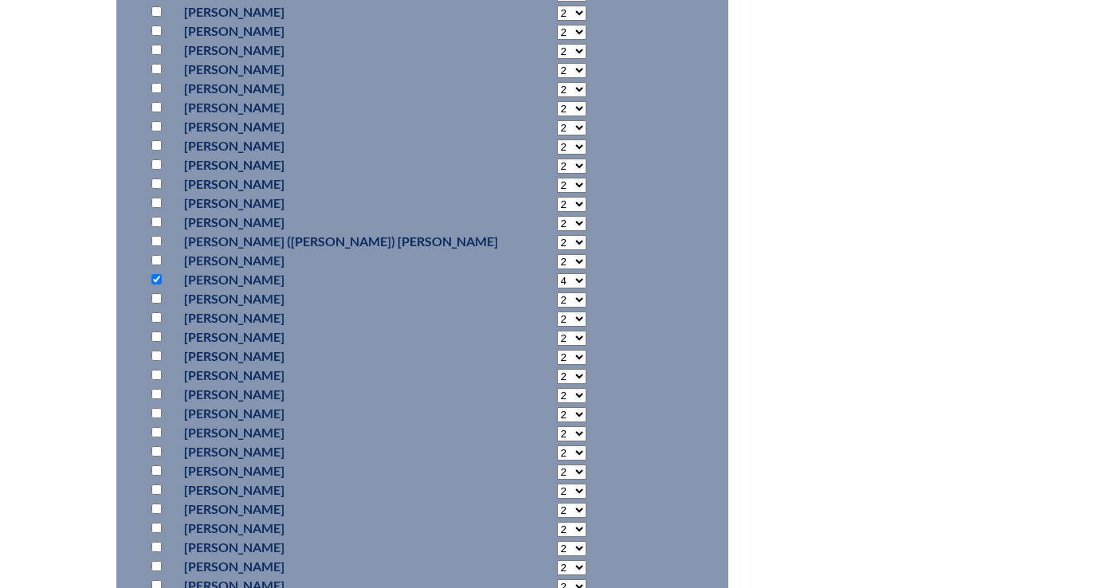
click at [557, 288] on select "2 3 4 5 6 7 8 9 10 11 12 13 14 15 16 17 18 19 20 21 22 23" at bounding box center [571, 280] width 29 height 15
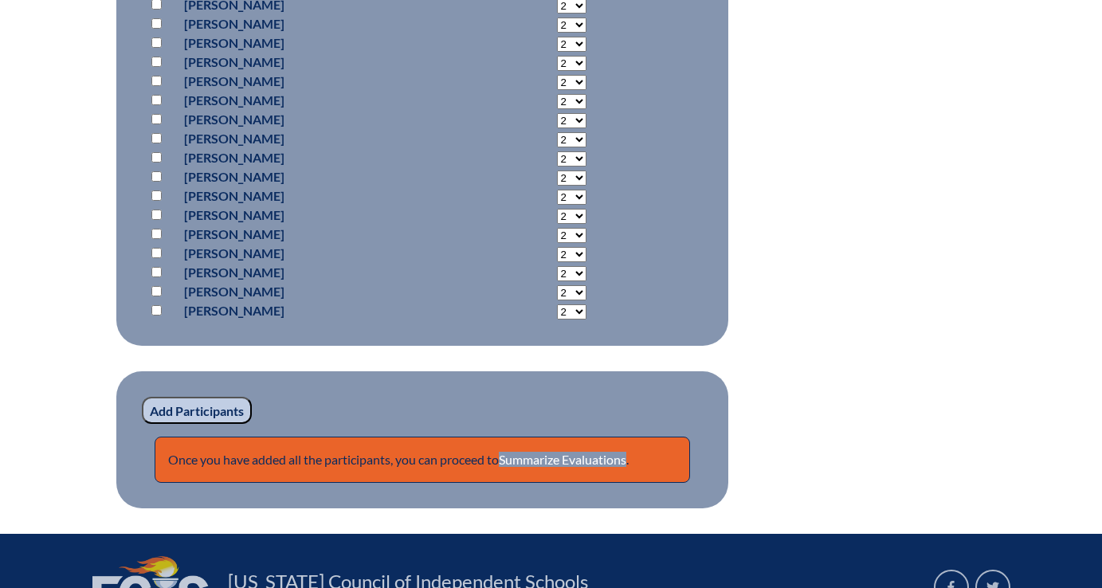
scroll to position [5191, 0]
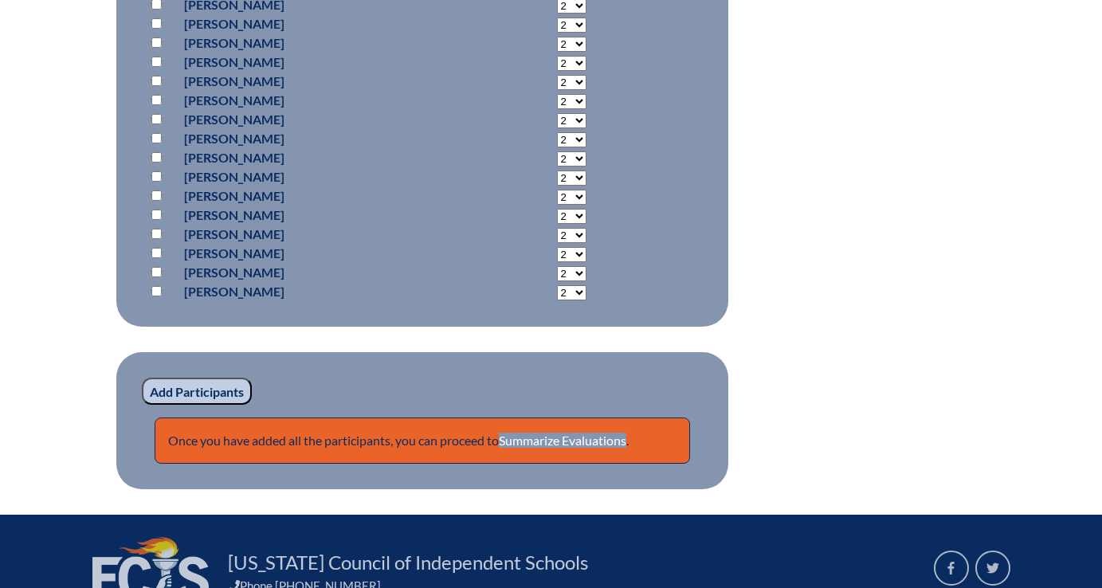
click at [245, 405] on input "Add Participants" at bounding box center [197, 391] width 110 height 27
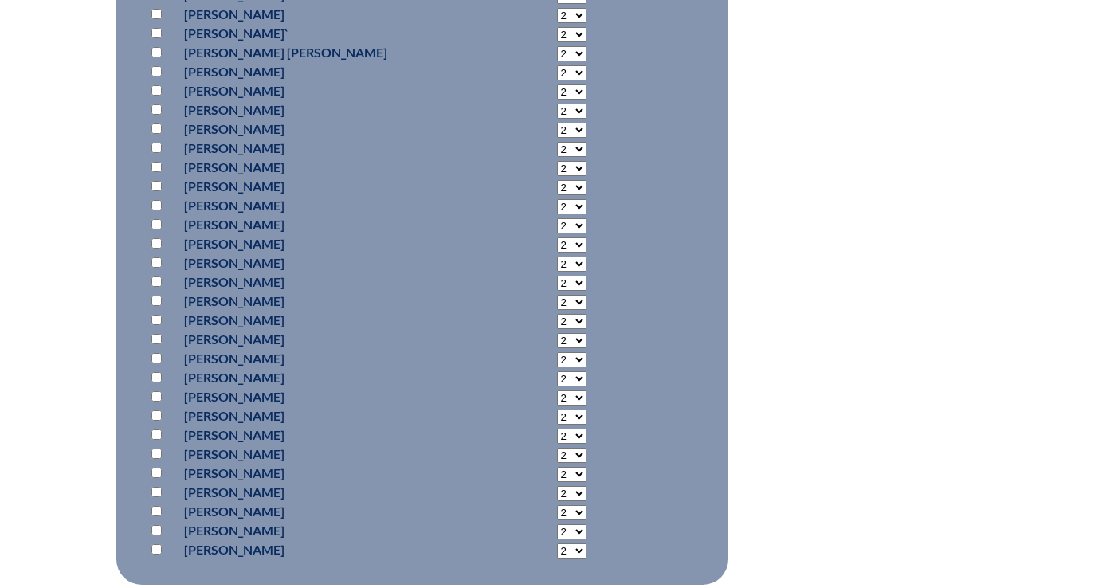
scroll to position [4938, 0]
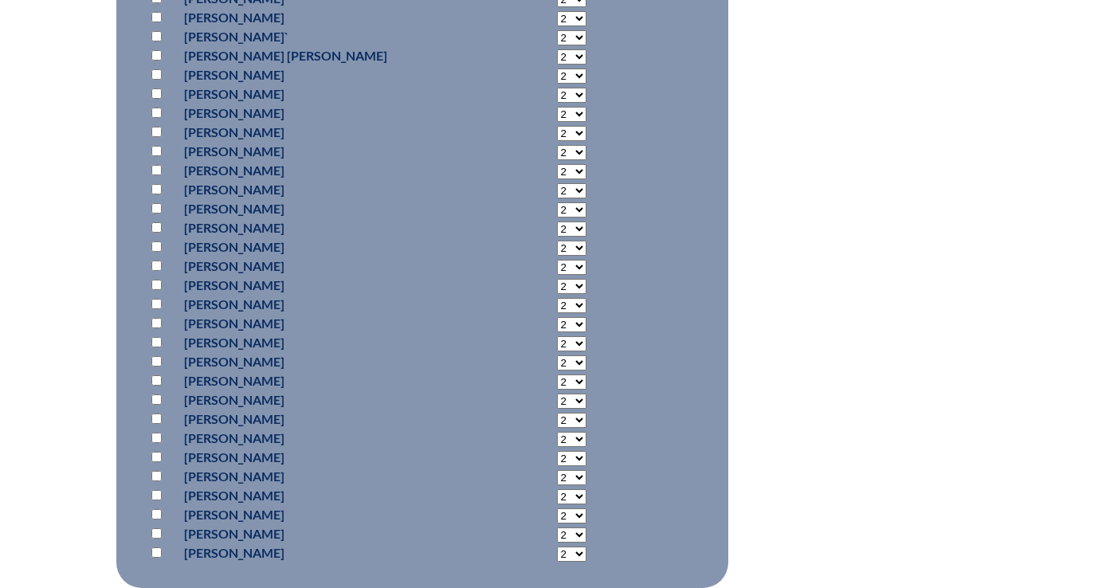
click at [153, 194] on input "checkbox" at bounding box center [156, 189] width 10 height 10
checkbox input "true"
click at [557, 198] on select "2 3 4 5 6 7 8 9 10 11 12 13 14 15 16 17 18 19 20 21 22 23" at bounding box center [571, 190] width 29 height 15
select select "3"
click at [557, 198] on select "2 3 4 5 6 7 8 9 10 11 12 13 14 15 16 17 18 19 20 21 22 23" at bounding box center [571, 190] width 29 height 15
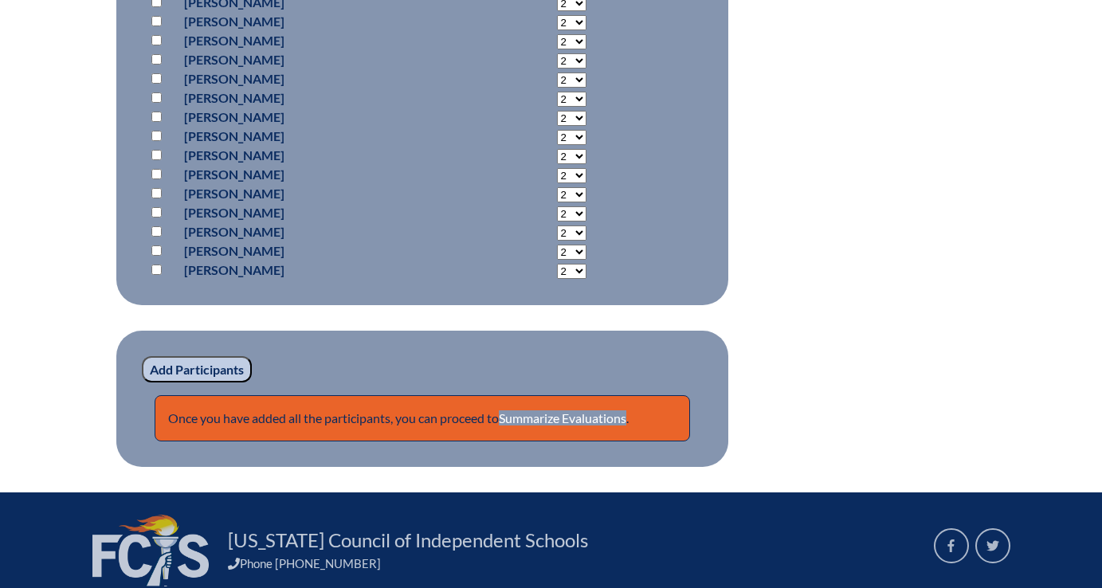
scroll to position [5227, 0]
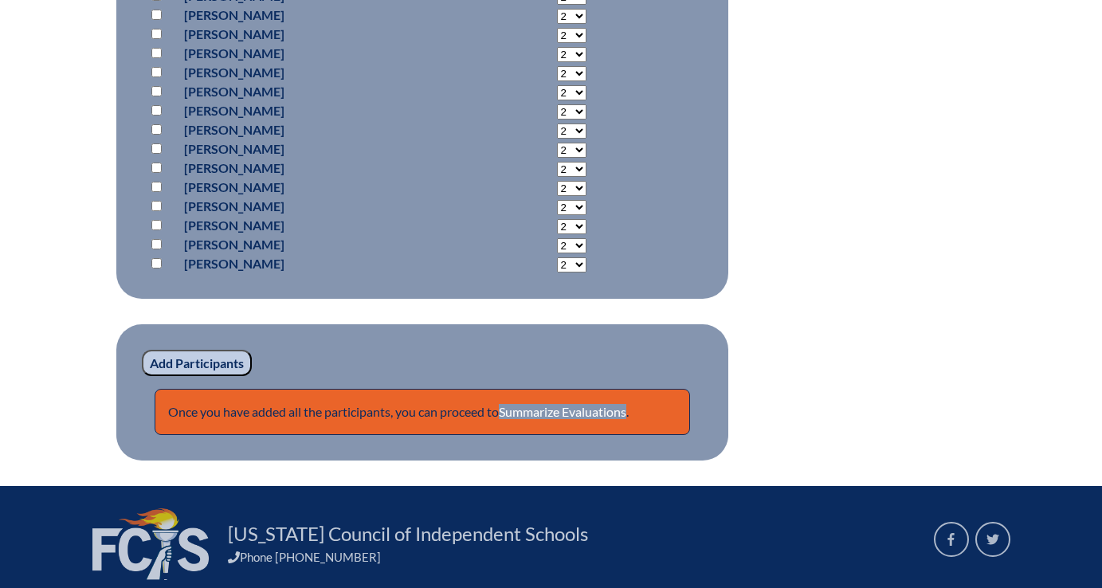
click at [220, 377] on input "Add Participants" at bounding box center [197, 363] width 110 height 27
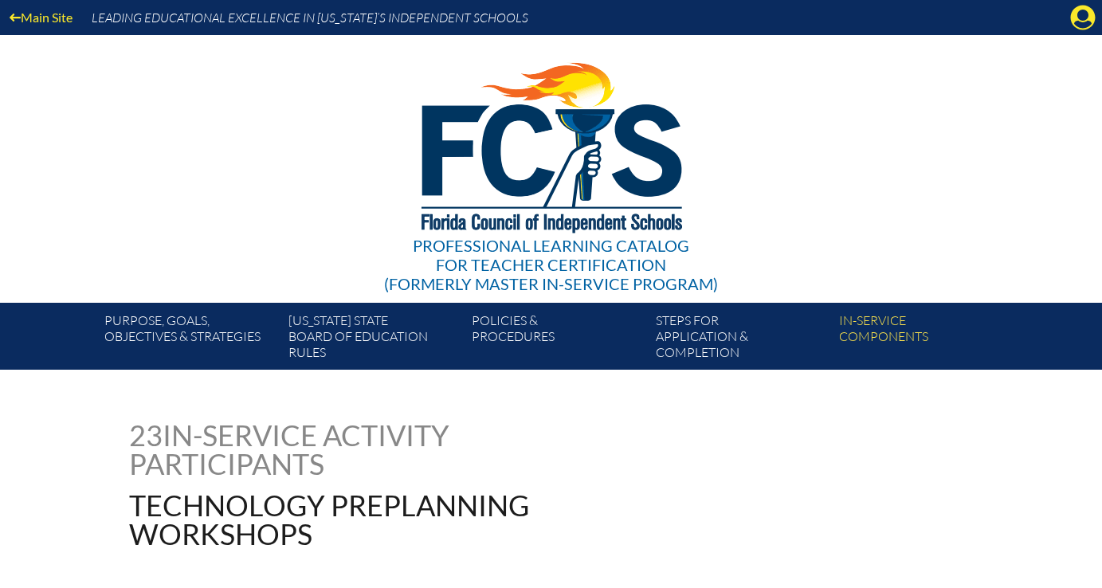
scroll to position [5254, 0]
